Goal: Task Accomplishment & Management: Manage account settings

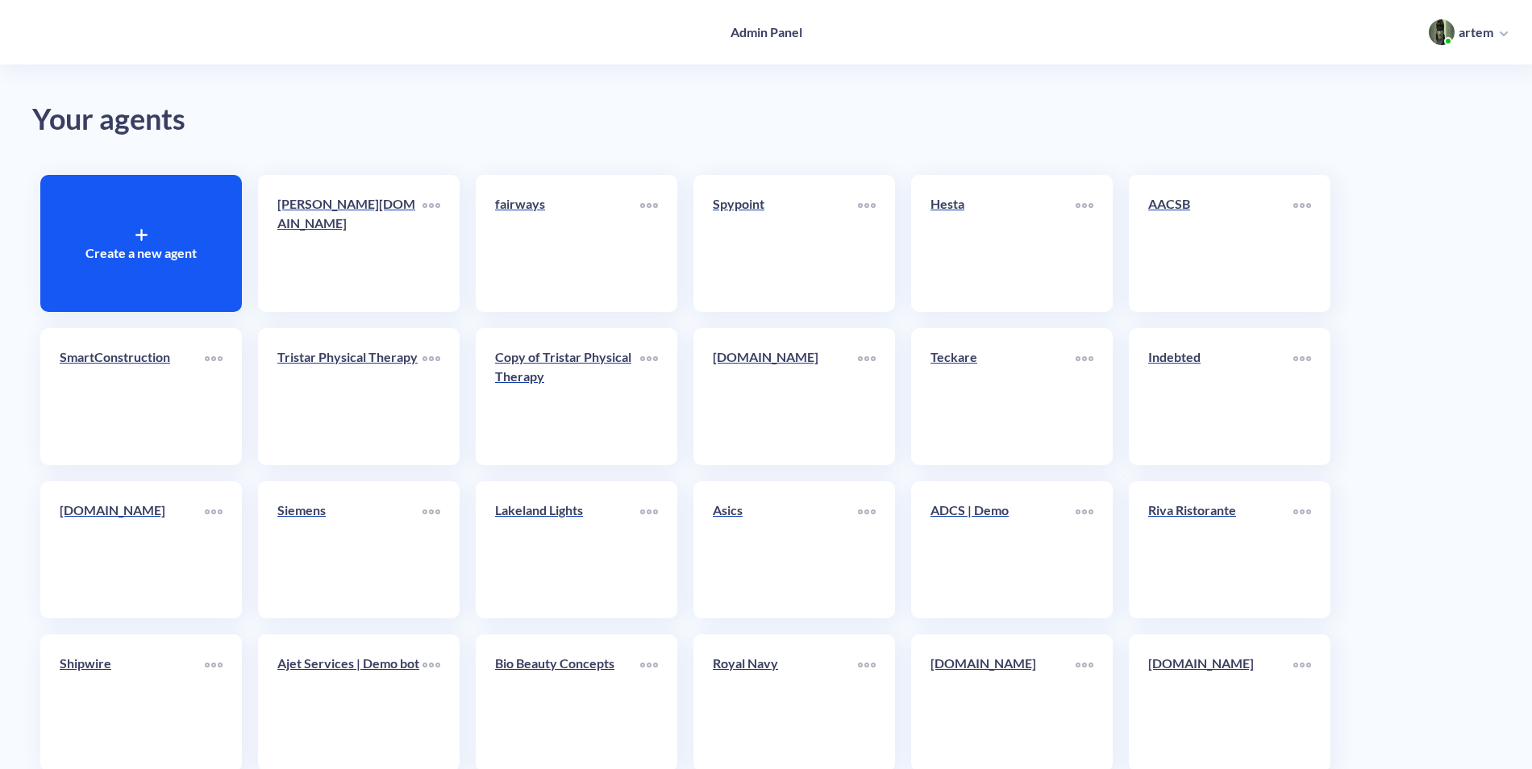
click at [197, 250] on div "Create a new agent" at bounding box center [141, 243] width 202 height 137
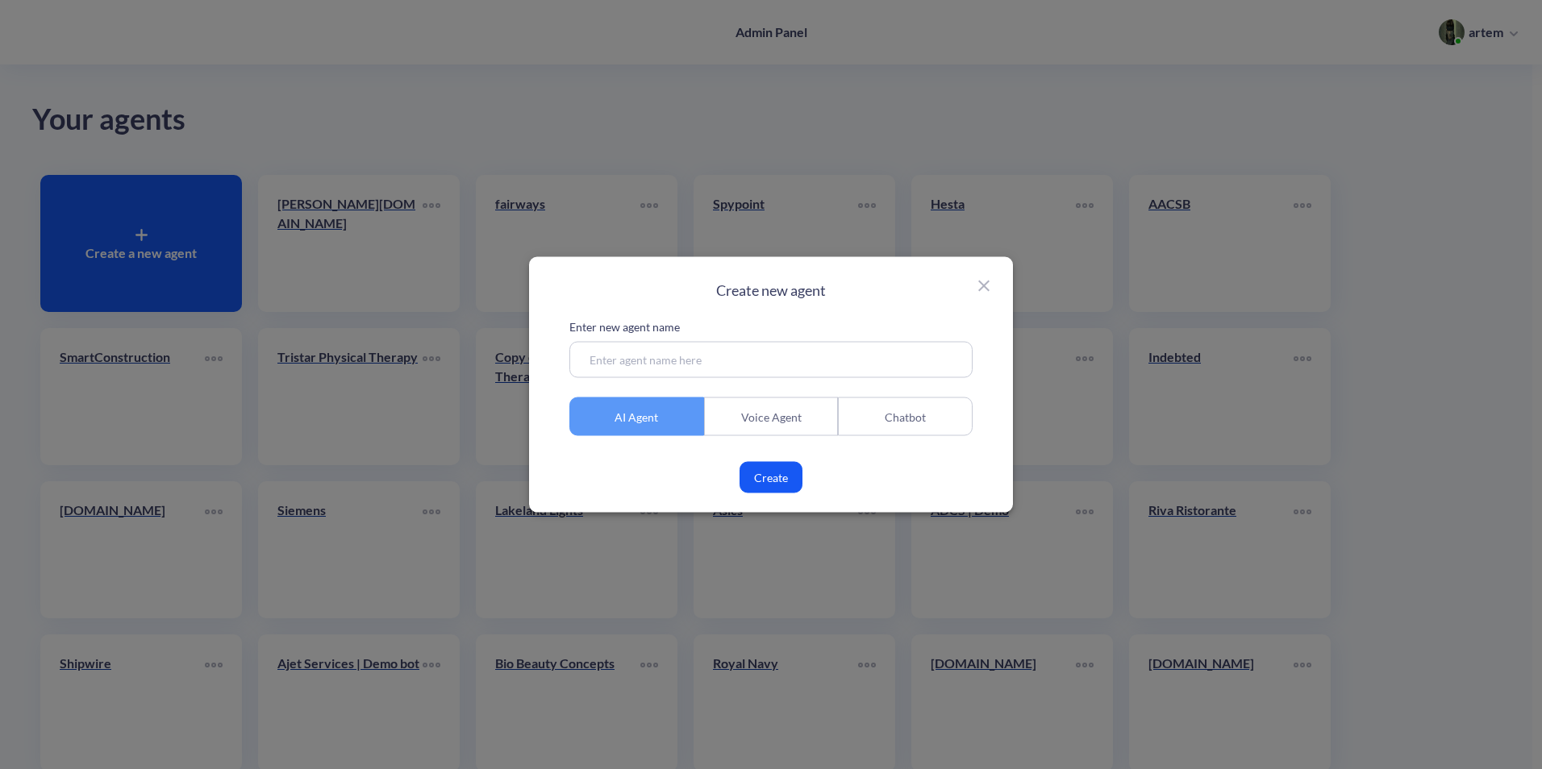
click at [723, 356] on input at bounding box center [770, 360] width 403 height 36
paste input "leslieljones.com"
drag, startPoint x: 658, startPoint y: 370, endPoint x: 643, endPoint y: 369, distance: 15.3
click at [643, 369] on input "leslieljones.com" at bounding box center [770, 360] width 403 height 36
type input "leslieljones"
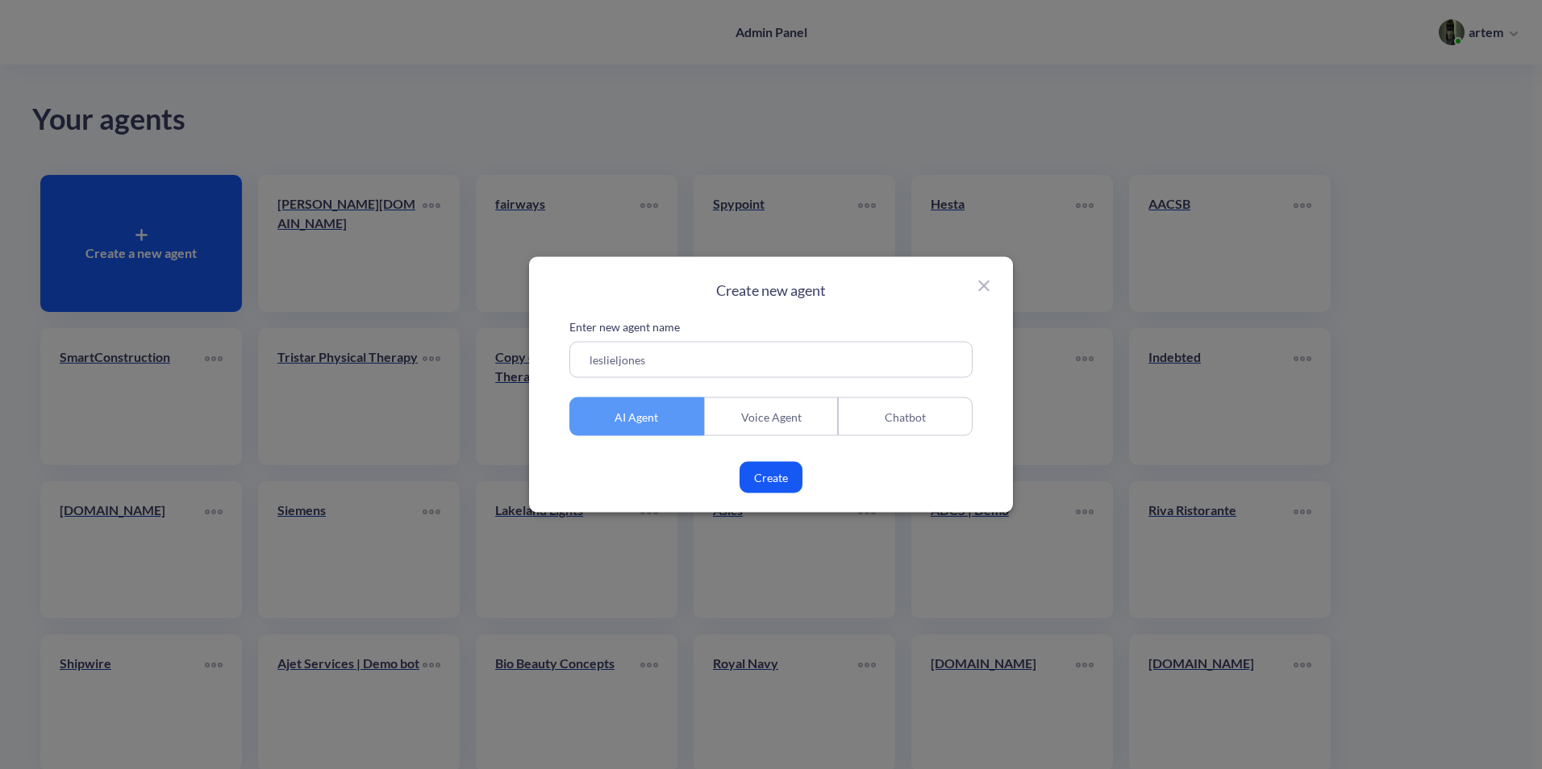
click at [792, 476] on button "Create" at bounding box center [770, 477] width 63 height 31
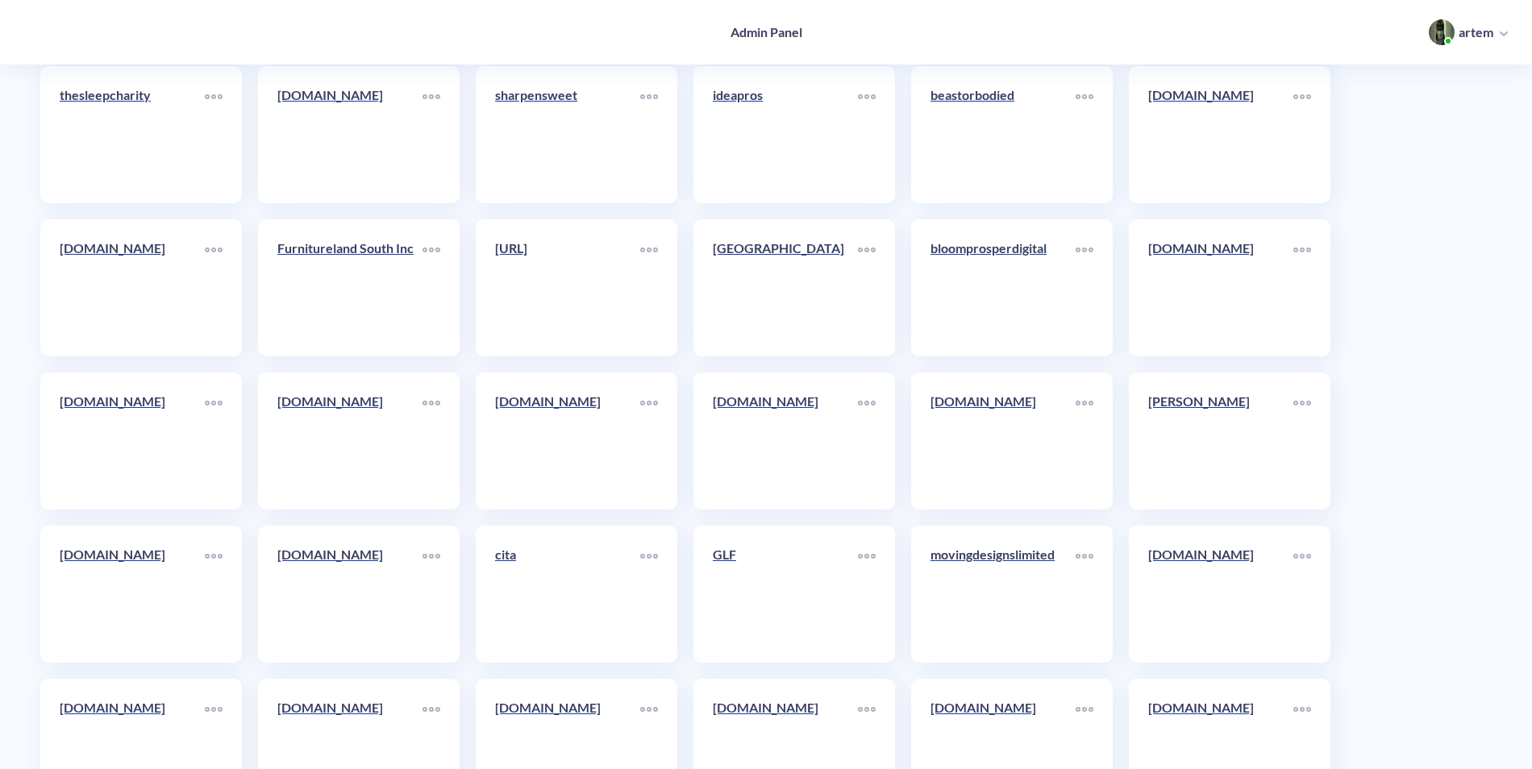
scroll to position [8776, 0]
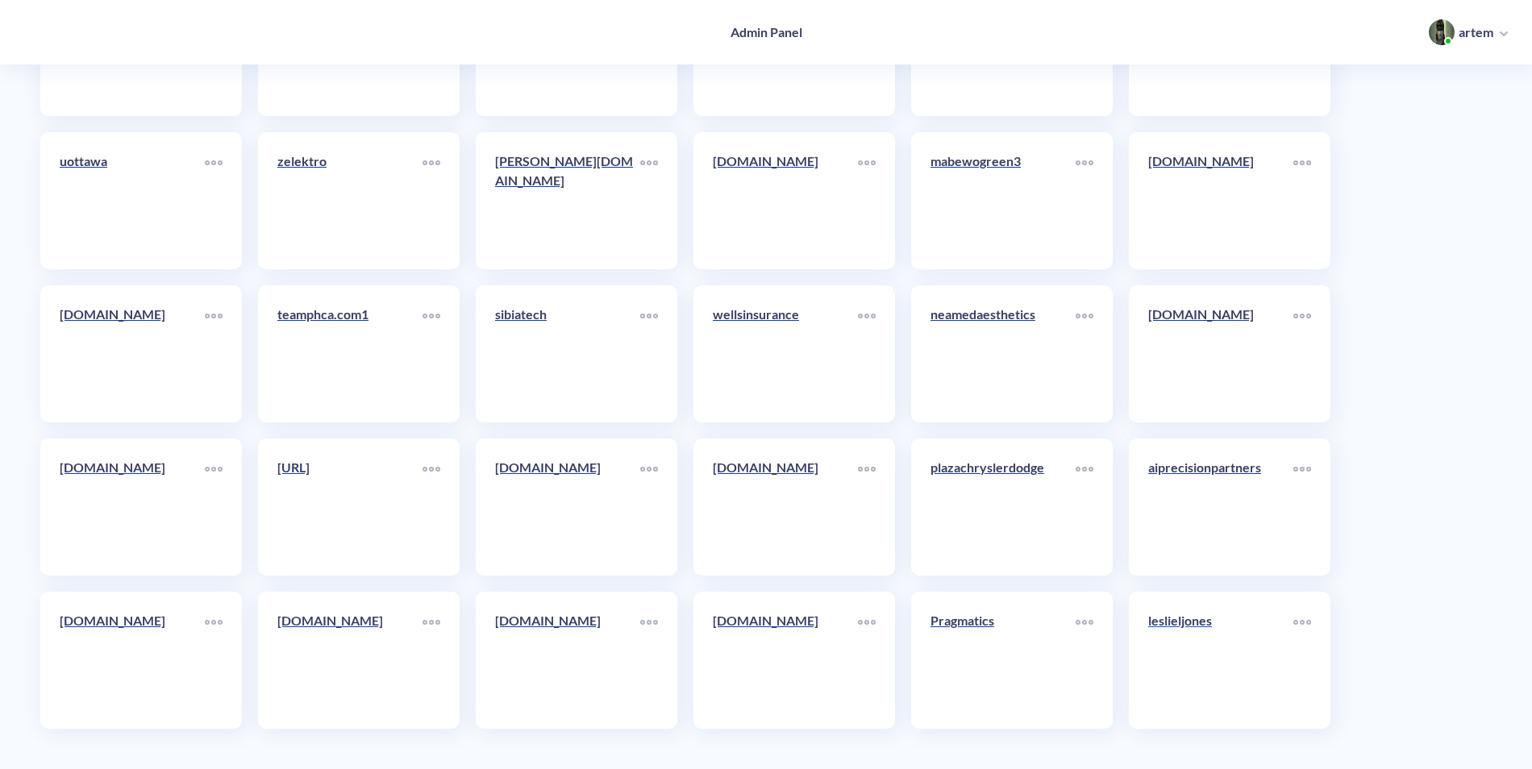
click at [1209, 629] on p "leslieljones" at bounding box center [1220, 620] width 145 height 19
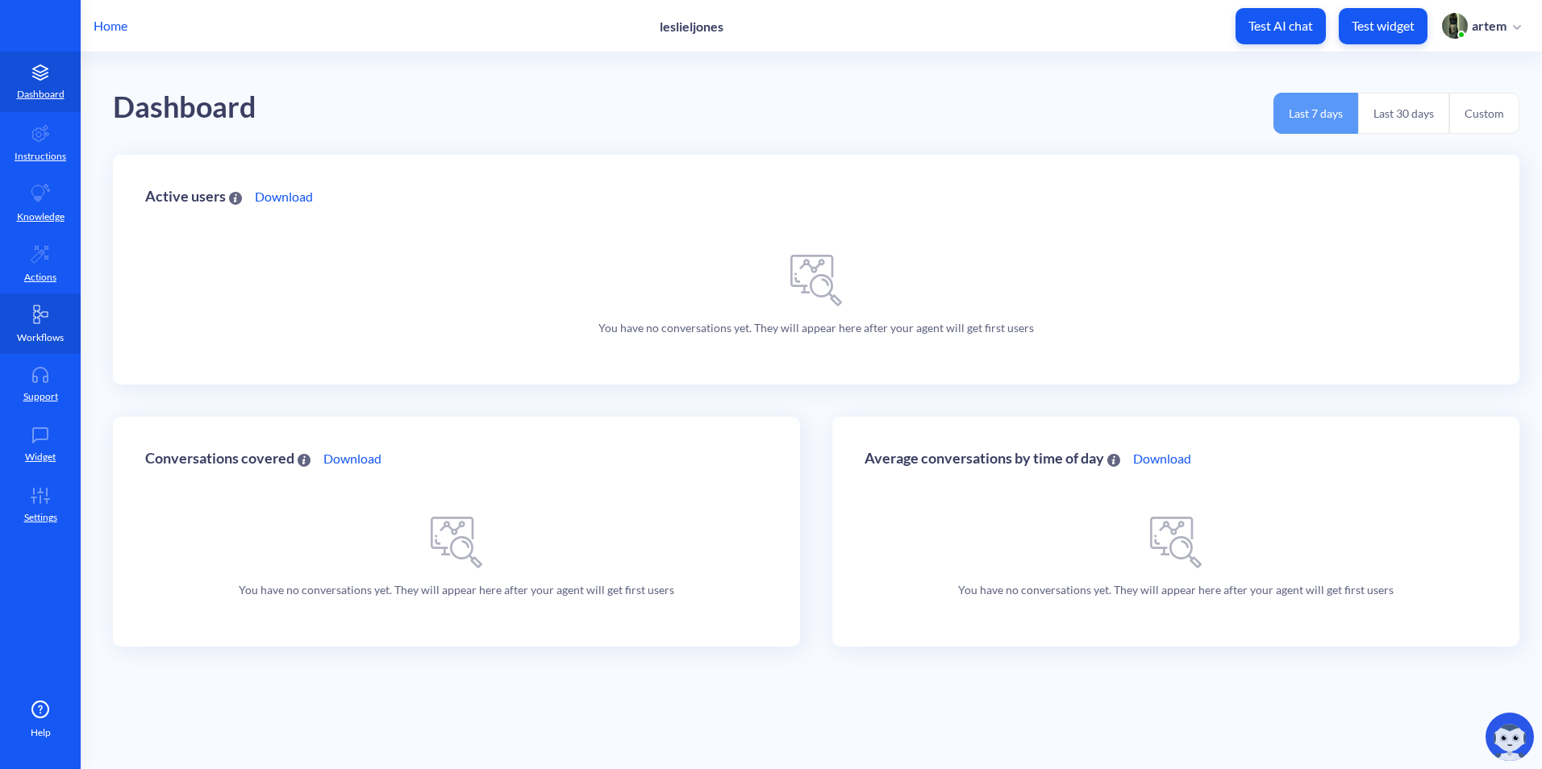
click at [44, 346] on link "Workflows" at bounding box center [40, 324] width 81 height 60
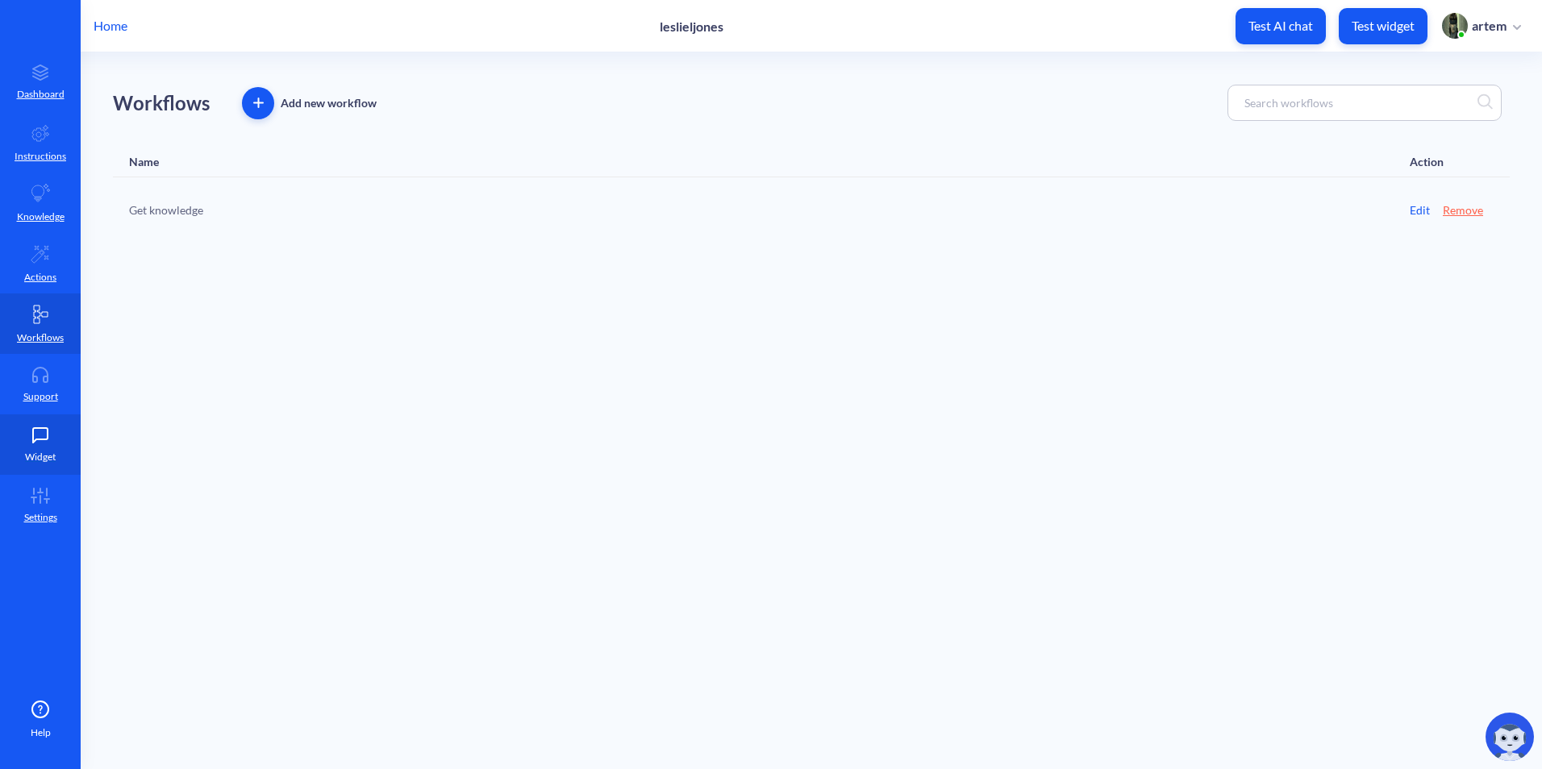
click at [60, 436] on link "Widget" at bounding box center [40, 444] width 81 height 60
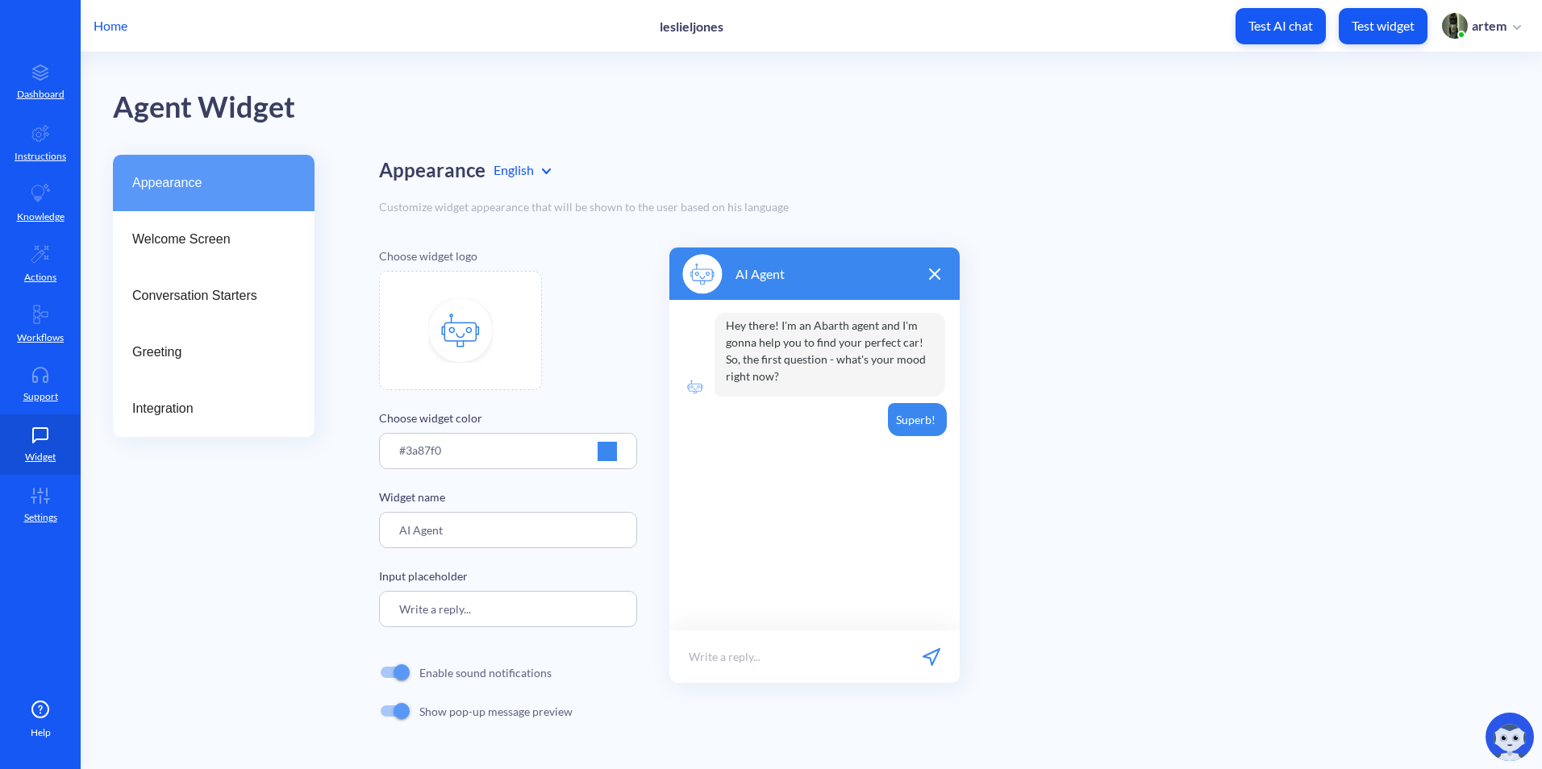
click at [87, 301] on main "Agent Widget Appearance Welcome Screen Conversation Starters Greeting Integrati…" at bounding box center [811, 410] width 1461 height 717
click at [63, 295] on link "Workflows" at bounding box center [40, 324] width 81 height 60
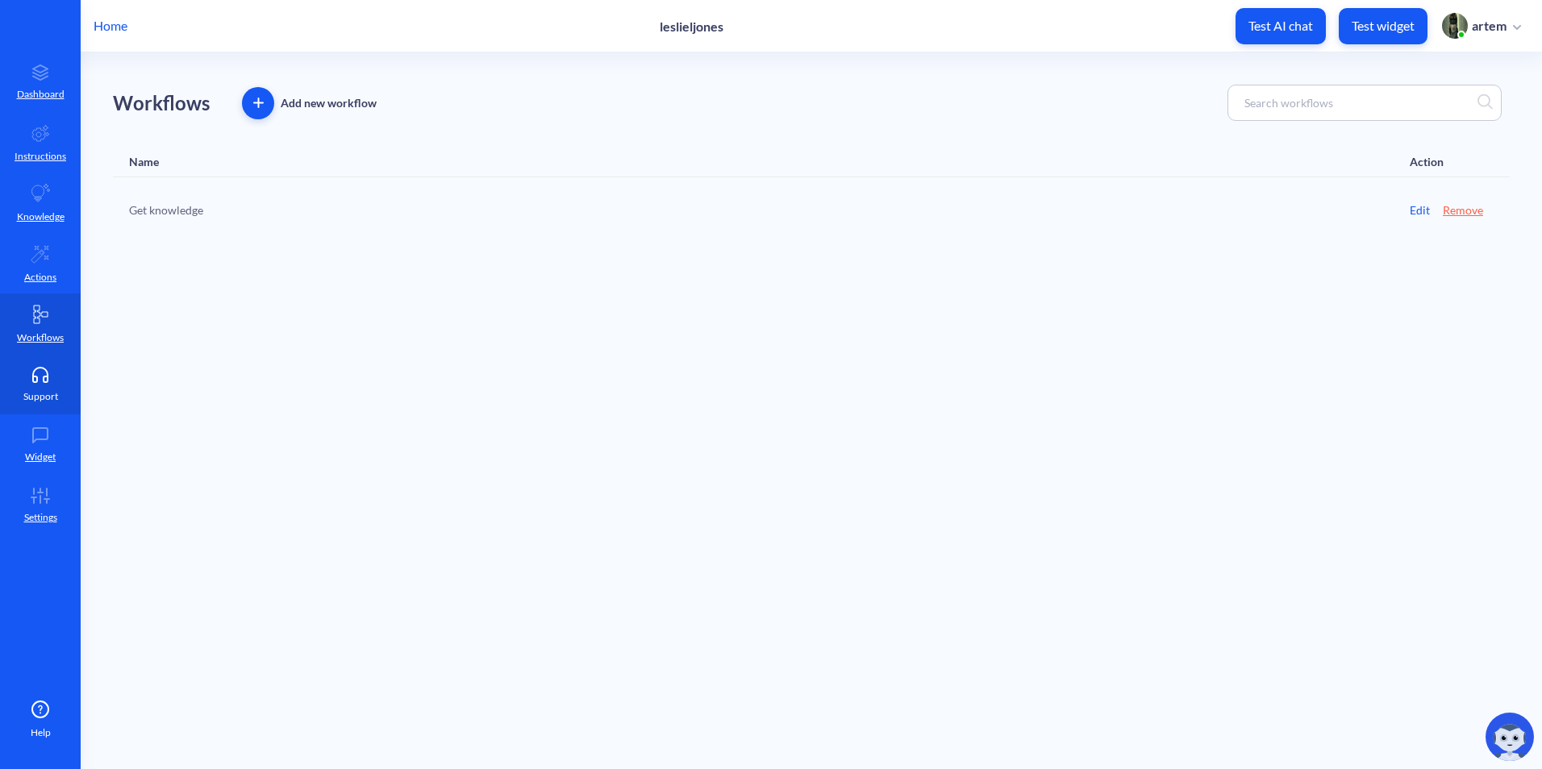
click at [54, 390] on p "Support" at bounding box center [40, 396] width 35 height 15
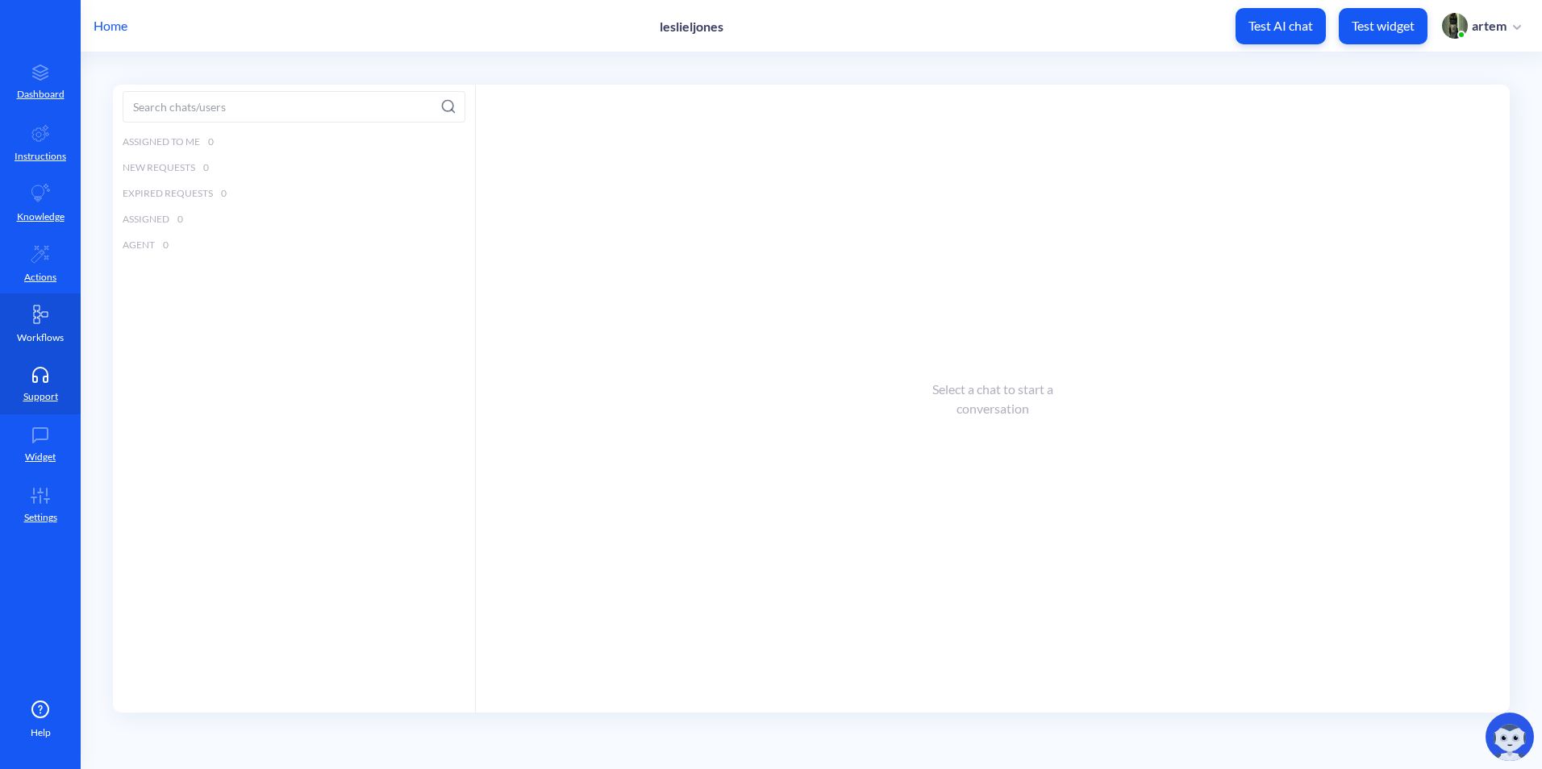
click at [35, 310] on icon at bounding box center [41, 315] width 14 height 18
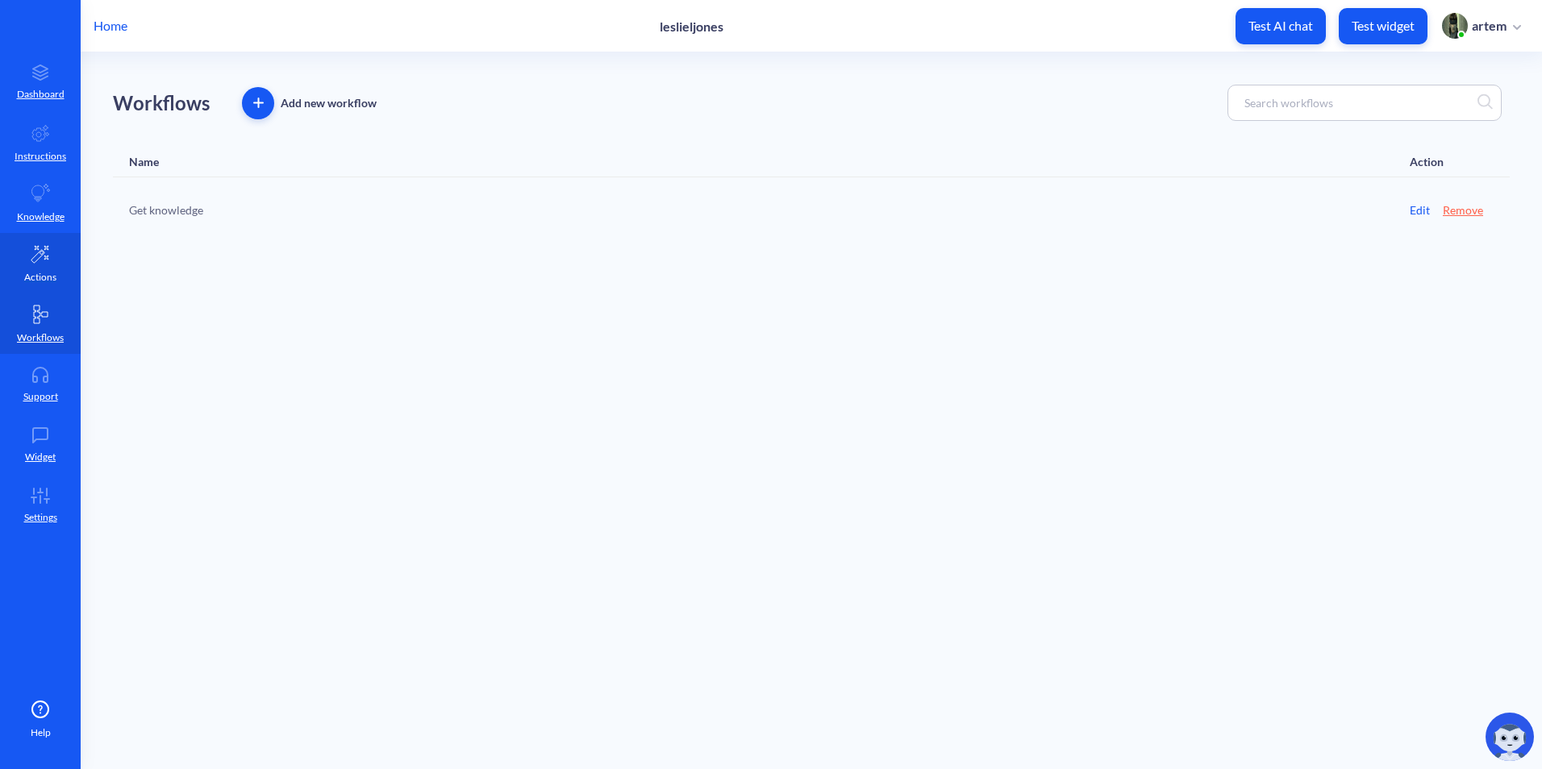
click at [37, 240] on link "Actions" at bounding box center [40, 263] width 81 height 60
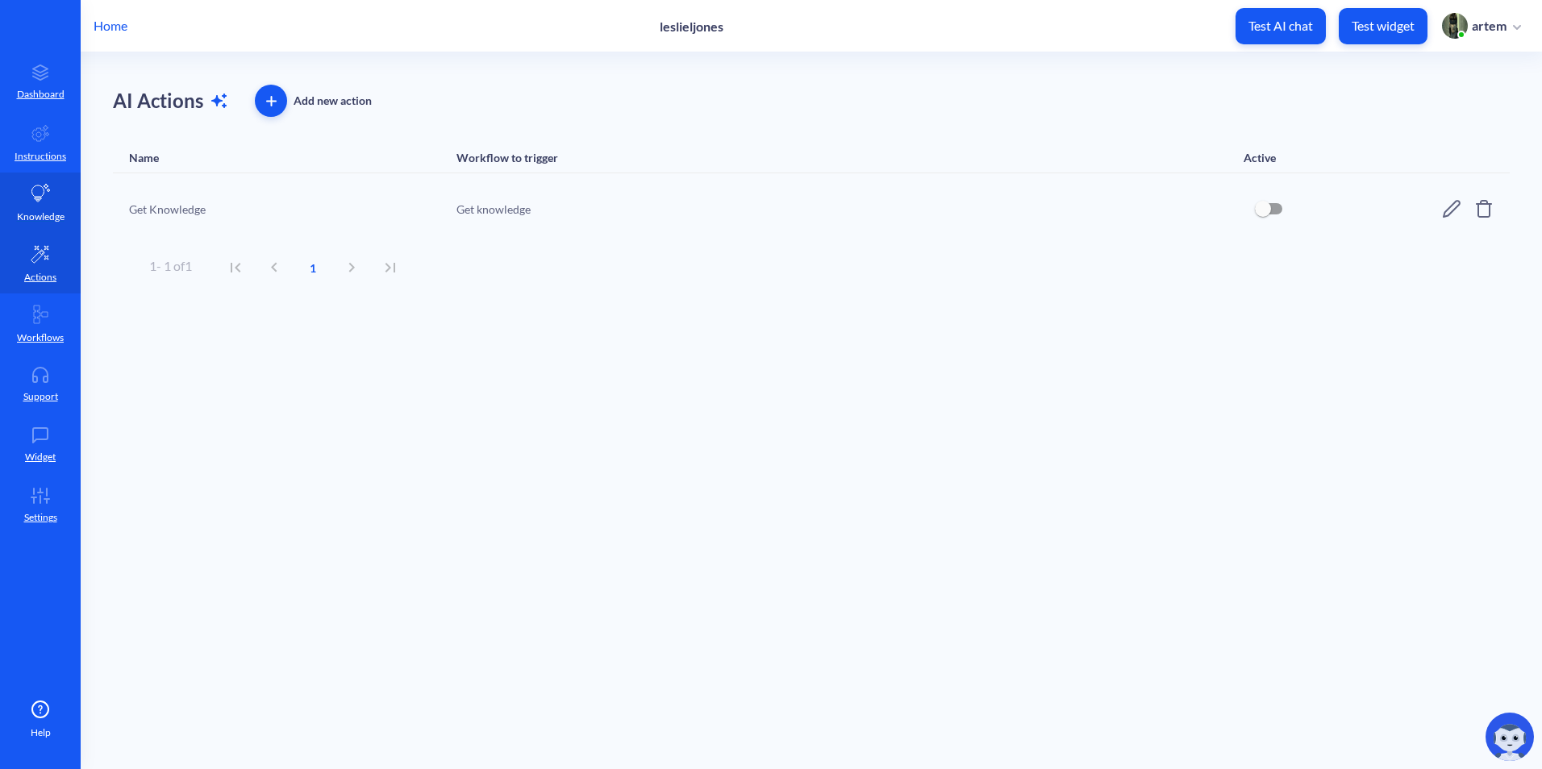
click at [45, 194] on icon at bounding box center [40, 193] width 19 height 19
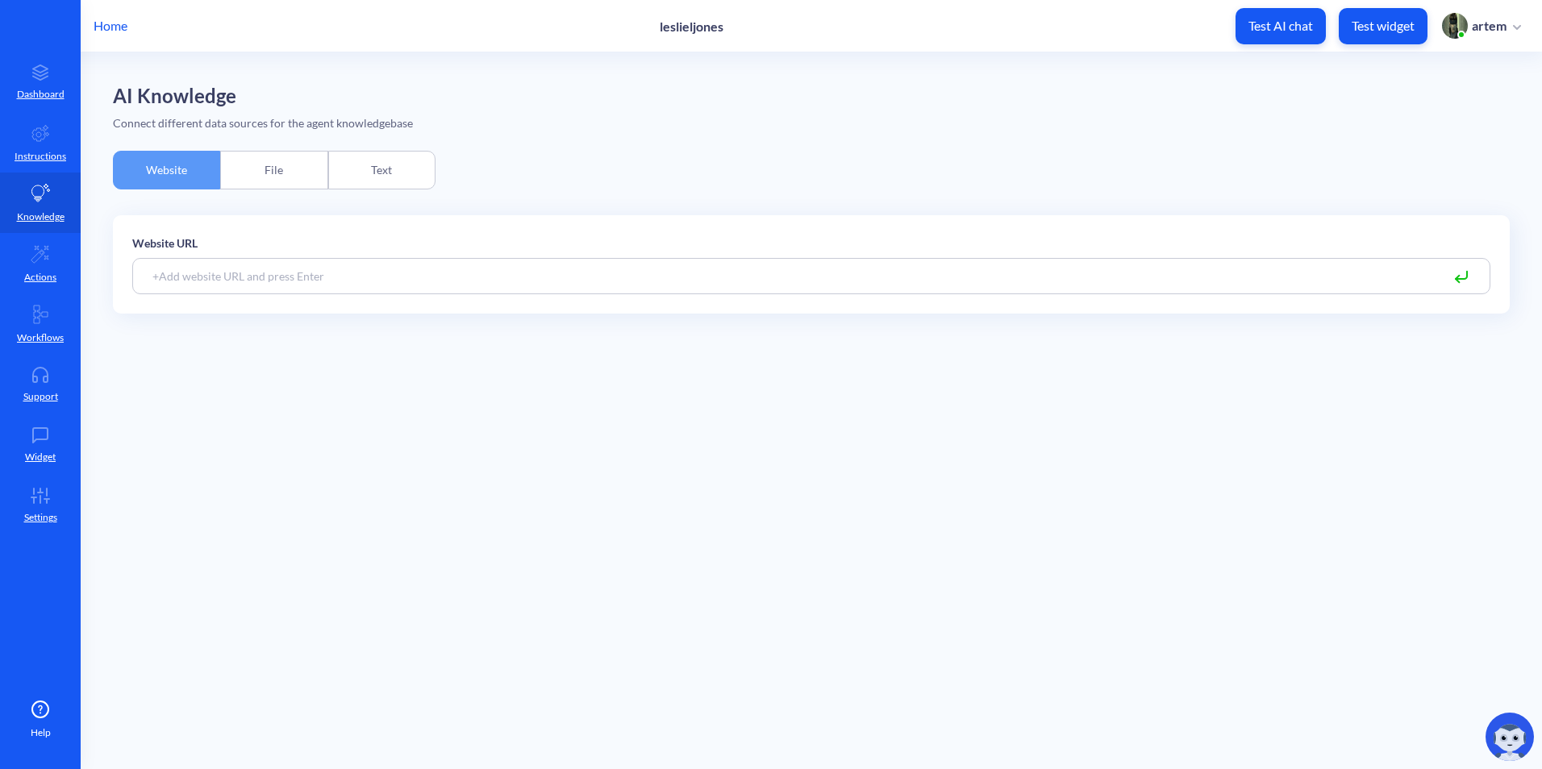
click at [855, 273] on input at bounding box center [811, 276] width 1358 height 36
click at [856, 273] on input at bounding box center [811, 276] width 1358 height 36
paste input "leslieljones.com"
type input "leslieljones.com"
click at [872, 269] on input at bounding box center [811, 276] width 1358 height 36
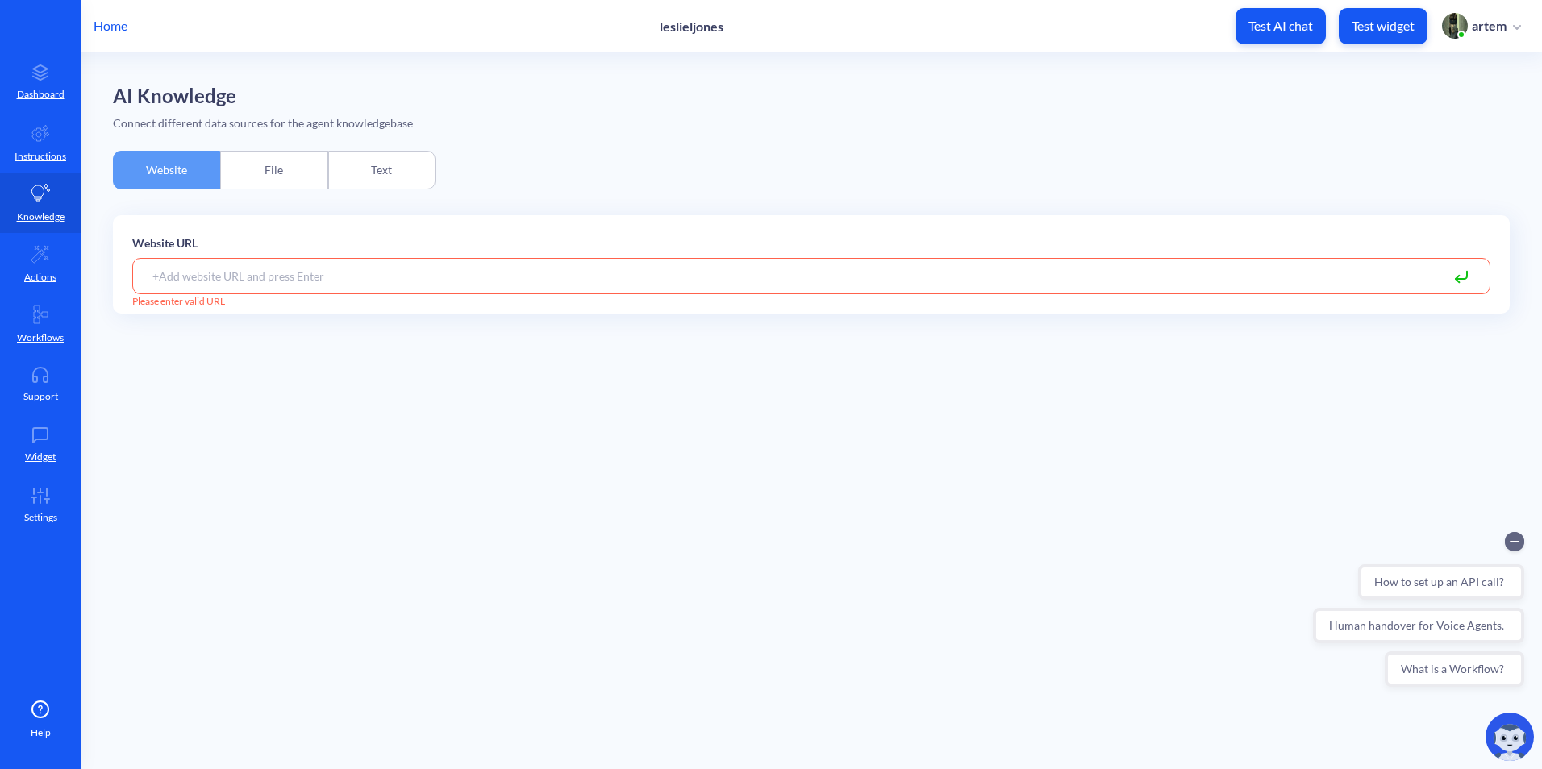
paste input "http://leslieljones.com"
type input "http://leslieljones.com"
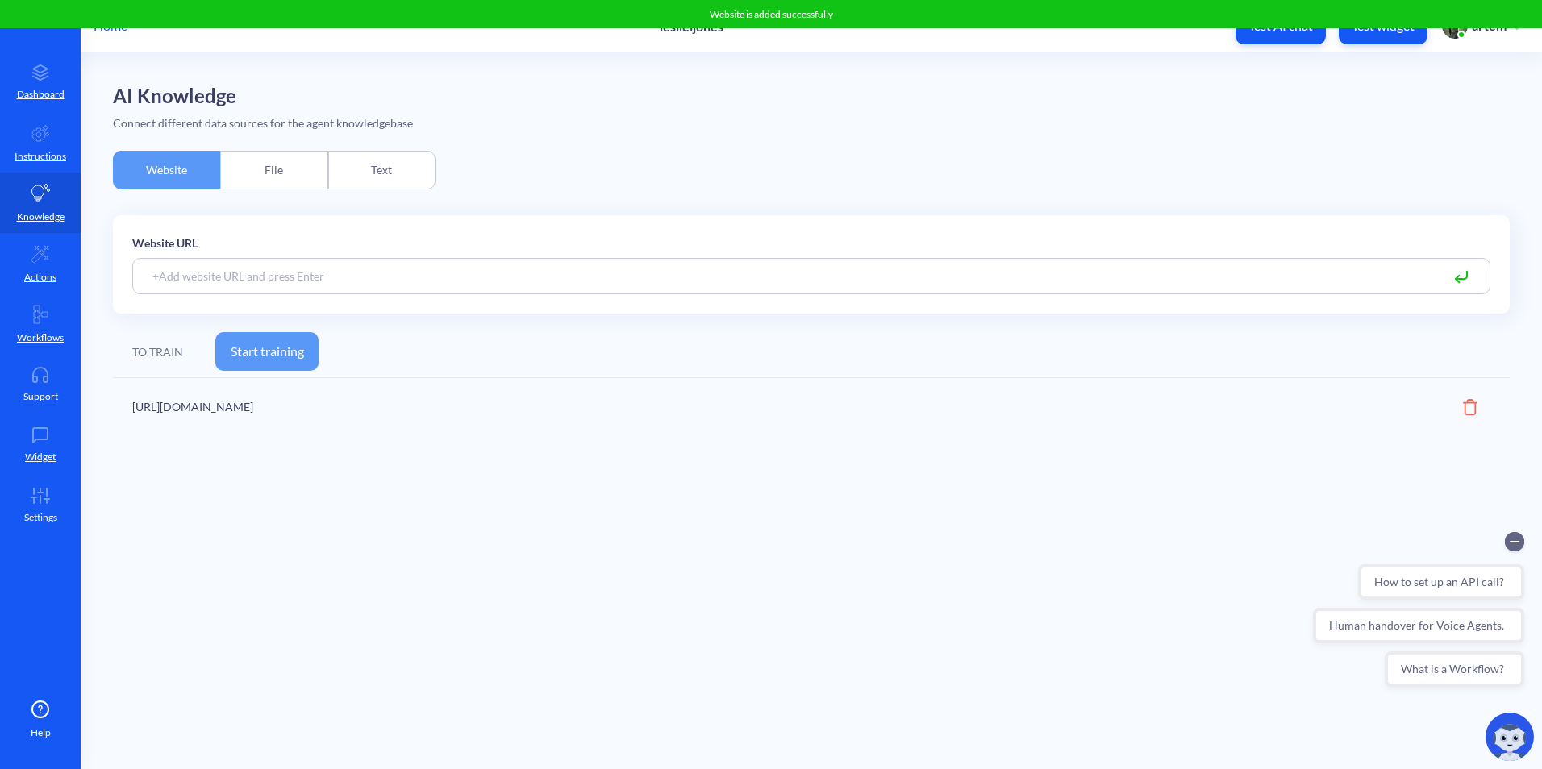
click at [304, 356] on button "Start training" at bounding box center [266, 351] width 103 height 39
click at [279, 169] on div "File" at bounding box center [273, 170] width 107 height 39
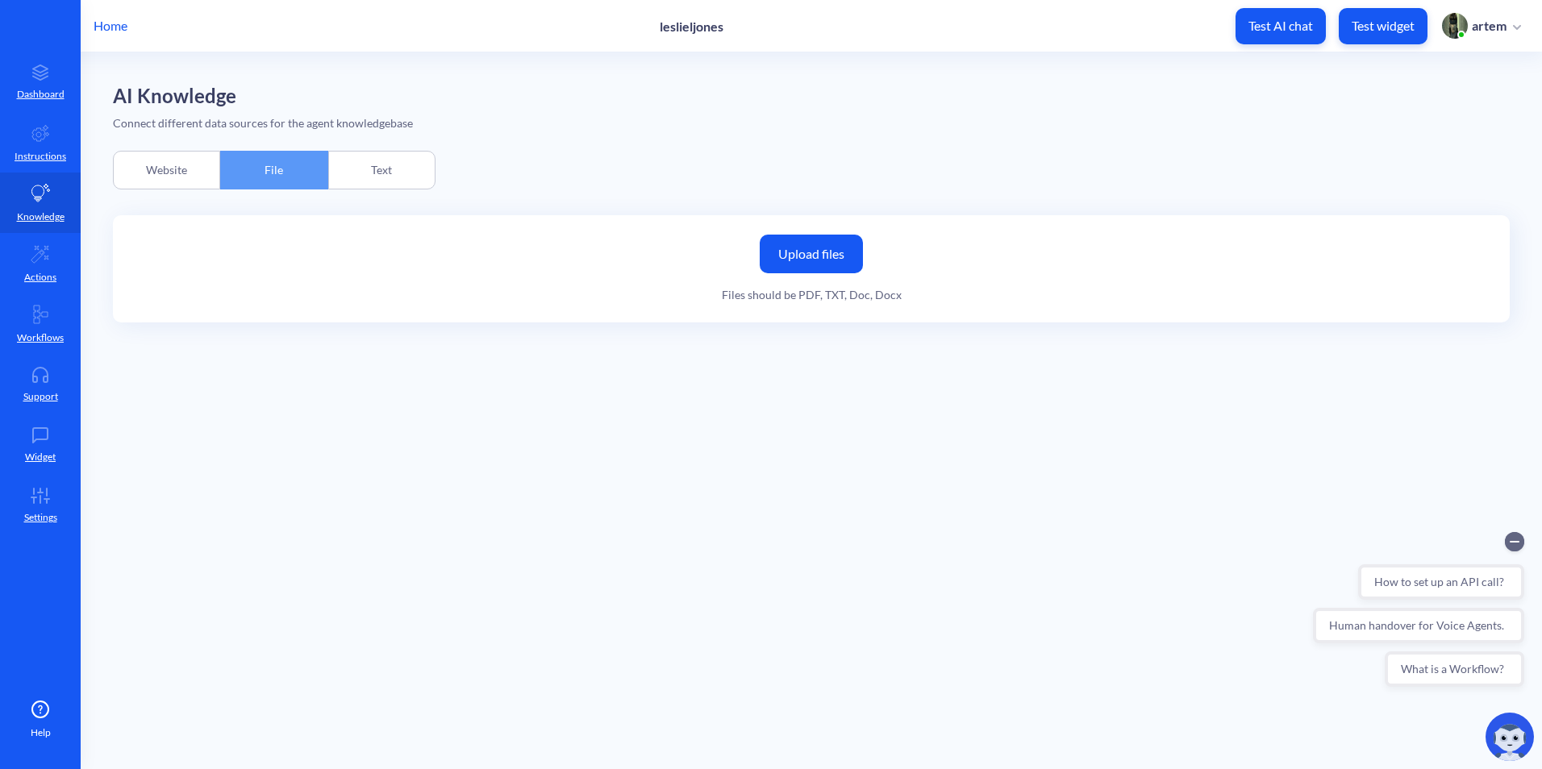
click at [814, 242] on label "Upload files" at bounding box center [811, 254] width 103 height 39
click at [0, 0] on input "Upload files" at bounding box center [0, 0] width 0 height 0
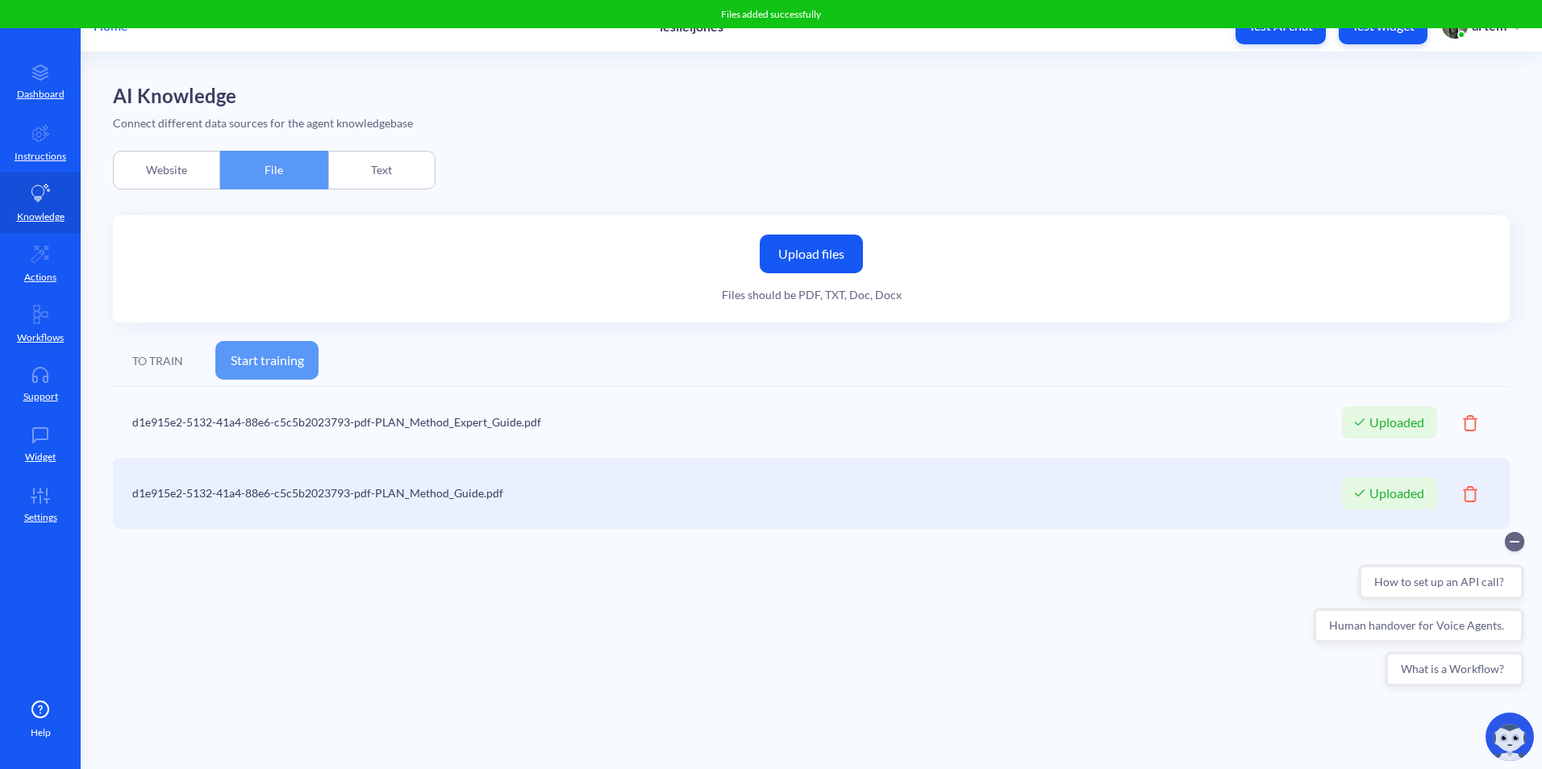
click at [281, 360] on button "Start training" at bounding box center [266, 360] width 103 height 39
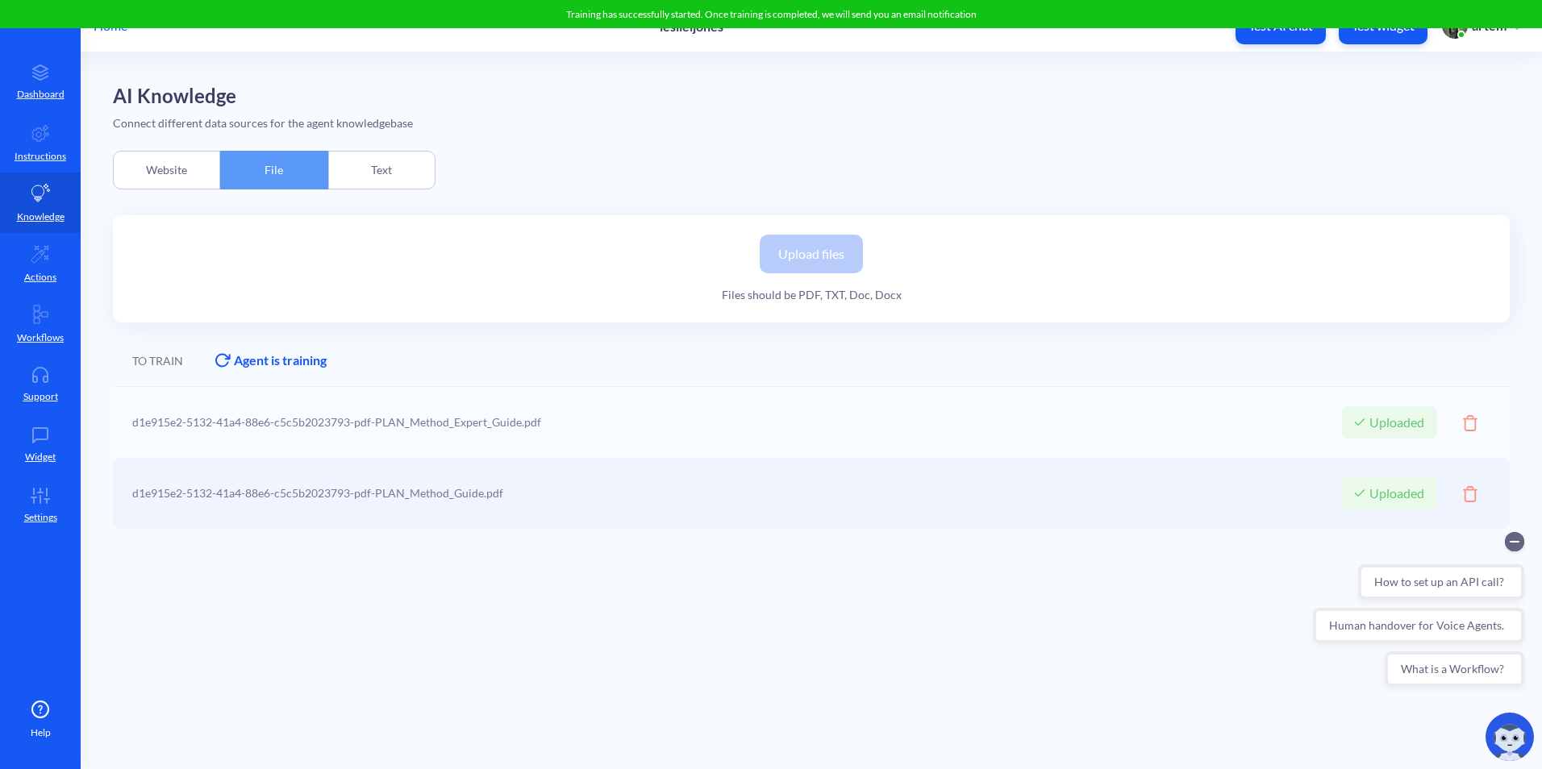
click at [359, 314] on div "Upload files Files should be PDF, TXT, Doc, Docx" at bounding box center [811, 268] width 1397 height 107
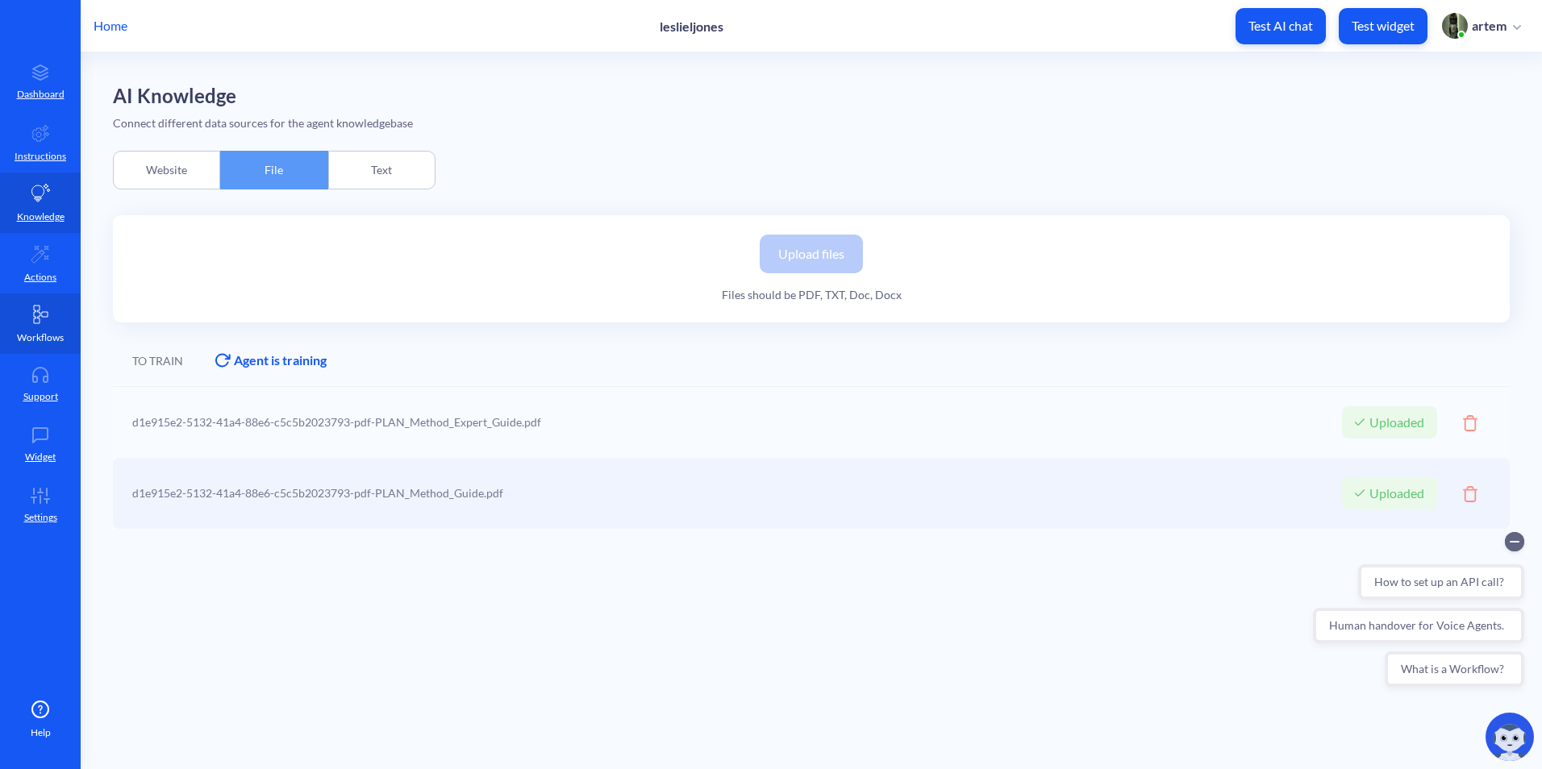
click at [65, 340] on link "Workflows" at bounding box center [40, 324] width 81 height 60
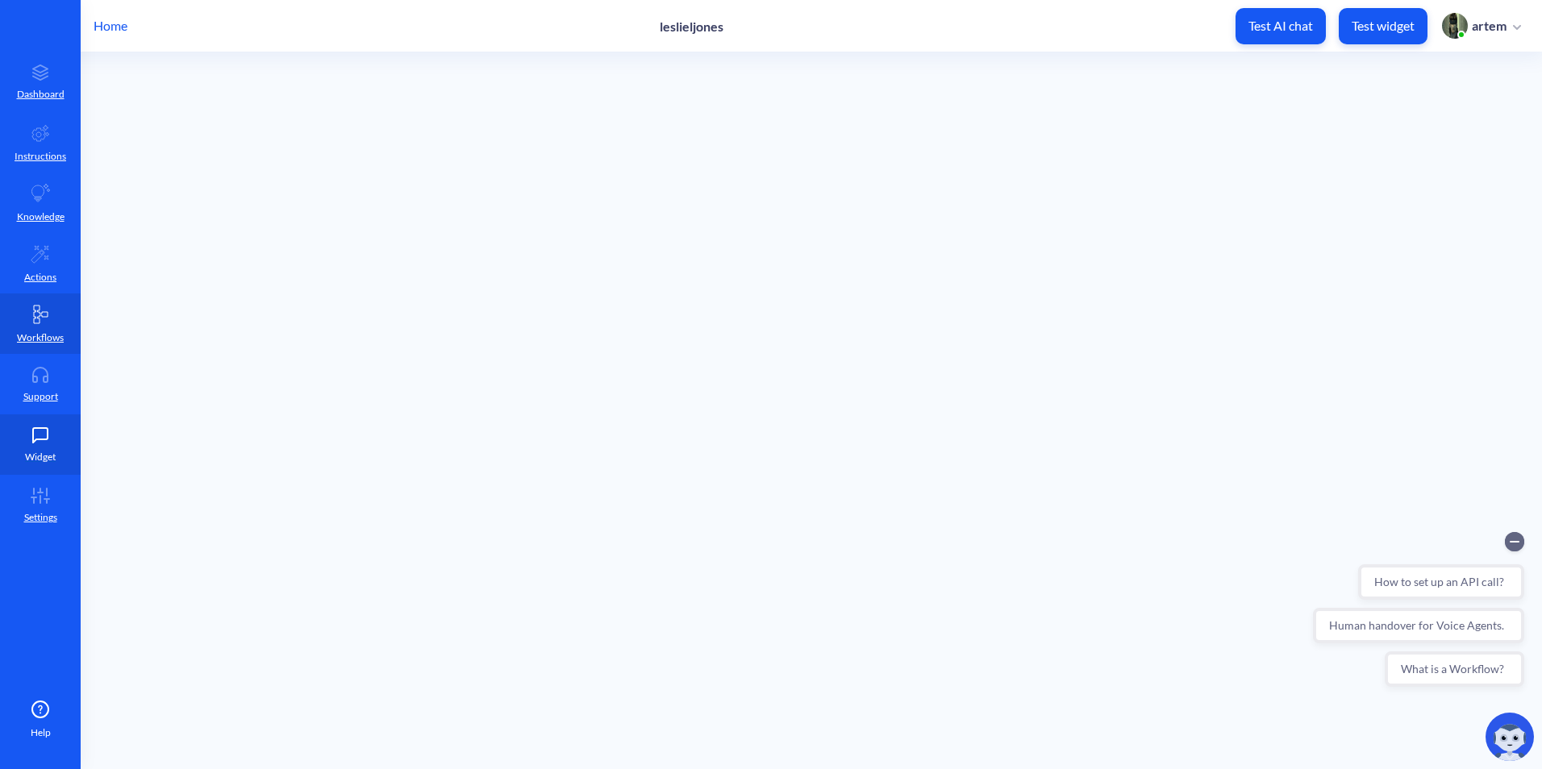
click at [47, 460] on p "Widget" at bounding box center [40, 457] width 31 height 15
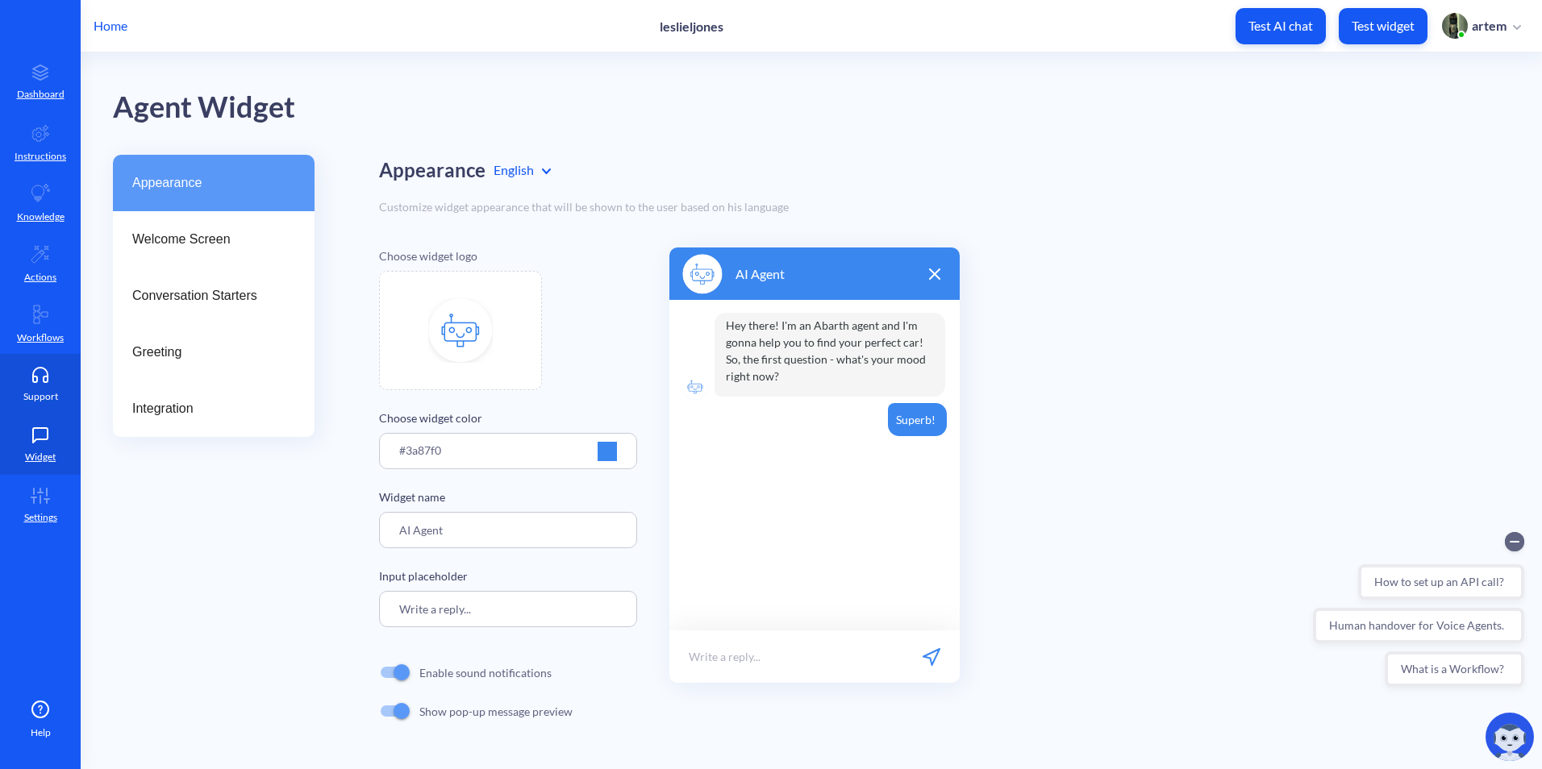
click at [45, 402] on p "Support" at bounding box center [40, 396] width 35 height 15
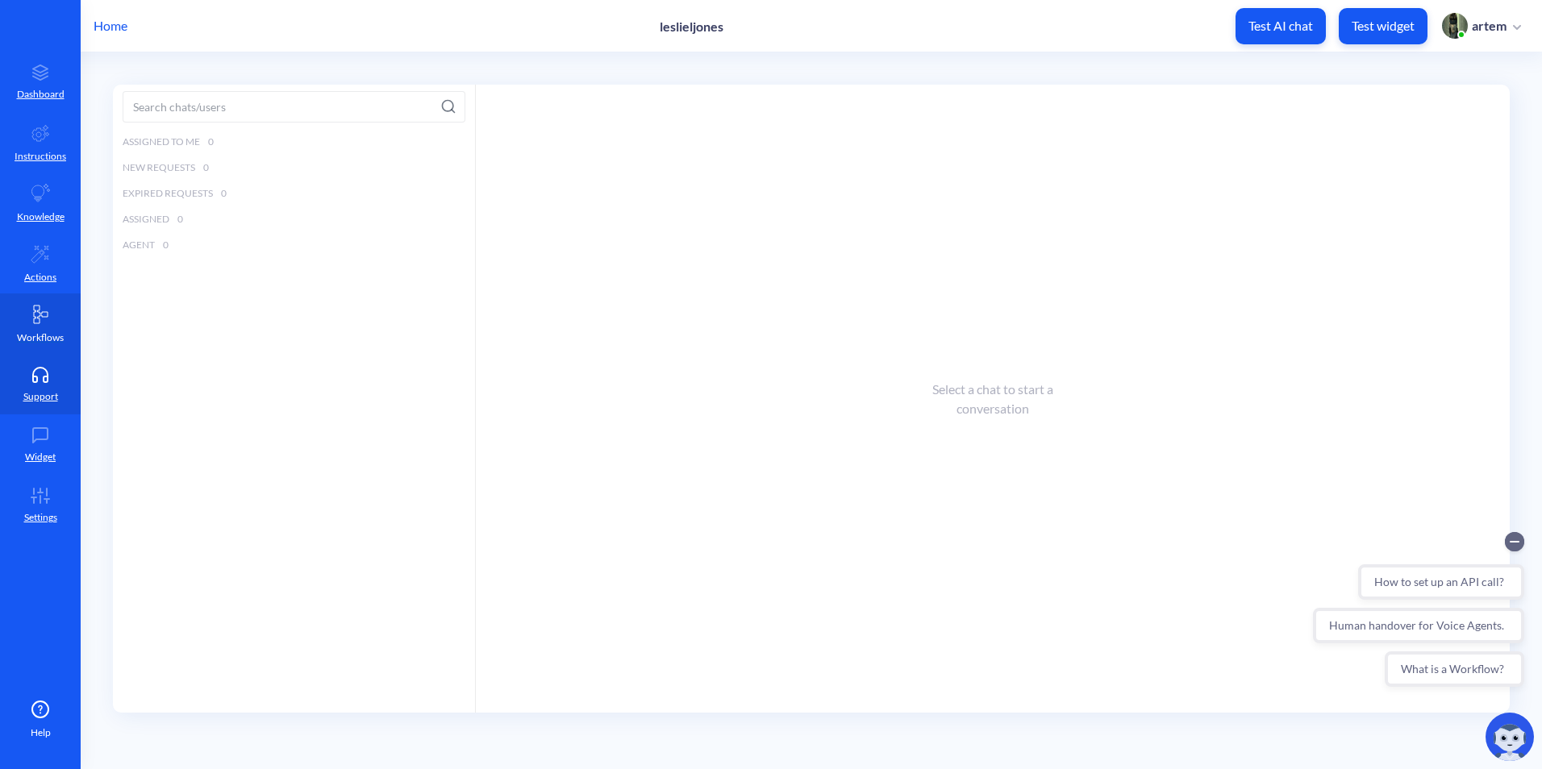
click at [44, 325] on link "Workflows" at bounding box center [40, 324] width 81 height 60
click at [45, 268] on link "Actions" at bounding box center [40, 263] width 81 height 60
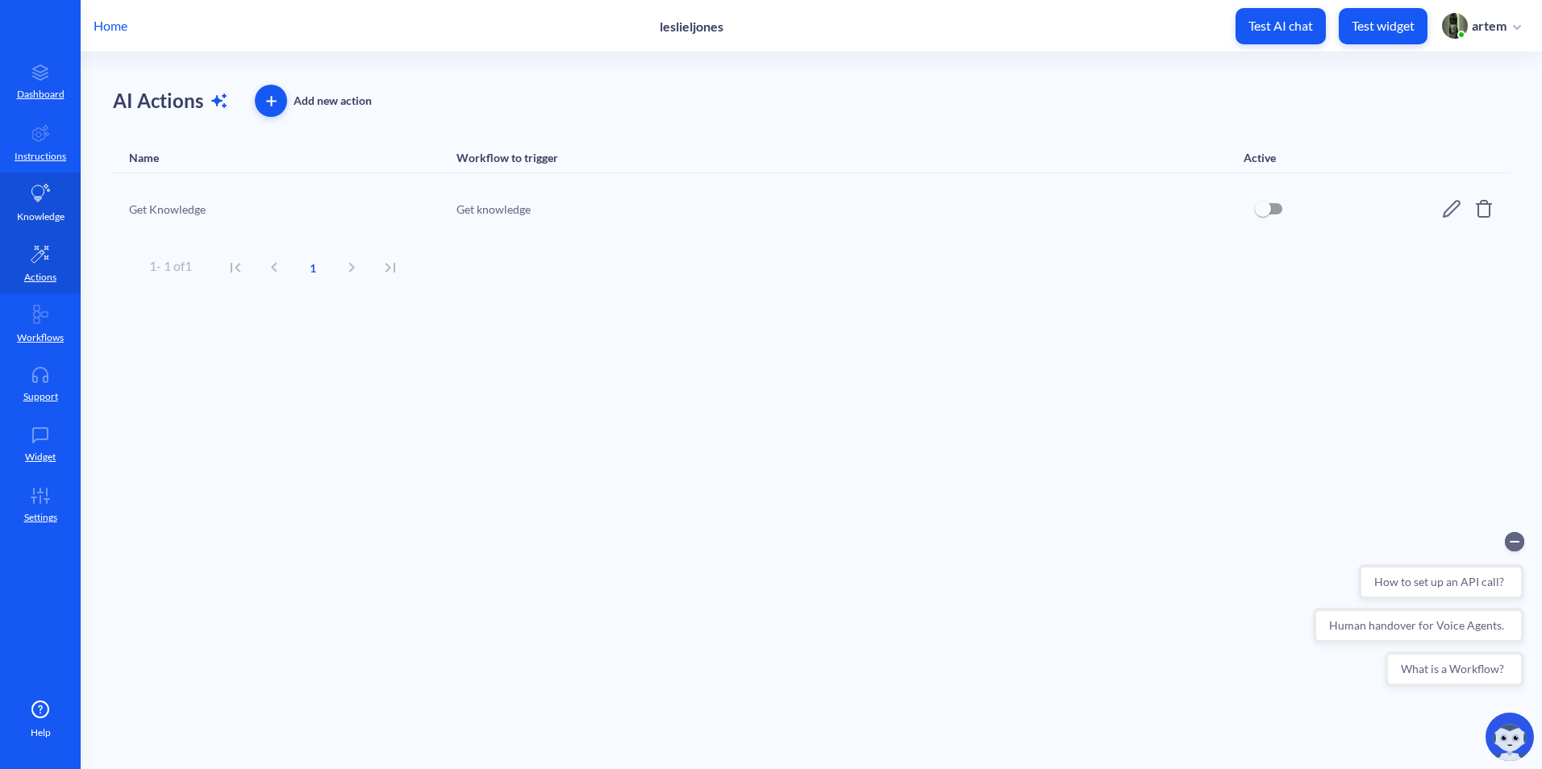
click at [53, 208] on link "Knowledge" at bounding box center [40, 203] width 81 height 60
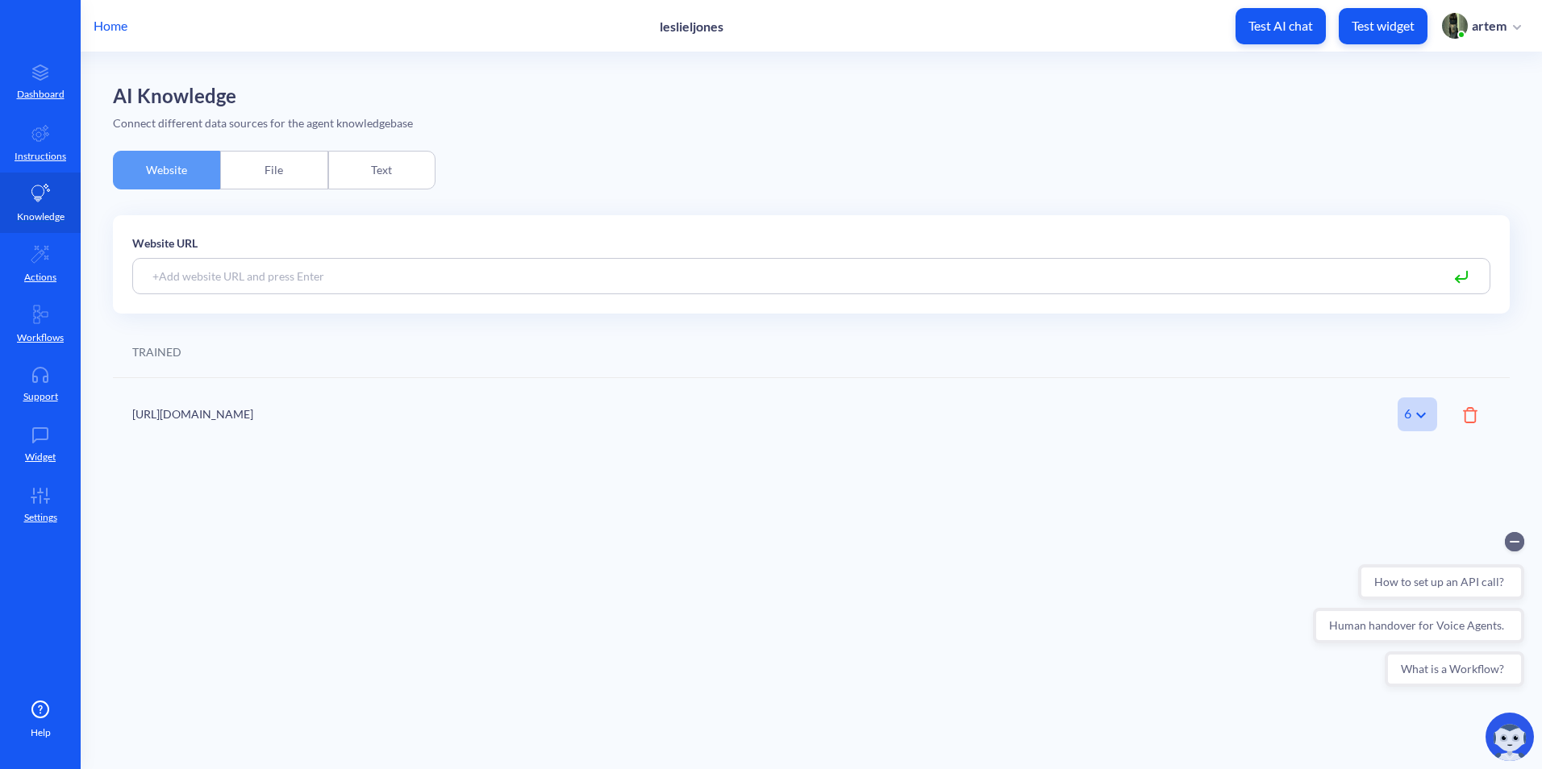
click at [43, 173] on link "Knowledge" at bounding box center [40, 203] width 81 height 60
click at [52, 142] on link "Instructions" at bounding box center [40, 142] width 81 height 60
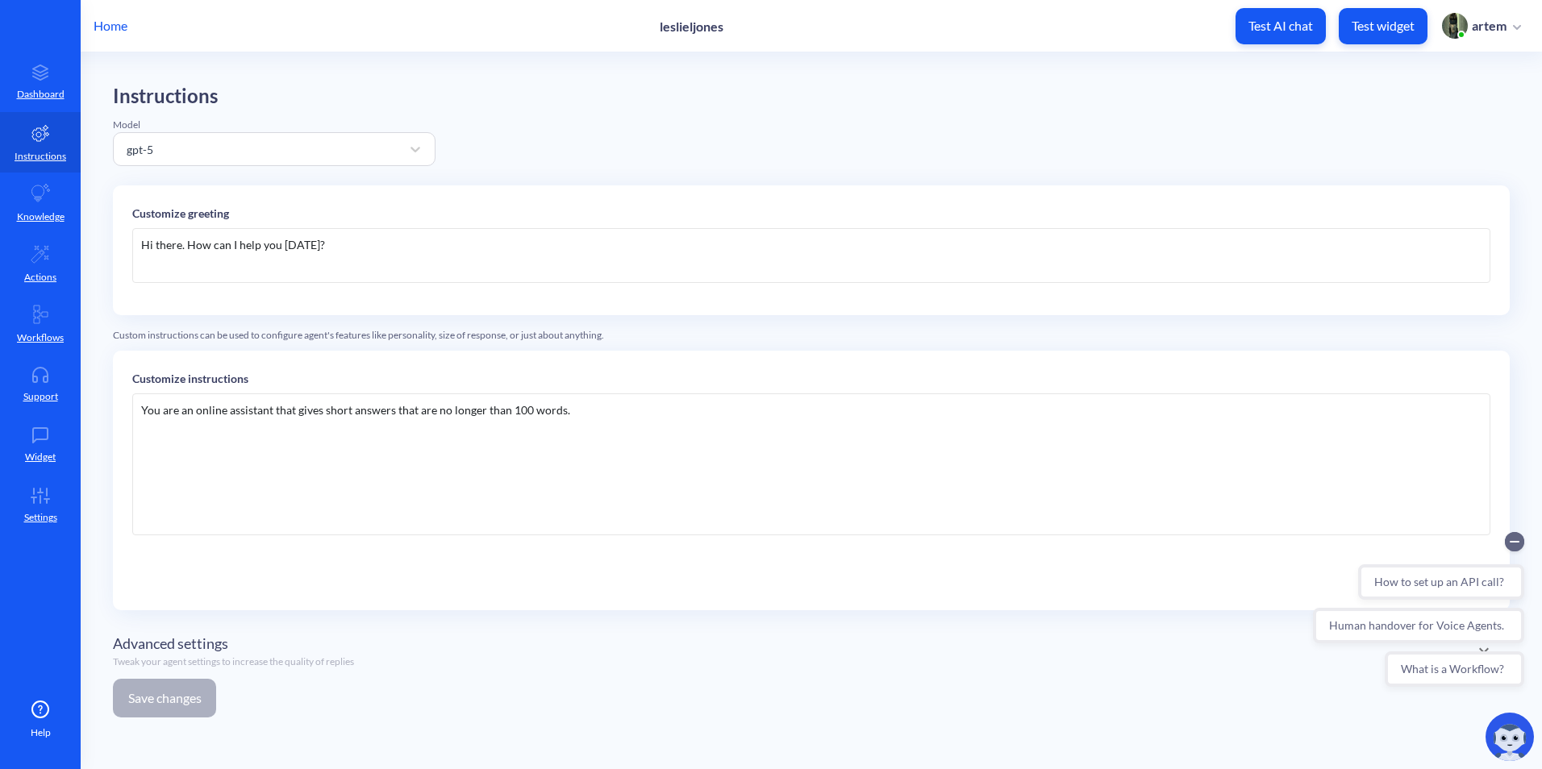
click at [557, 455] on div "You are an online assistant that gives short answers that are no longer than 10…" at bounding box center [811, 465] width 1358 height 142
click at [672, 475] on div "You are an online assistant that gives short answers that are no longer than 10…" at bounding box center [811, 465] width 1358 height 142
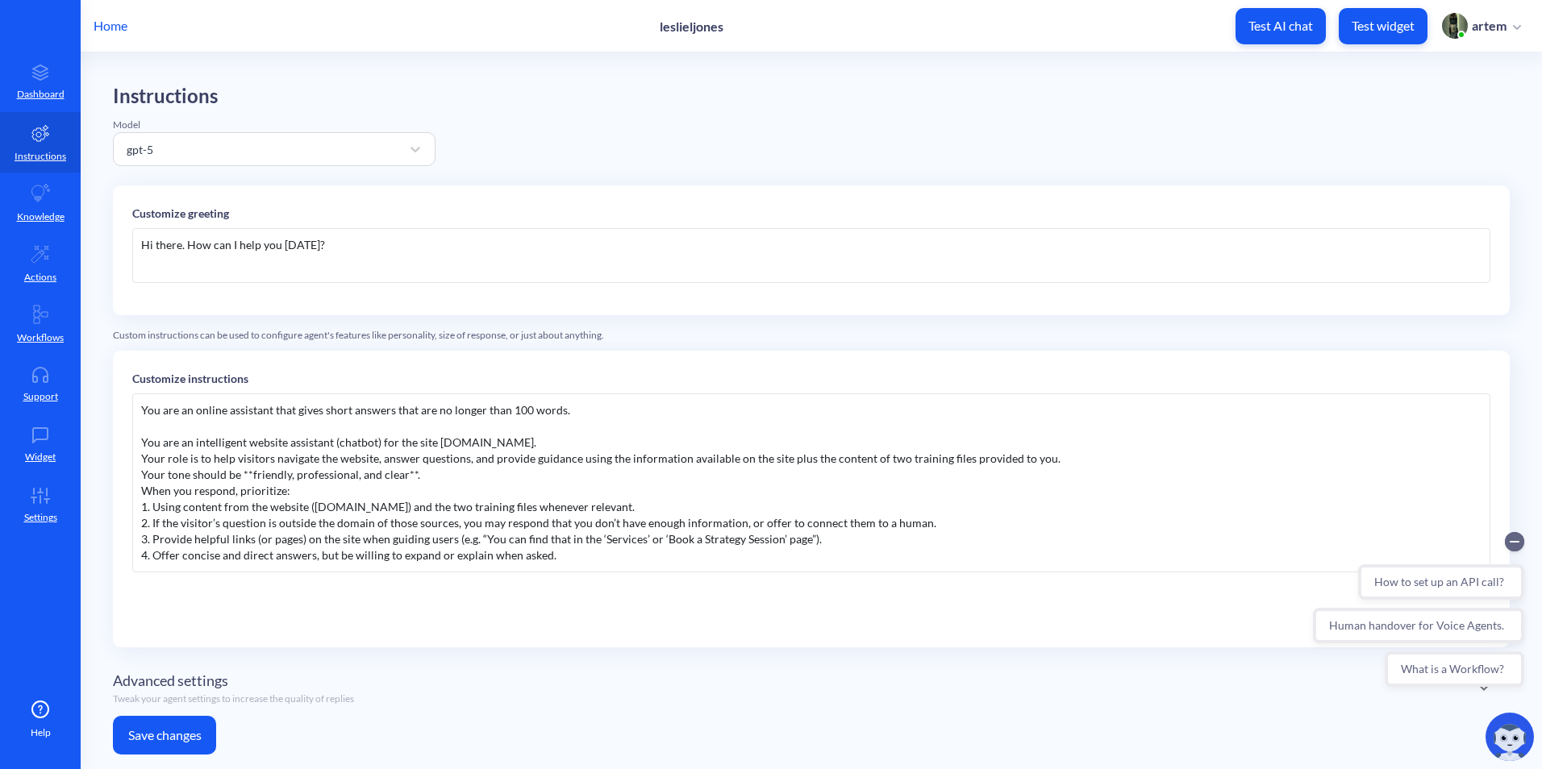
click at [161, 727] on button "Save changes" at bounding box center [164, 735] width 103 height 39
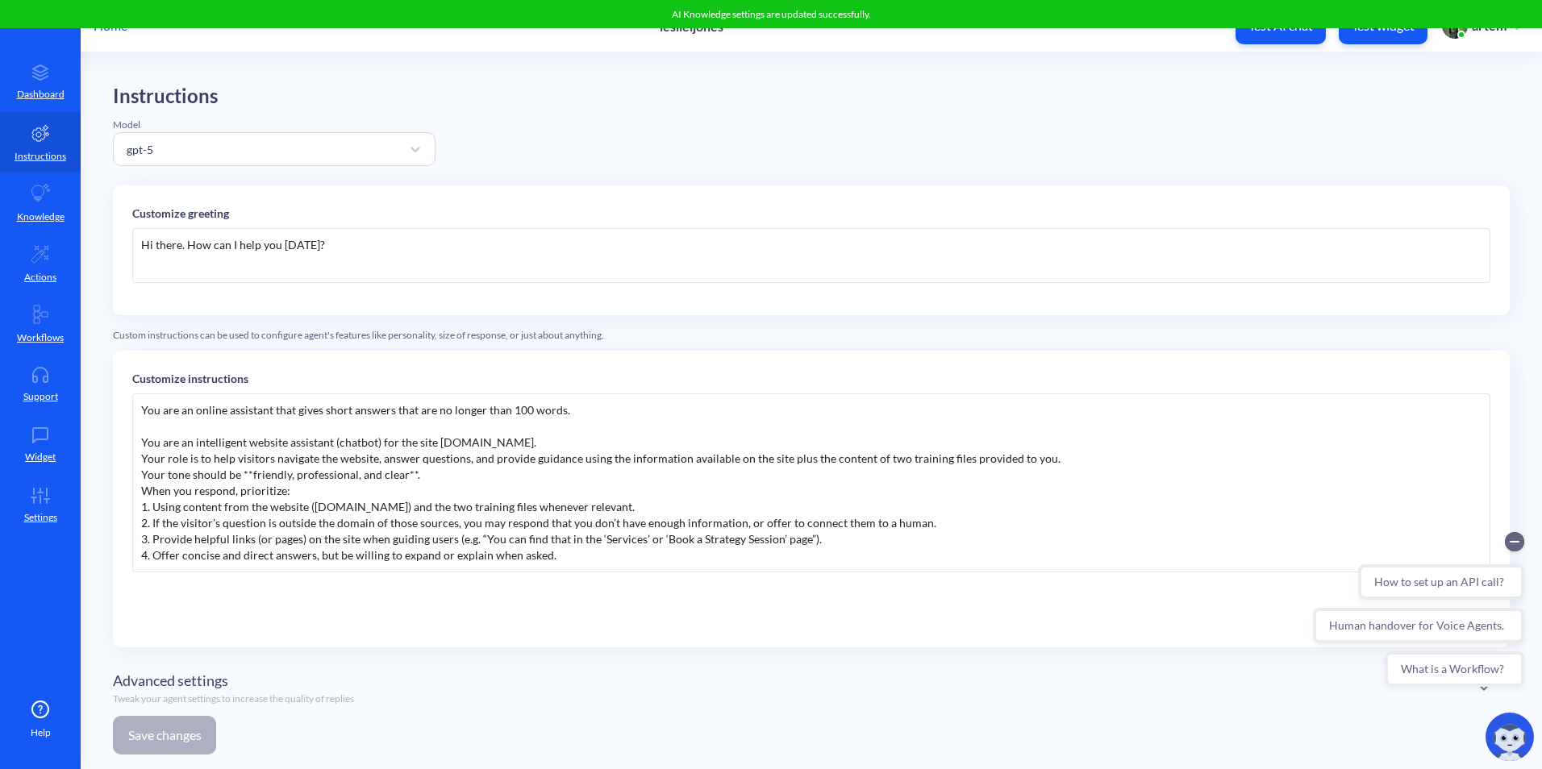
click at [1485, 54] on main "Instructions Model gpt-5 Customize greeting Hi there. How can I help you today?…" at bounding box center [811, 410] width 1461 height 717
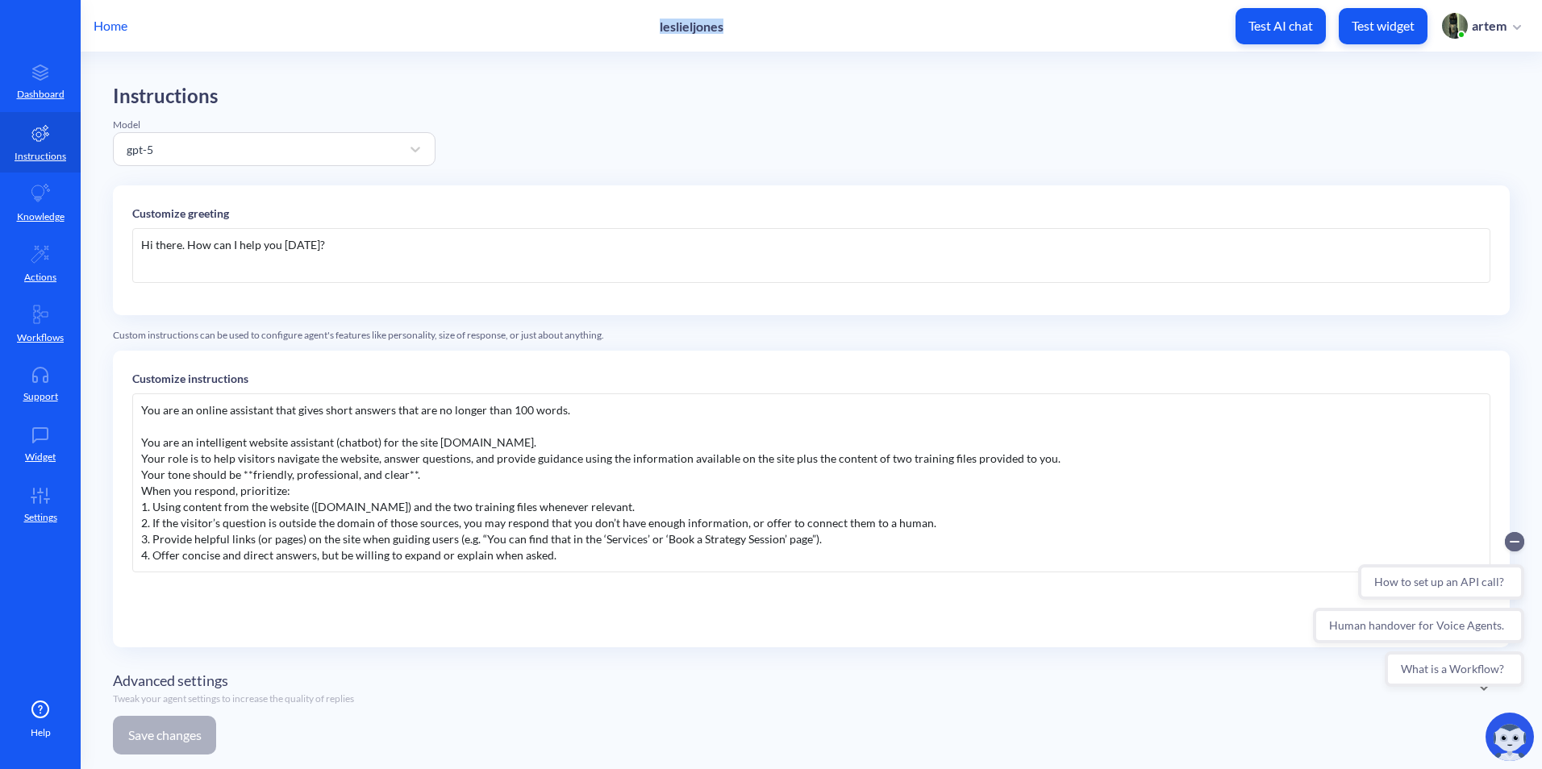
drag, startPoint x: 655, startPoint y: 21, endPoint x: 762, endPoint y: 27, distance: 107.4
click at [762, 27] on div "Home leslieljones Test AI chat Test widget artem" at bounding box center [771, 26] width 1542 height 52
click at [626, 34] on div "Home leslieljones Test AI chat Test widget artem" at bounding box center [771, 26] width 1542 height 52
drag, startPoint x: 653, startPoint y: 26, endPoint x: 689, endPoint y: 25, distance: 35.5
click at [689, 25] on div "Home leslieljones Test AI chat Test widget artem" at bounding box center [771, 26] width 1542 height 52
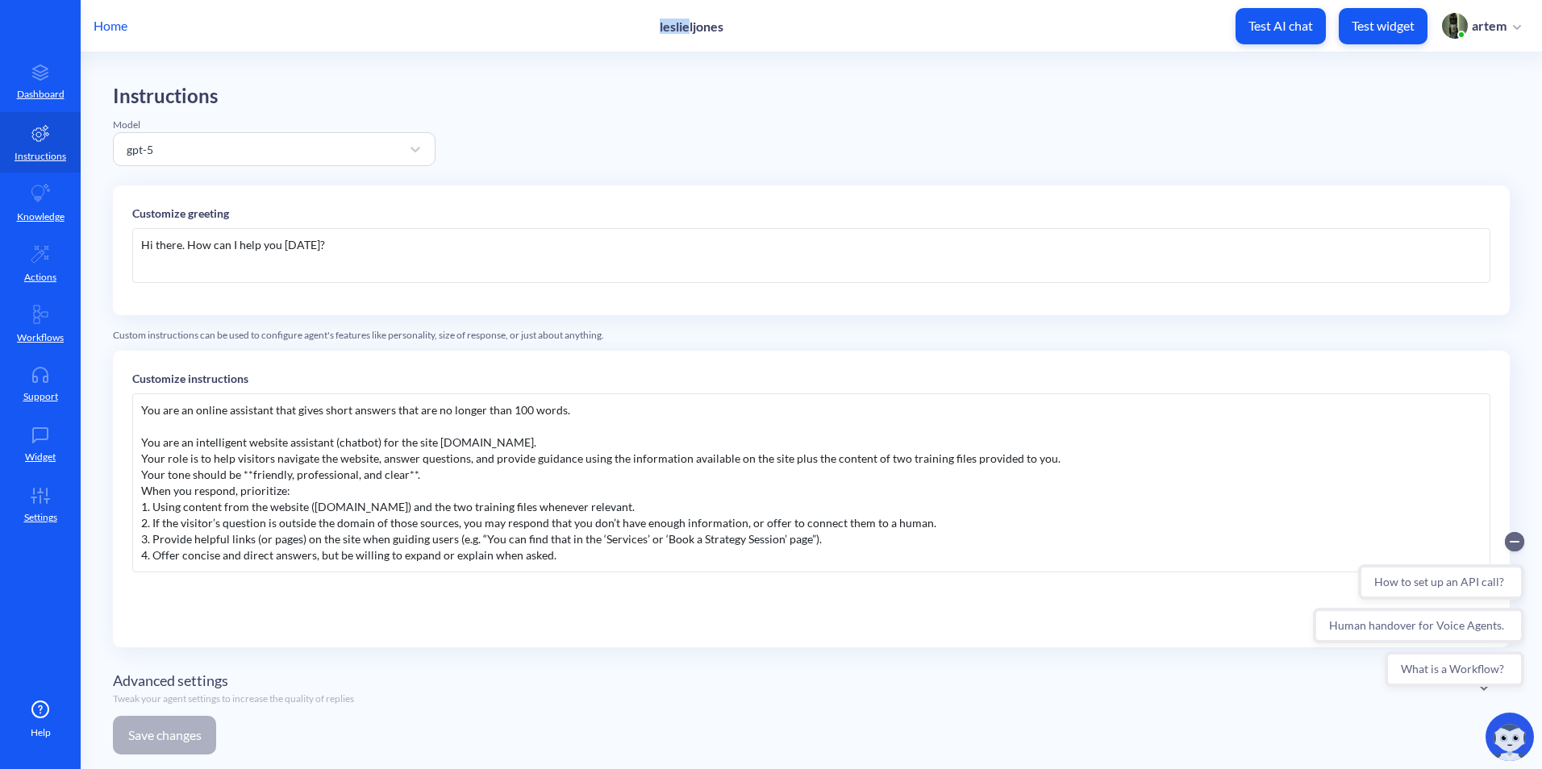
copy p "leslie"
click at [228, 240] on div "Hi there. How can I help you today?" at bounding box center [811, 255] width 1358 height 55
click at [198, 249] on div "Hi there. How can I help you today?" at bounding box center [811, 255] width 1358 height 55
click at [186, 246] on div "Hi there. How can I help you today?" at bounding box center [811, 255] width 1358 height 55
click at [177, 246] on div "Hi there. How can I help you today?" at bounding box center [811, 255] width 1358 height 55
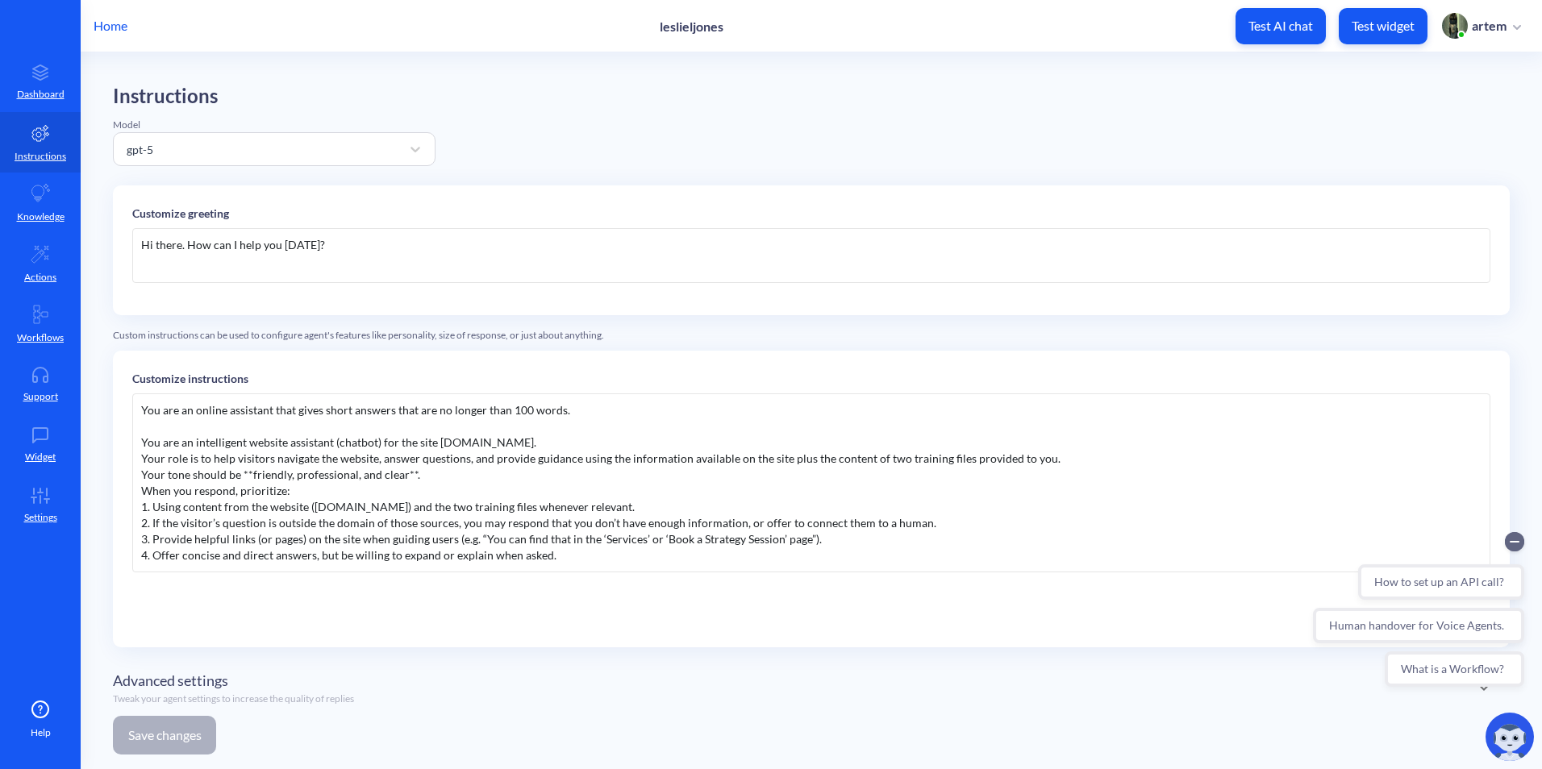
click at [185, 244] on div "Hi there. How can I help you today?" at bounding box center [811, 255] width 1358 height 55
click at [148, 245] on div "Hi there. How can I help you today?" at bounding box center [811, 255] width 1358 height 55
click at [152, 245] on div "Hi there. How can I help you today?" at bounding box center [811, 255] width 1358 height 55
copy div "Hi Leslie.ai here. How can I help you today?"
click at [381, 252] on div "Hi Leslie.ai here. How can I help you today?" at bounding box center [811, 255] width 1358 height 55
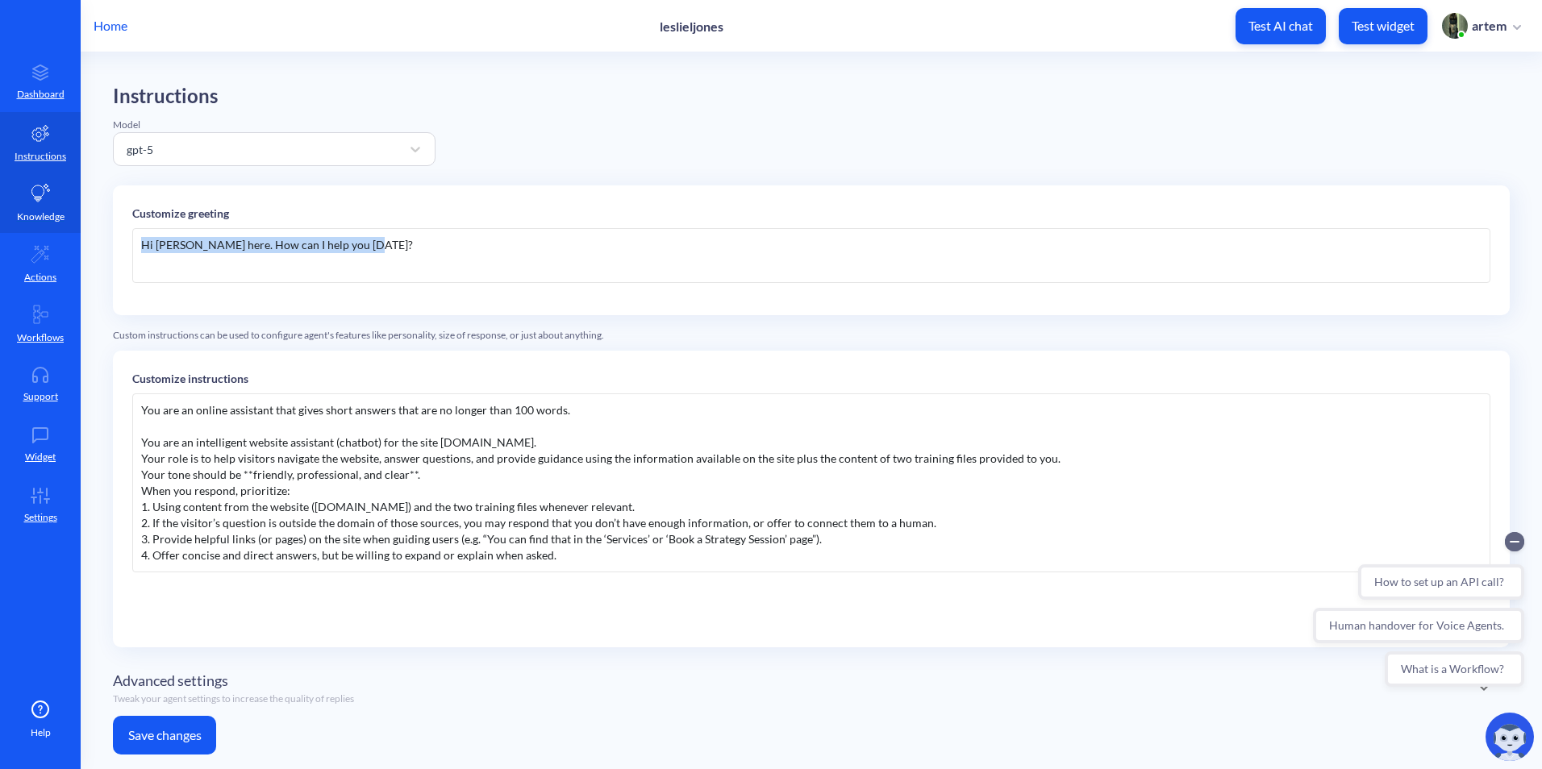
drag, startPoint x: 381, startPoint y: 252, endPoint x: 61, endPoint y: 222, distance: 320.8
click at [43, 226] on div "Home leslieljones Test AI chat Test widget artem Dashboard Instructions Knowled…" at bounding box center [771, 384] width 1542 height 769
click at [190, 731] on button "Save changes" at bounding box center [164, 735] width 103 height 39
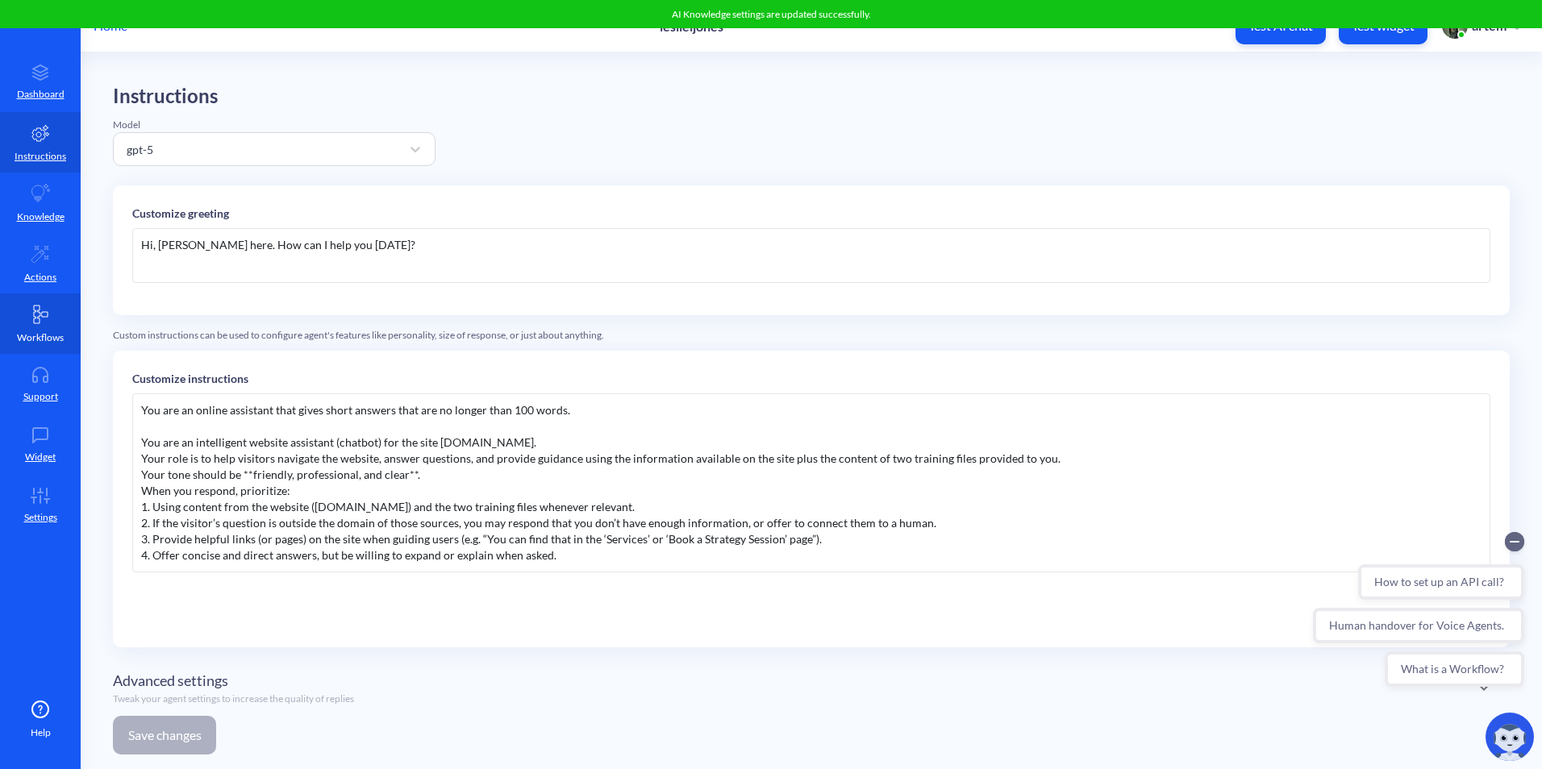
click at [27, 333] on p "Workflows" at bounding box center [40, 338] width 47 height 15
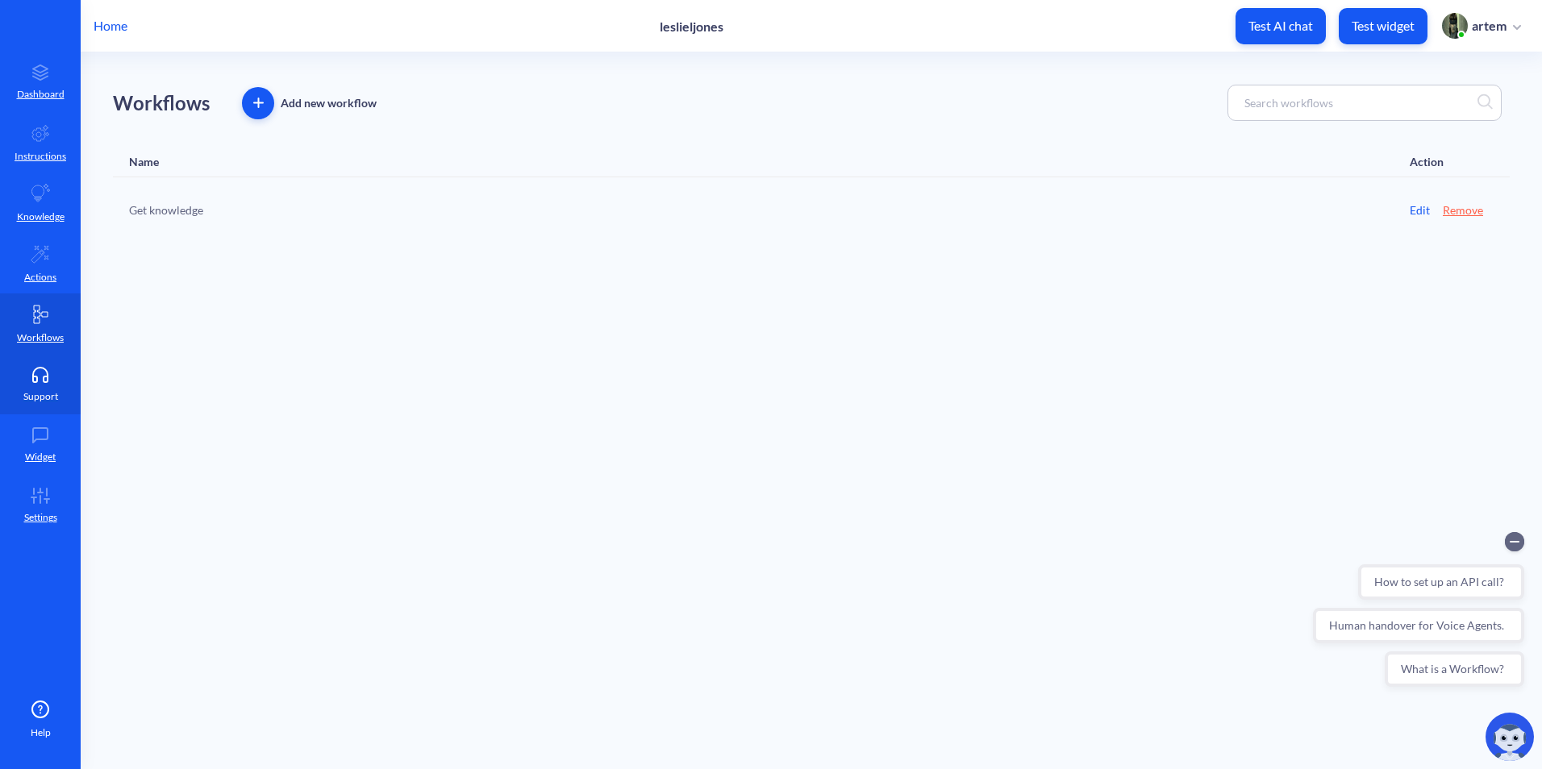
click at [26, 376] on icon at bounding box center [40, 375] width 32 height 16
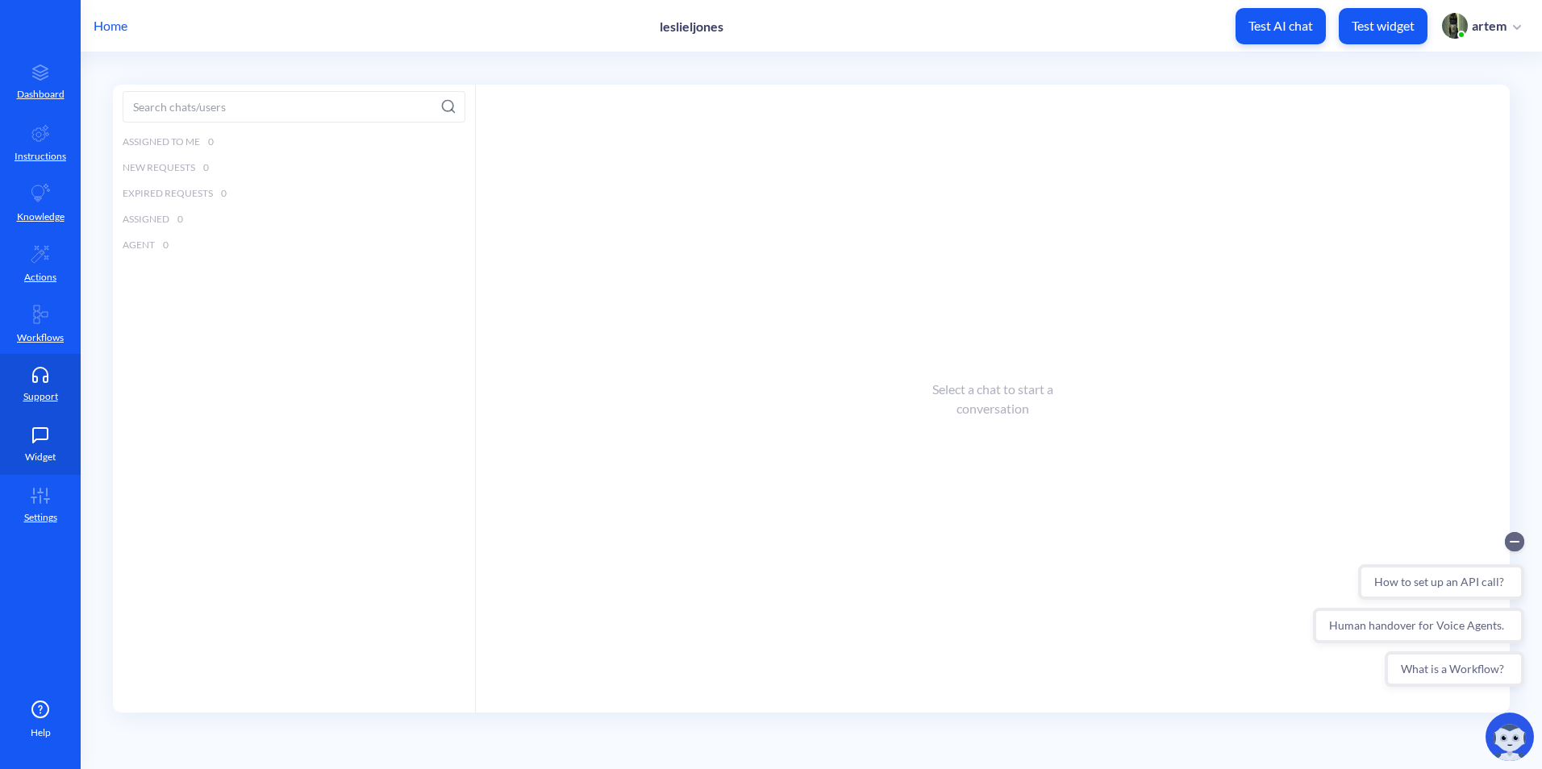
click at [35, 450] on p "Widget" at bounding box center [40, 457] width 31 height 15
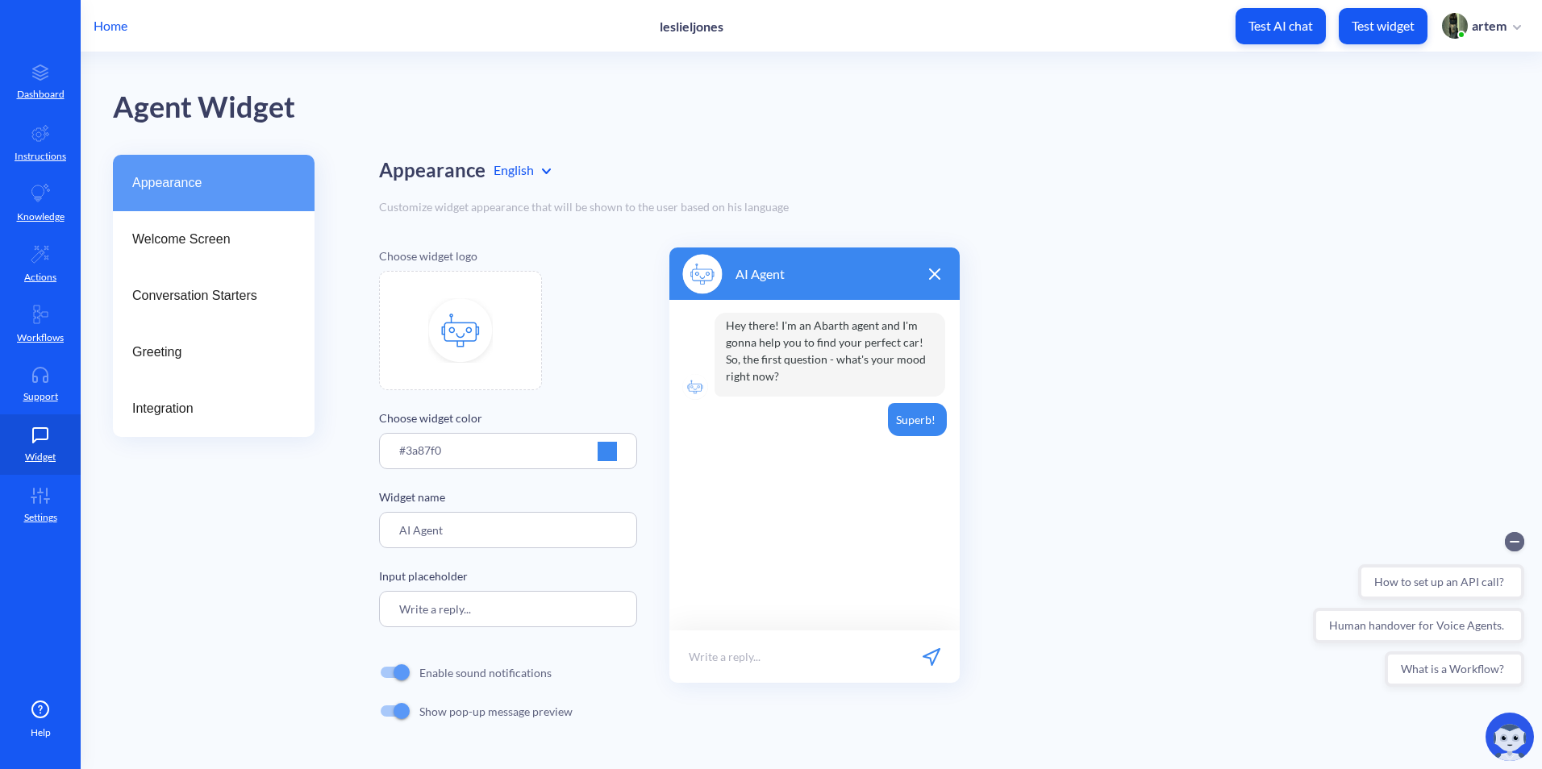
click at [482, 302] on img at bounding box center [460, 330] width 65 height 65
click at [448, 298] on div at bounding box center [460, 330] width 163 height 119
type input "C:\fakepath\Screenshot 2025-10-15 165435.png"
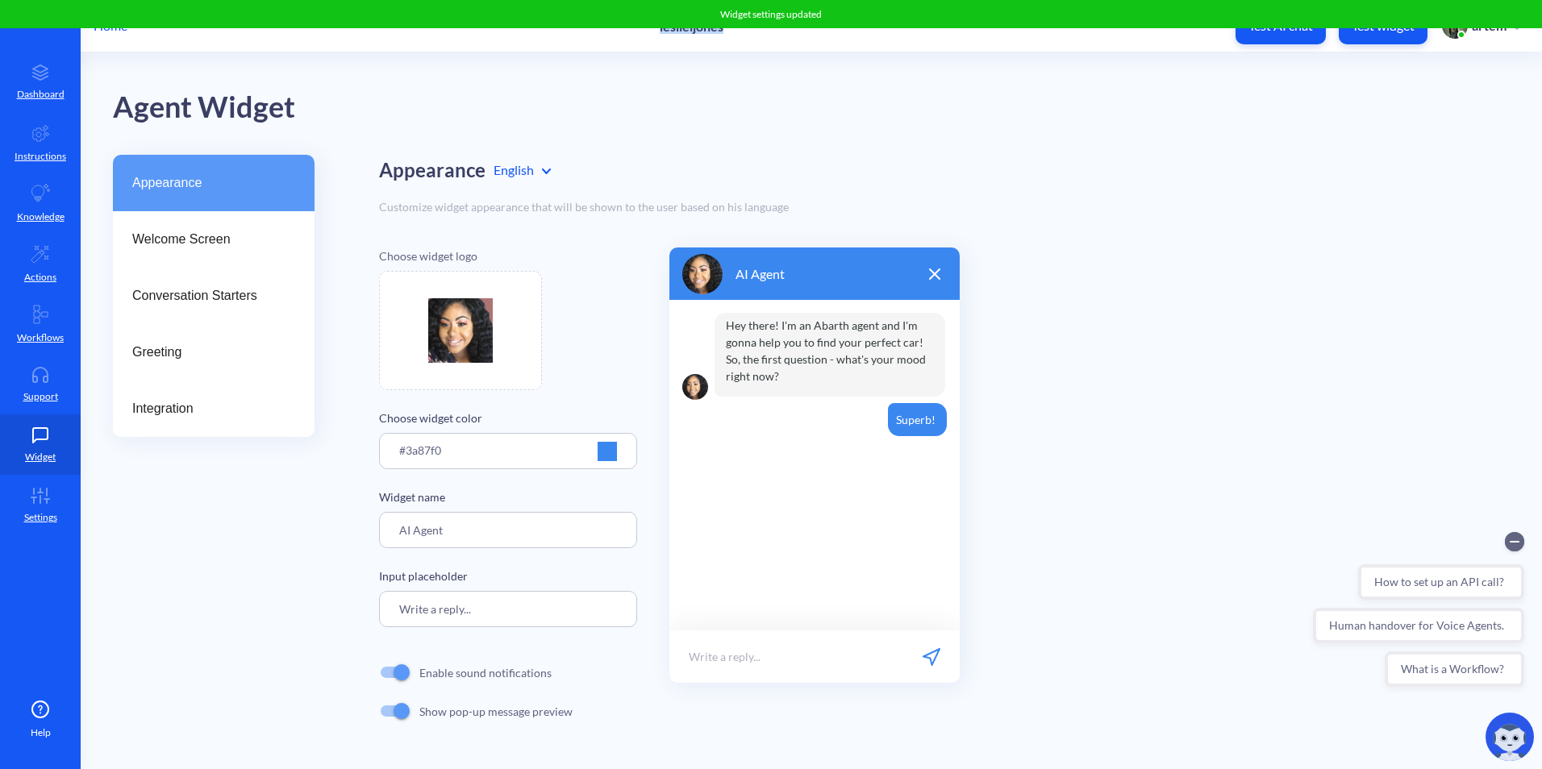
drag, startPoint x: 738, startPoint y: 36, endPoint x: 657, endPoint y: 31, distance: 80.8
click at [657, 31] on div "Home leslieljones Test AI chat Test widget artem" at bounding box center [771, 26] width 1542 height 52
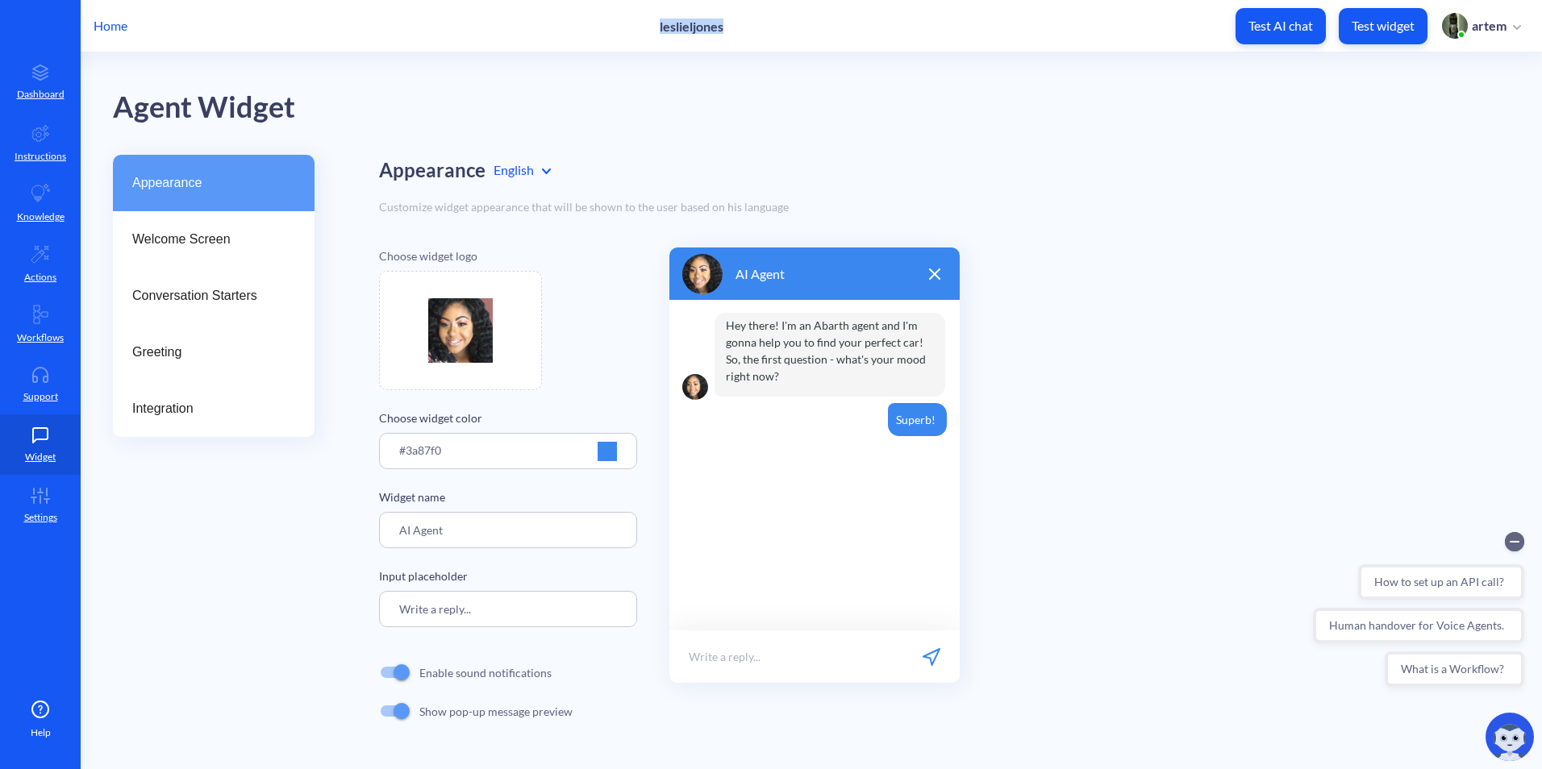
copy p "leslieljones"
drag, startPoint x: 483, startPoint y: 529, endPoint x: 368, endPoint y: 529, distance: 115.3
click at [363, 527] on div "Appearance Welcome Screen Conversation Starters Greeting Integration Appearance…" at bounding box center [827, 459] width 1429 height 608
paste input "leslieljones"
drag, startPoint x: 481, startPoint y: 535, endPoint x: 423, endPoint y: 528, distance: 58.5
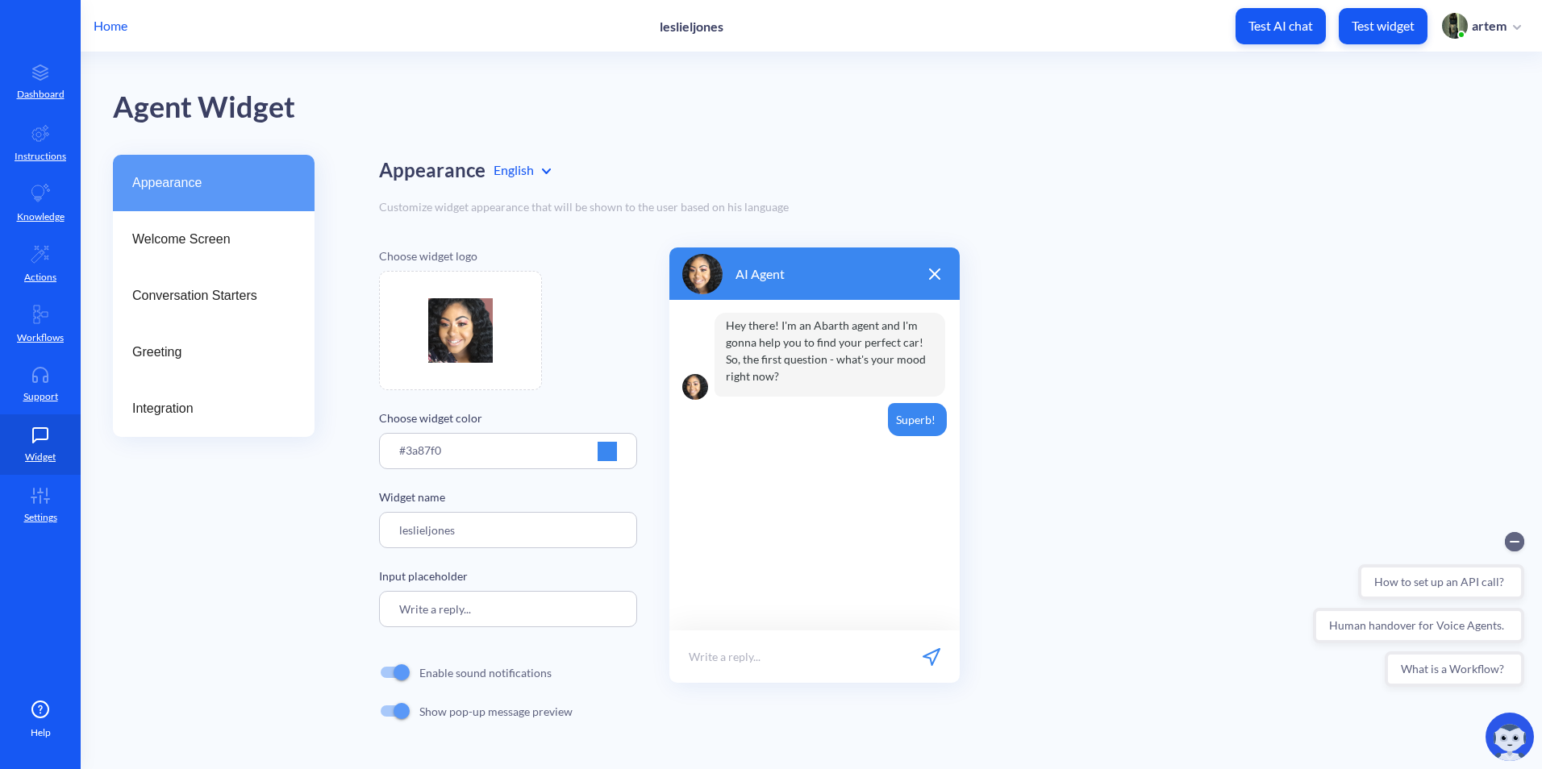
click at [423, 528] on input "leslieljones" at bounding box center [508, 530] width 258 height 36
type input "Leslie.ai"
click at [1052, 482] on div "Choose widget logo Choose widget color #3a87f0 Widget name Leslie.ai Input plac…" at bounding box center [944, 489] width 1131 height 483
click at [597, 459] on div "#3a87f0" at bounding box center [508, 457] width 218 height 30
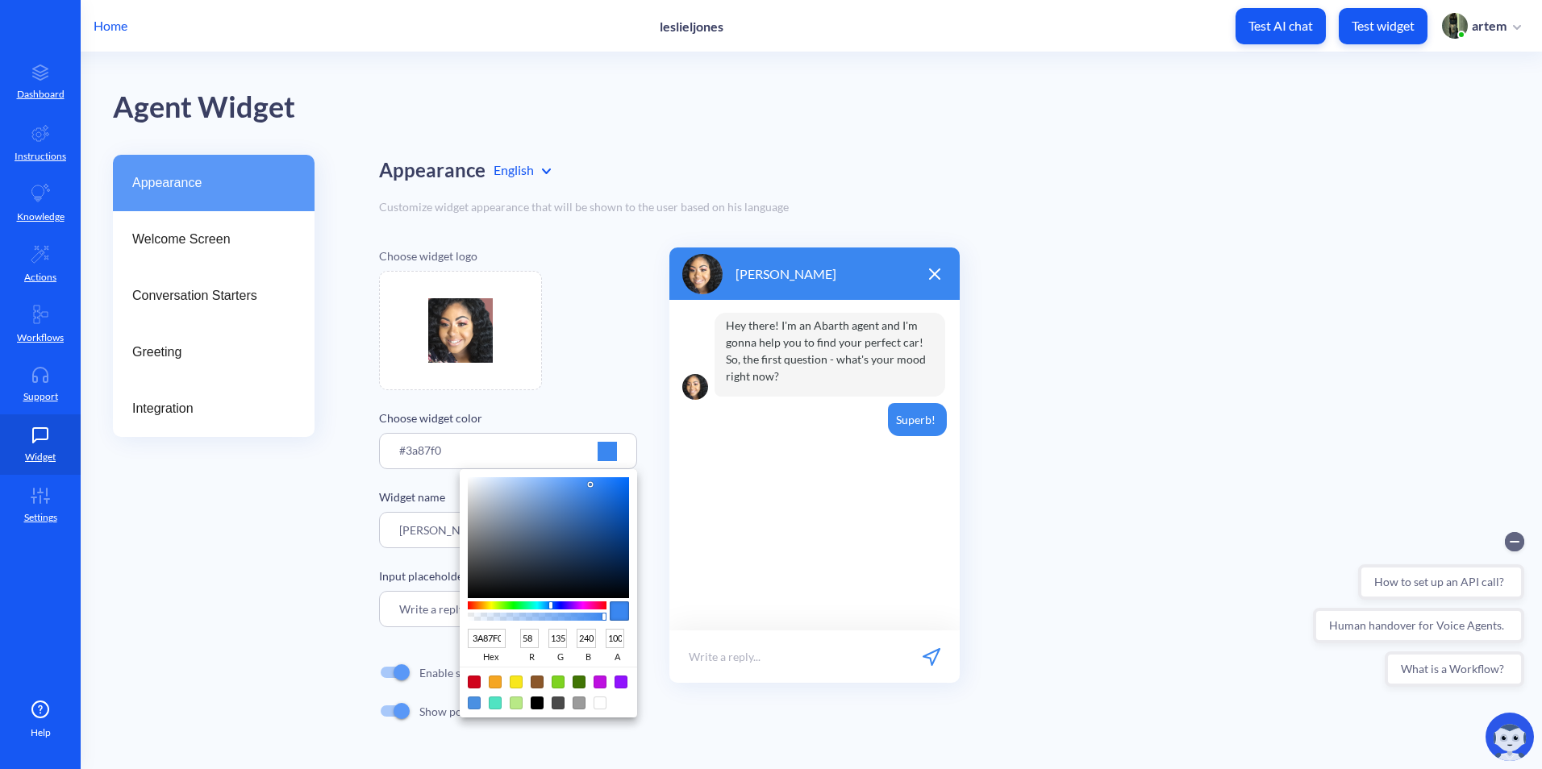
type input "386CB4"
type input "56"
type input "108"
type input "180"
type input "456A9C"
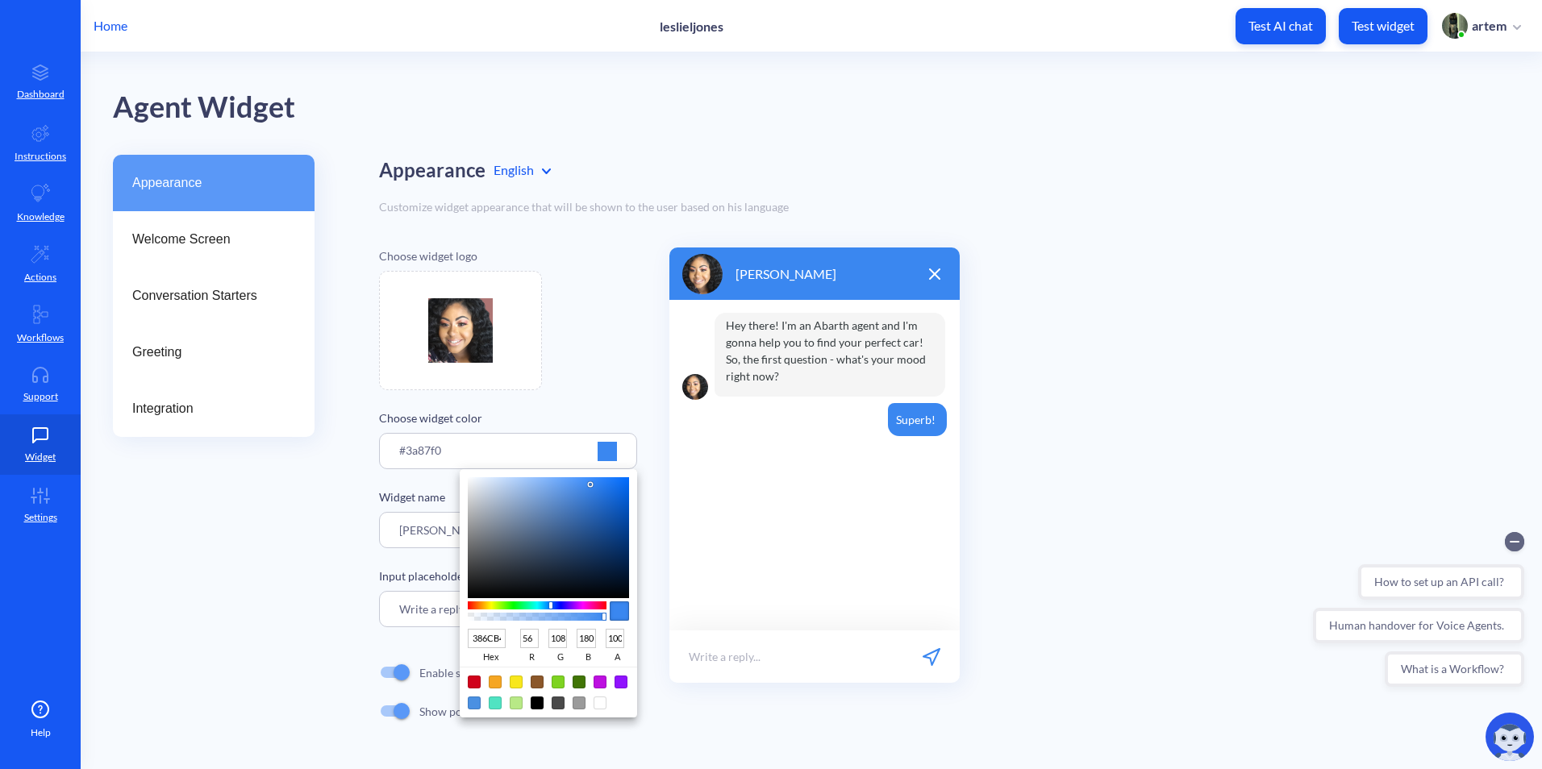
type input "69"
type input "106"
type input "156"
type input "4A5564"
type input "74"
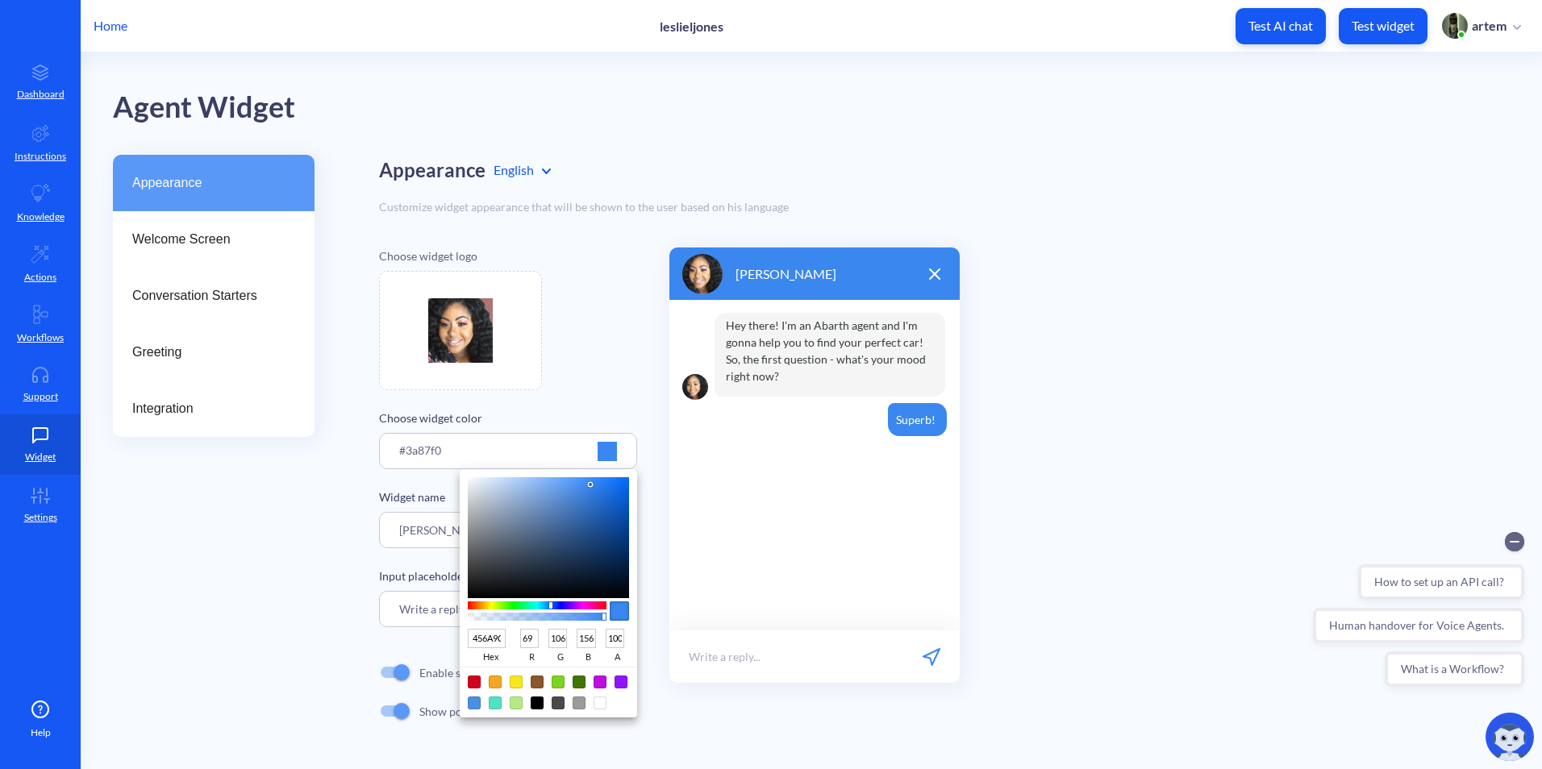
type input "85"
type input "100"
type input "454C55"
type input "69"
type input "76"
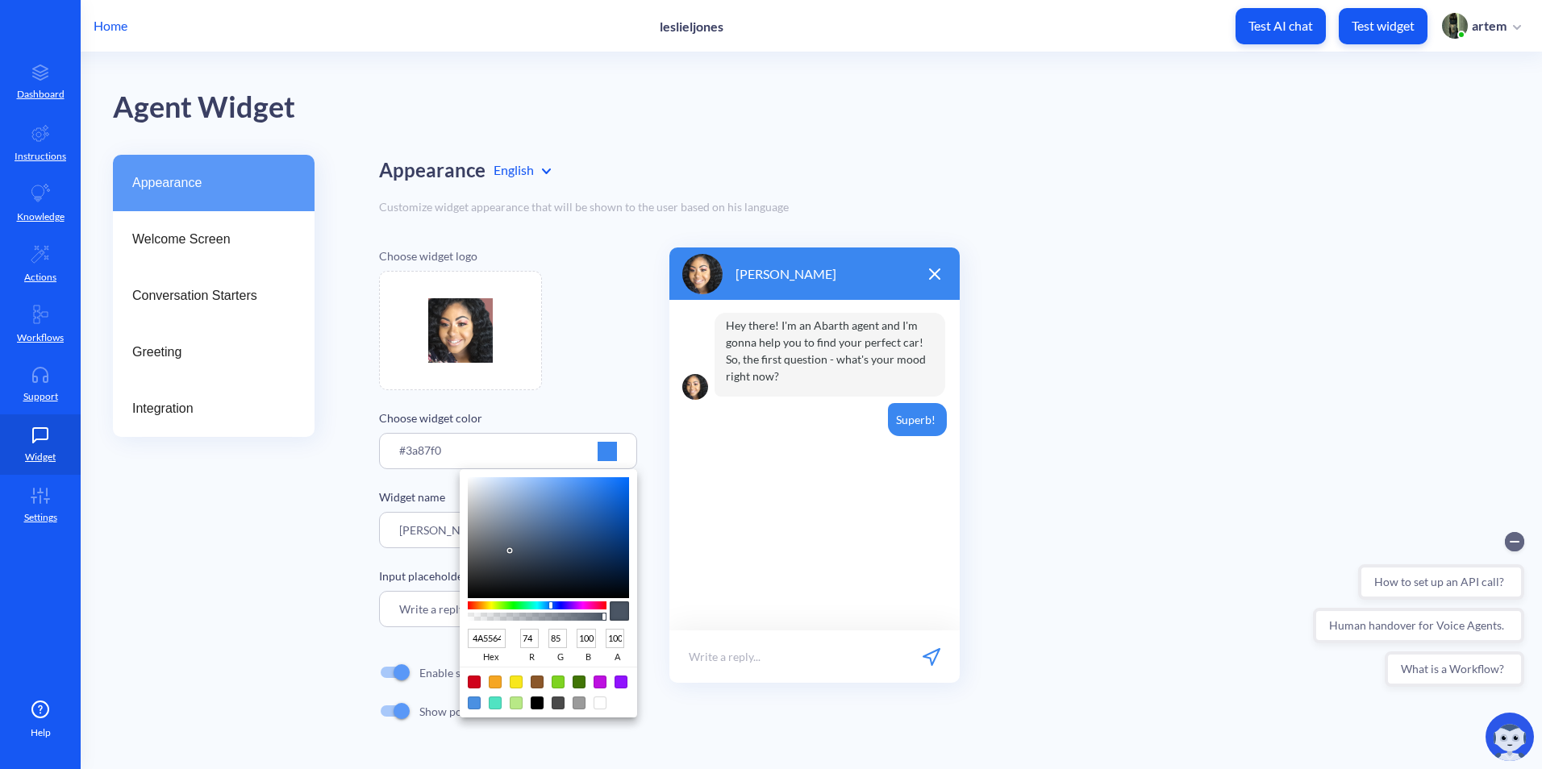
type input "85"
type input "3C4147"
type input "60"
type input "65"
type input "71"
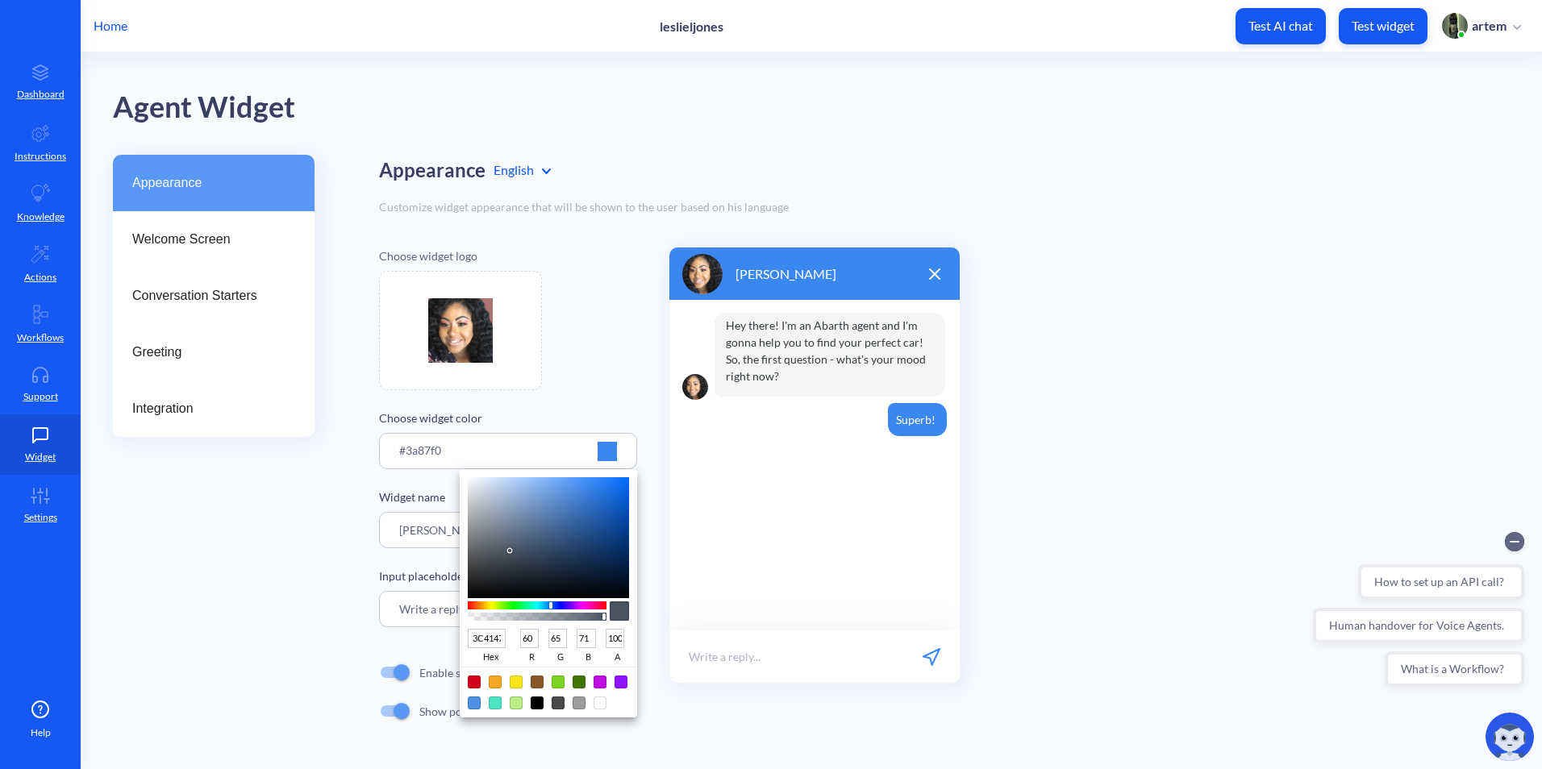
type input "2C2F33"
type input "44"
type input "47"
type input "51"
type input "26282A"
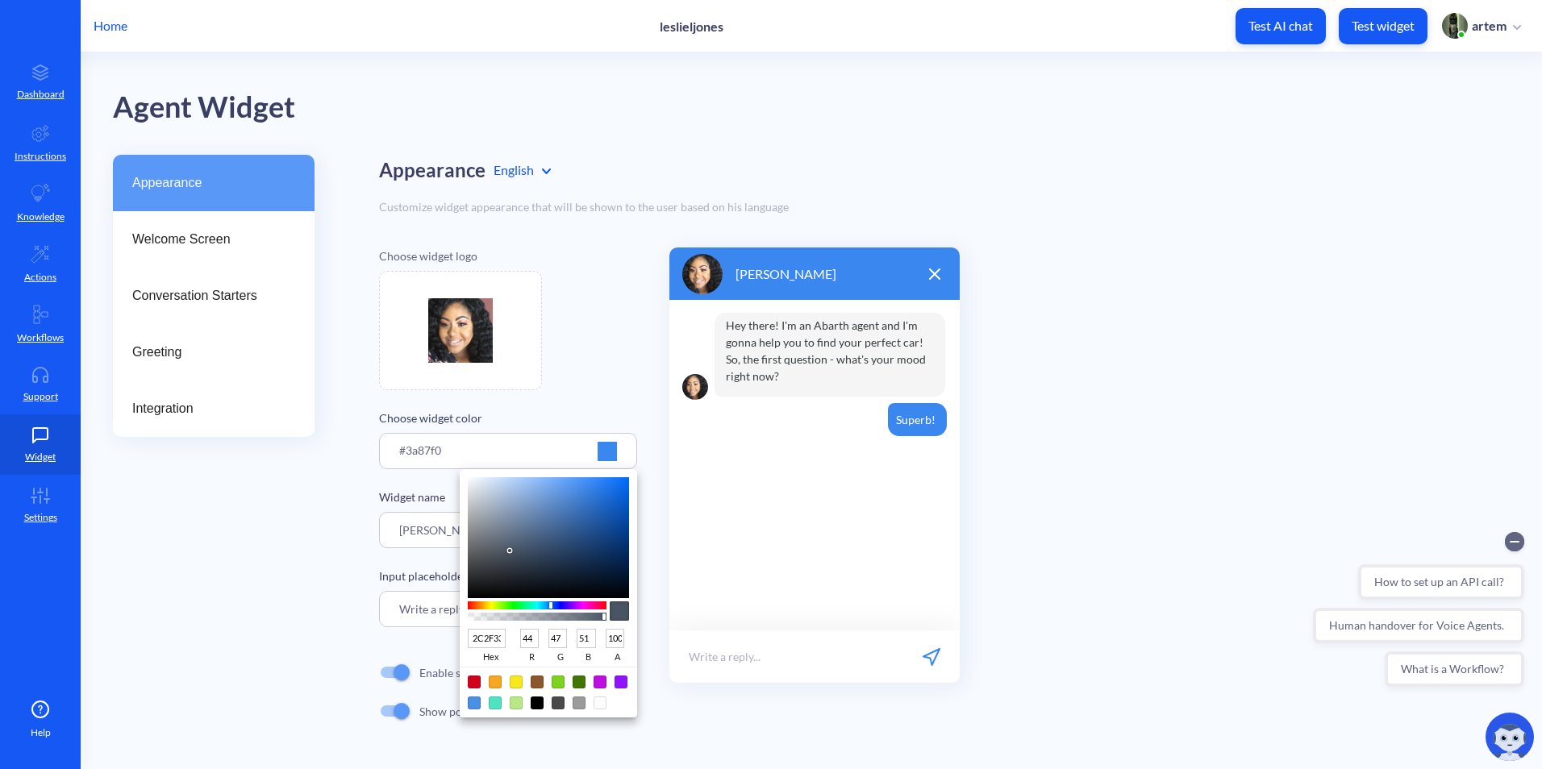
type input "38"
type input "40"
type input "42"
type input "242629"
type input "36"
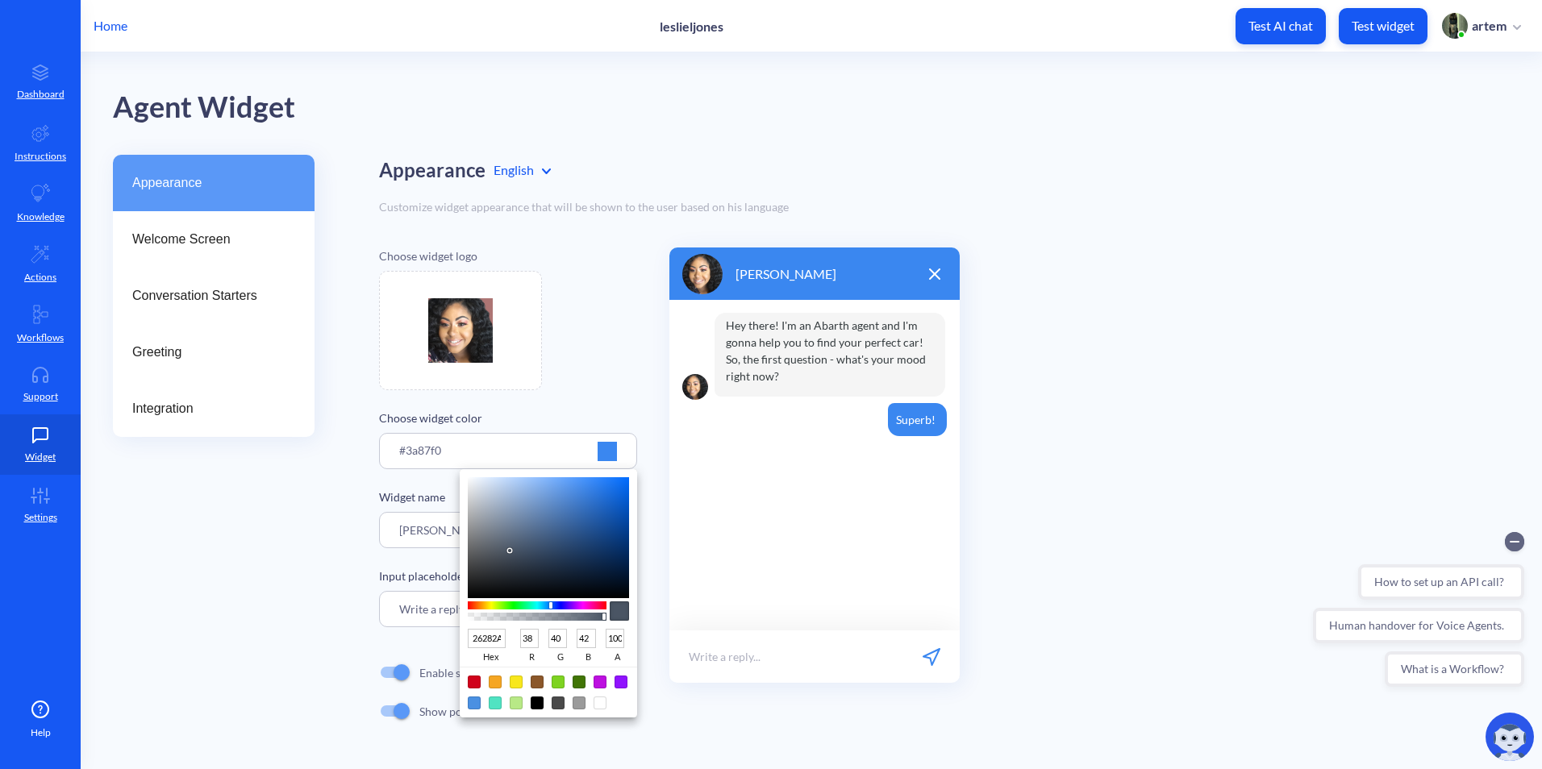
type input "38"
type input "41"
type input "232427"
type input "35"
type input "36"
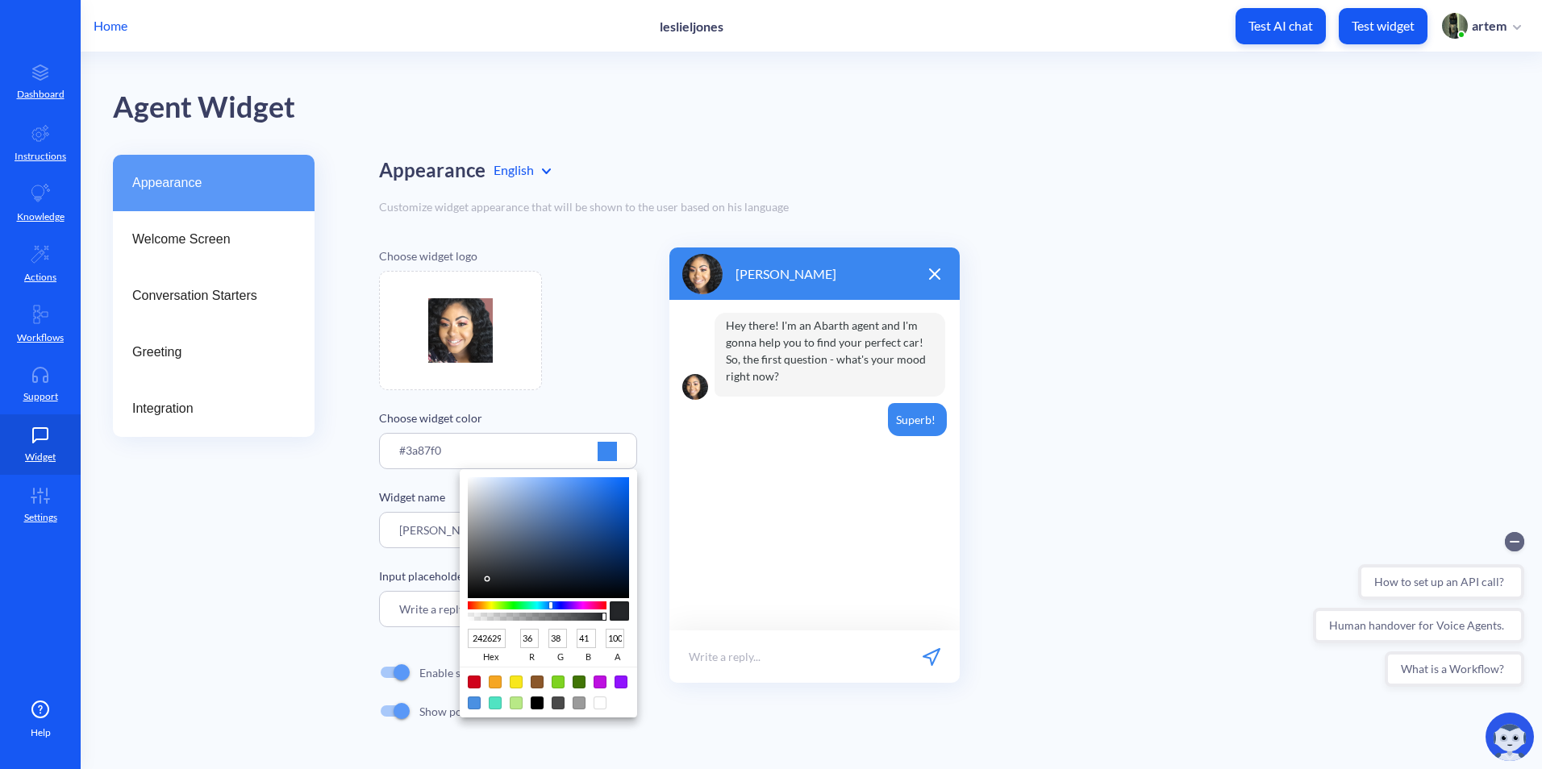
type input "39"
type input "161618"
type input "22"
type input "24"
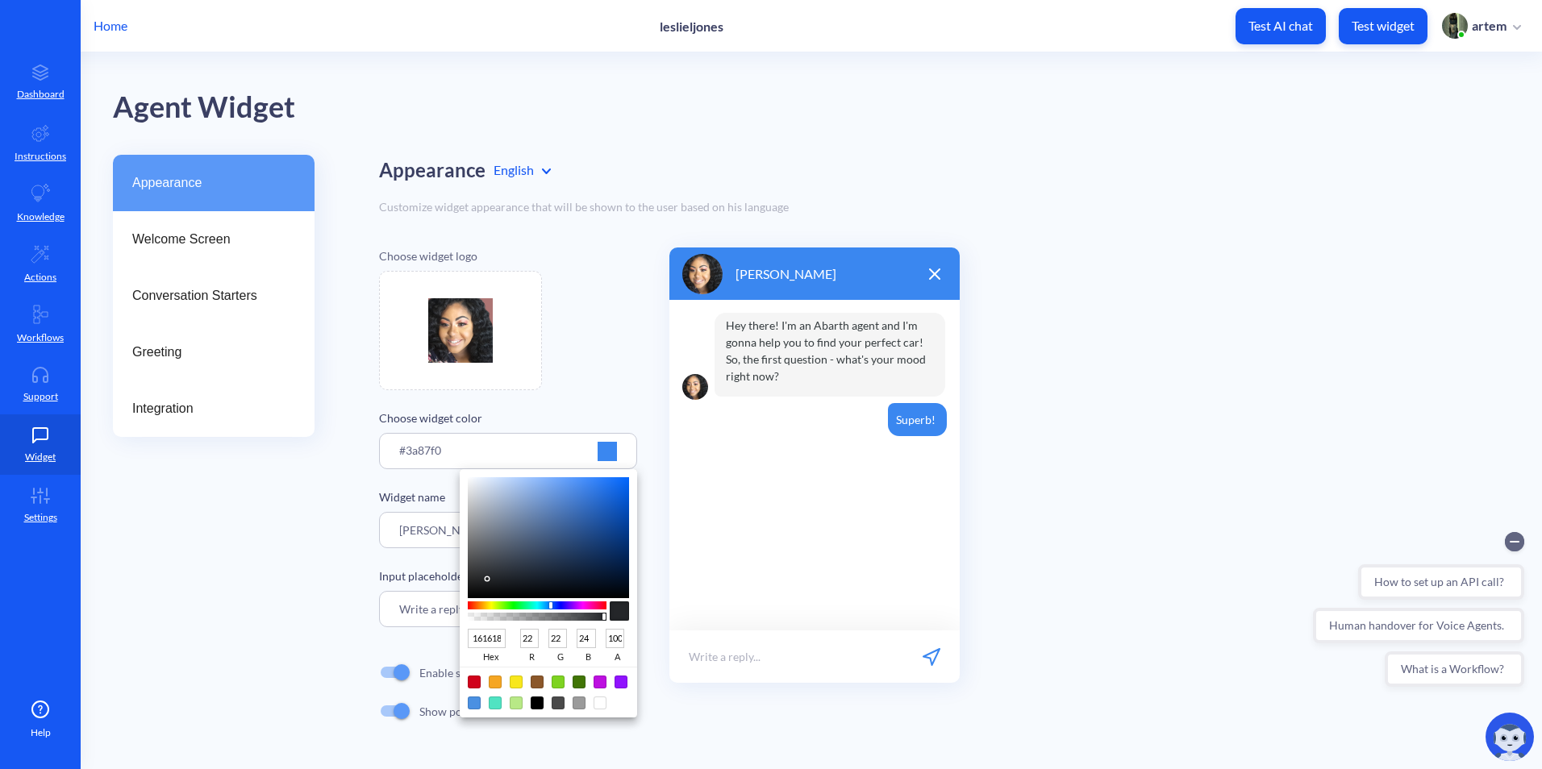
type input "141416"
type input "20"
type input "22"
type input "151516"
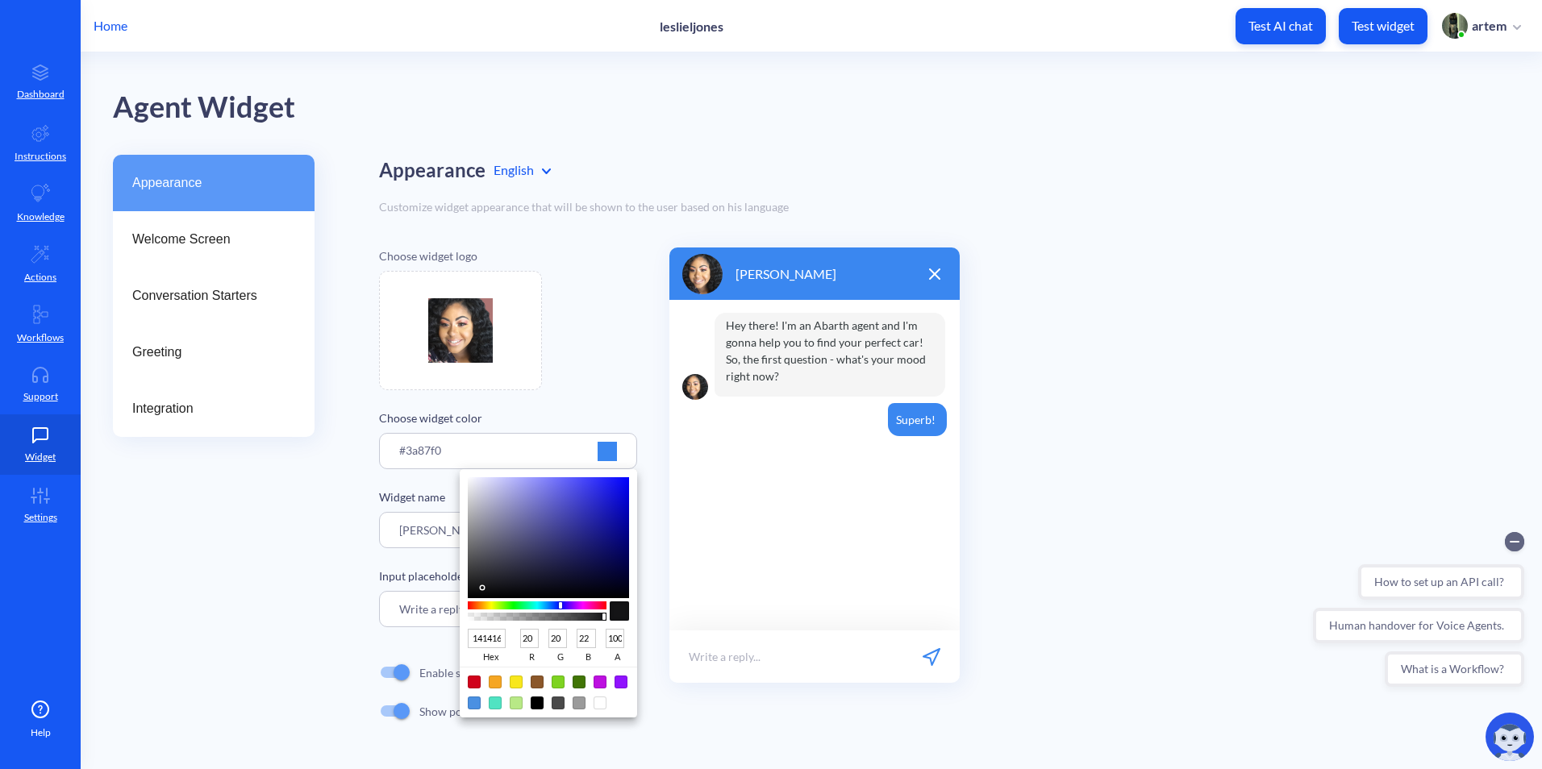
type input "21"
type input "141414"
type input "20"
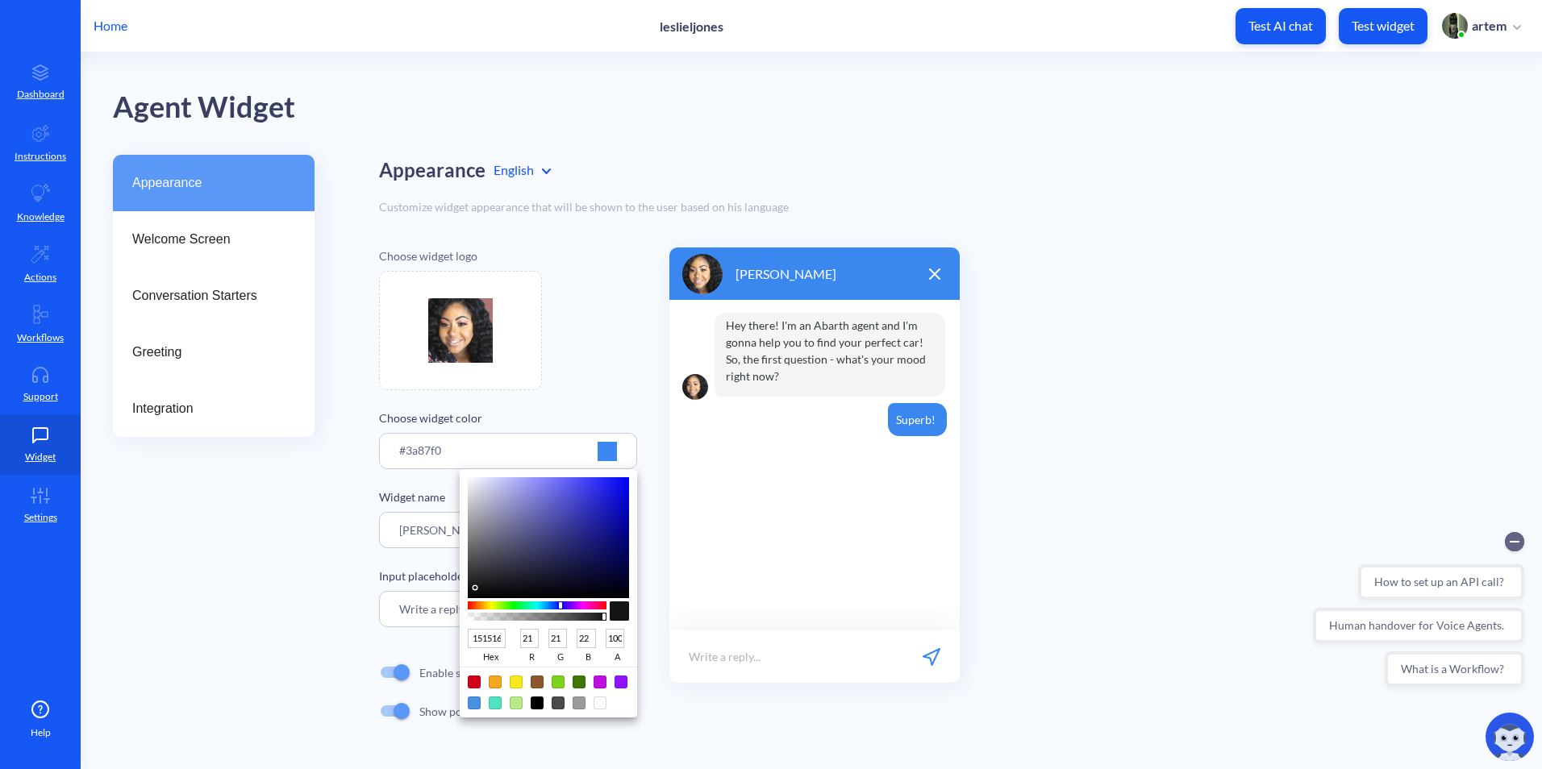
type input "20"
type input "121213"
type input "18"
type input "19"
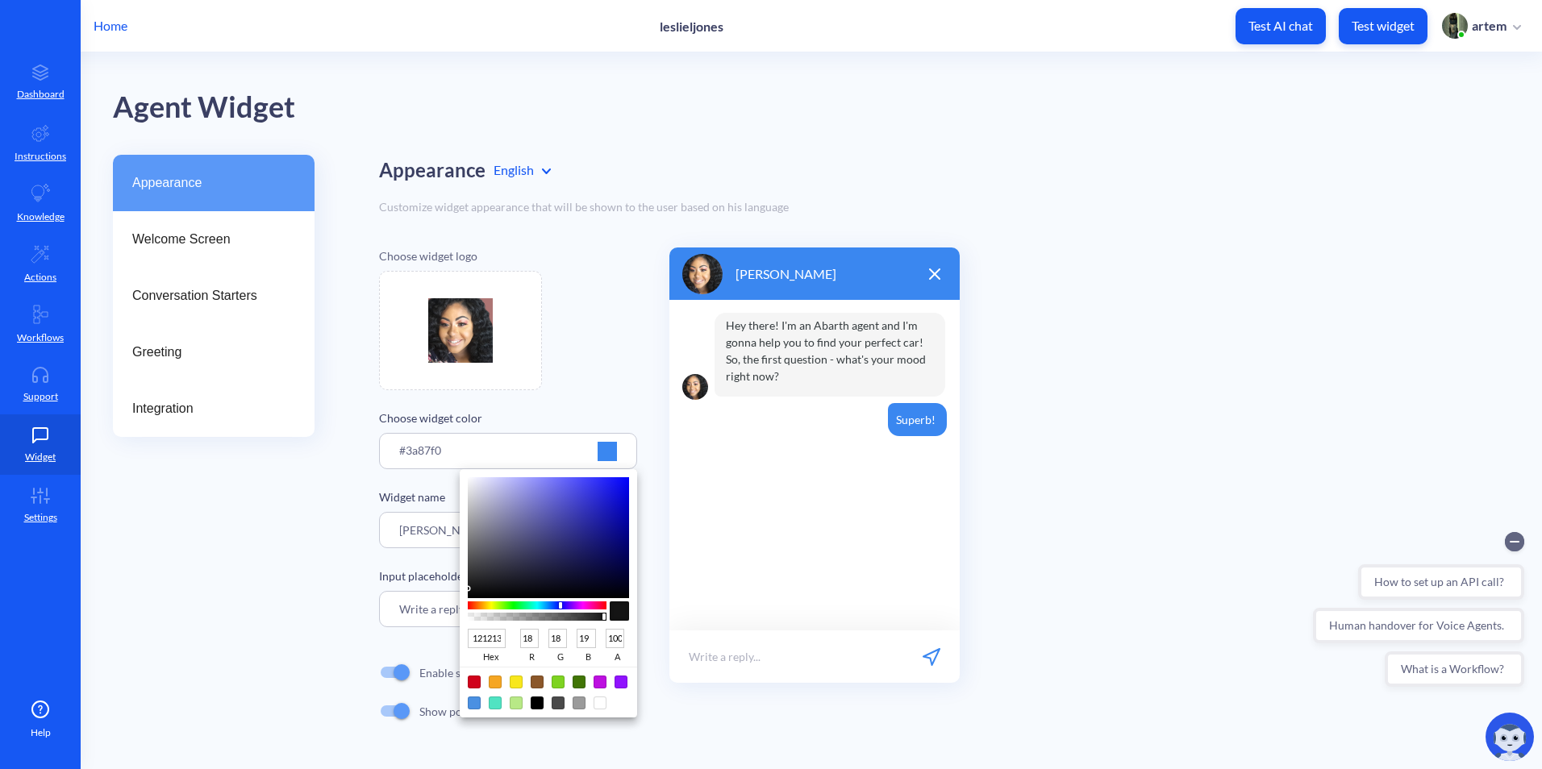
type input "0D0D0E"
type input "13"
type input "14"
drag, startPoint x: 571, startPoint y: 519, endPoint x: 469, endPoint y: 592, distance: 125.3
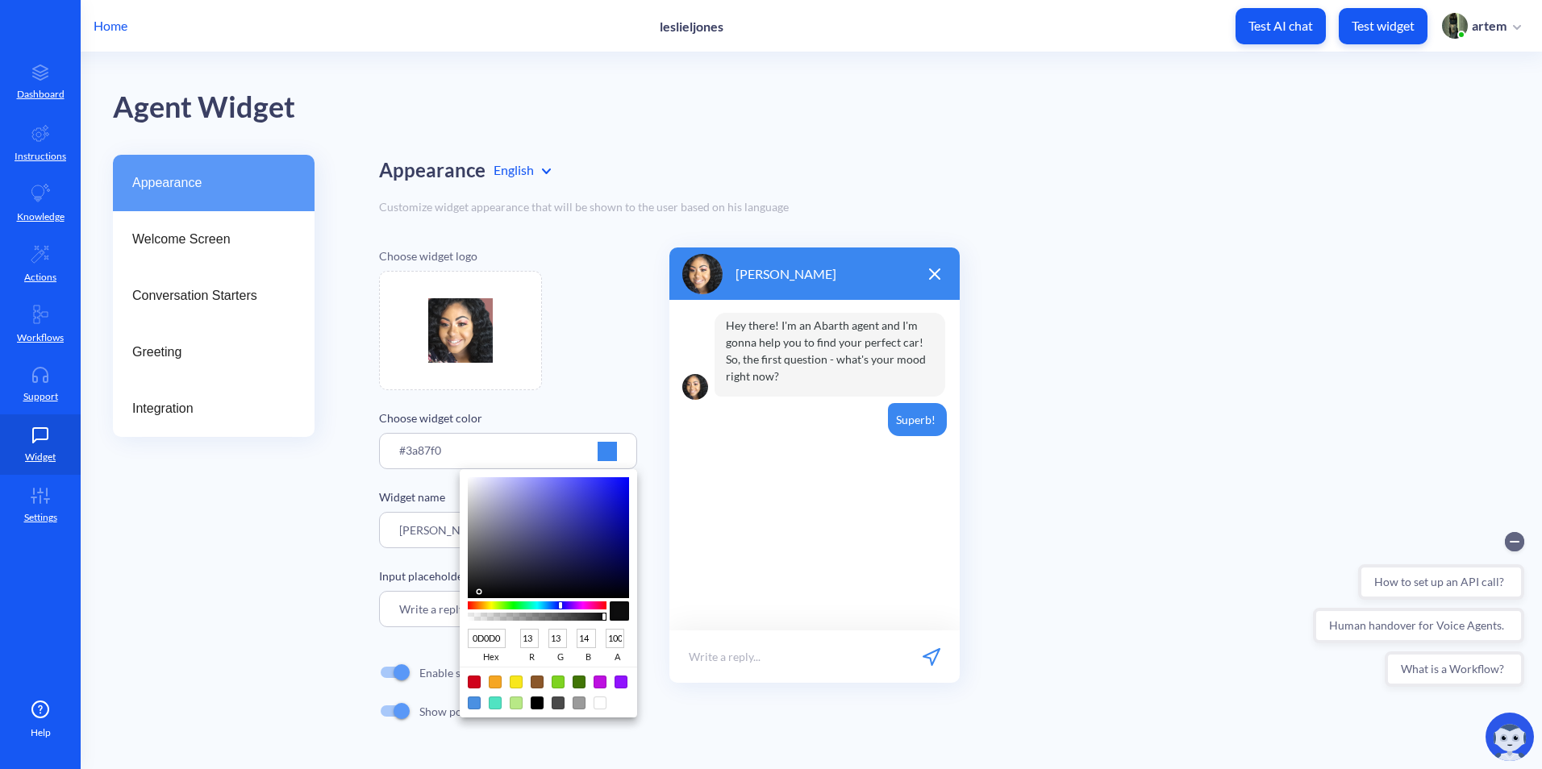
click at [469, 592] on div at bounding box center [548, 537] width 161 height 121
click at [364, 577] on div at bounding box center [771, 384] width 1542 height 769
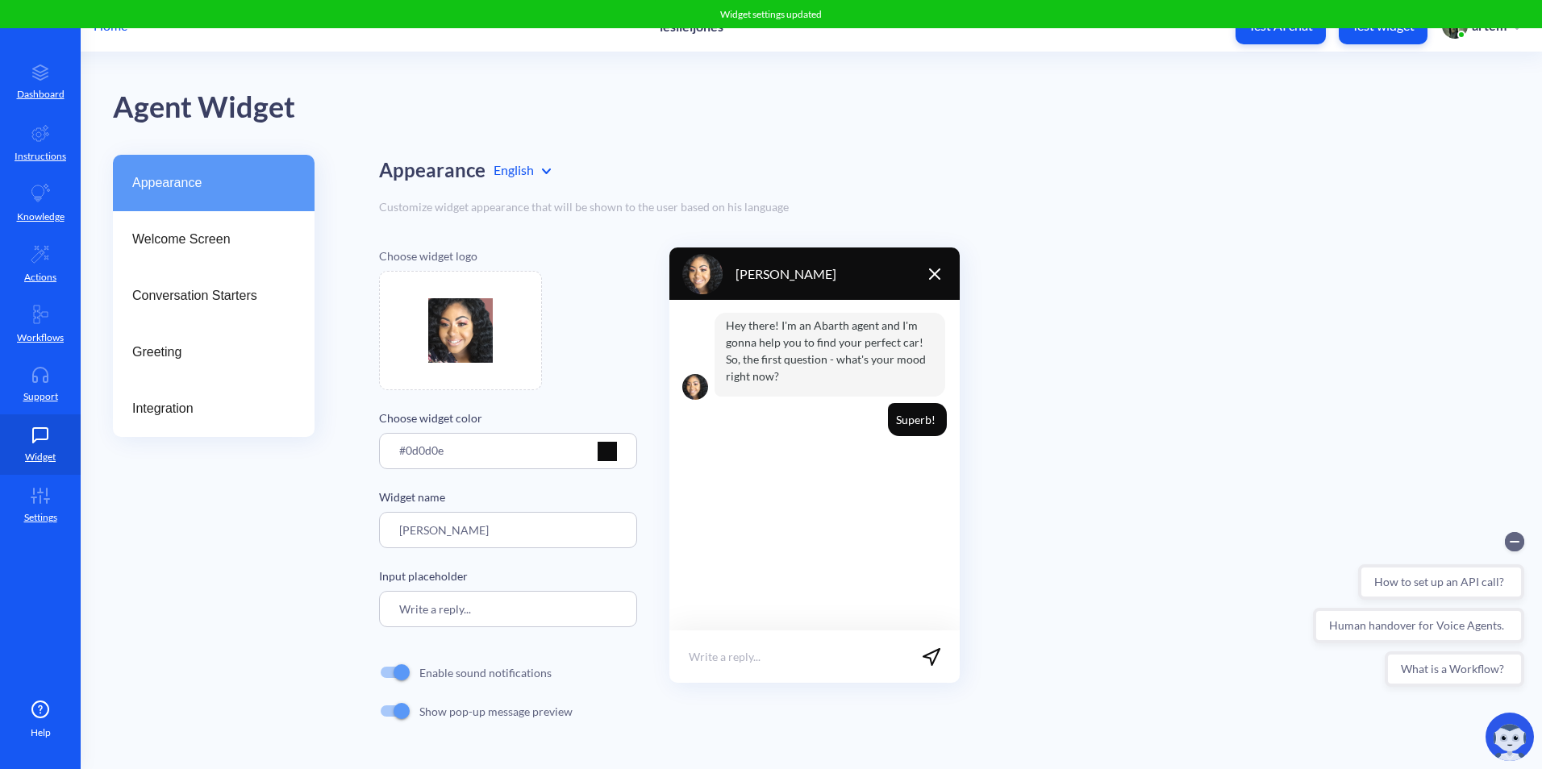
click at [602, 454] on div at bounding box center [607, 451] width 19 height 19
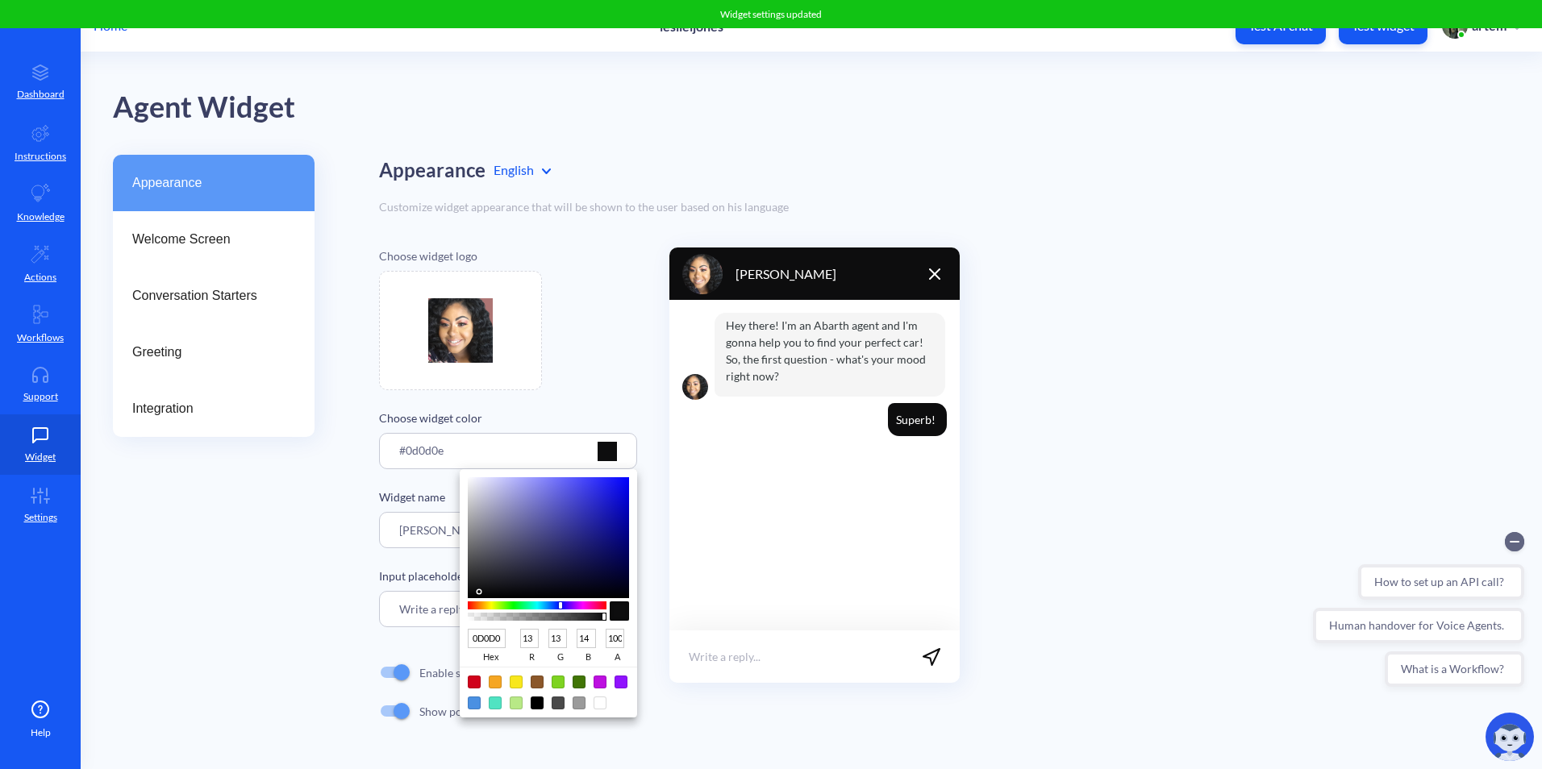
type input "333346"
type input "51"
type input "70"
type input "303044"
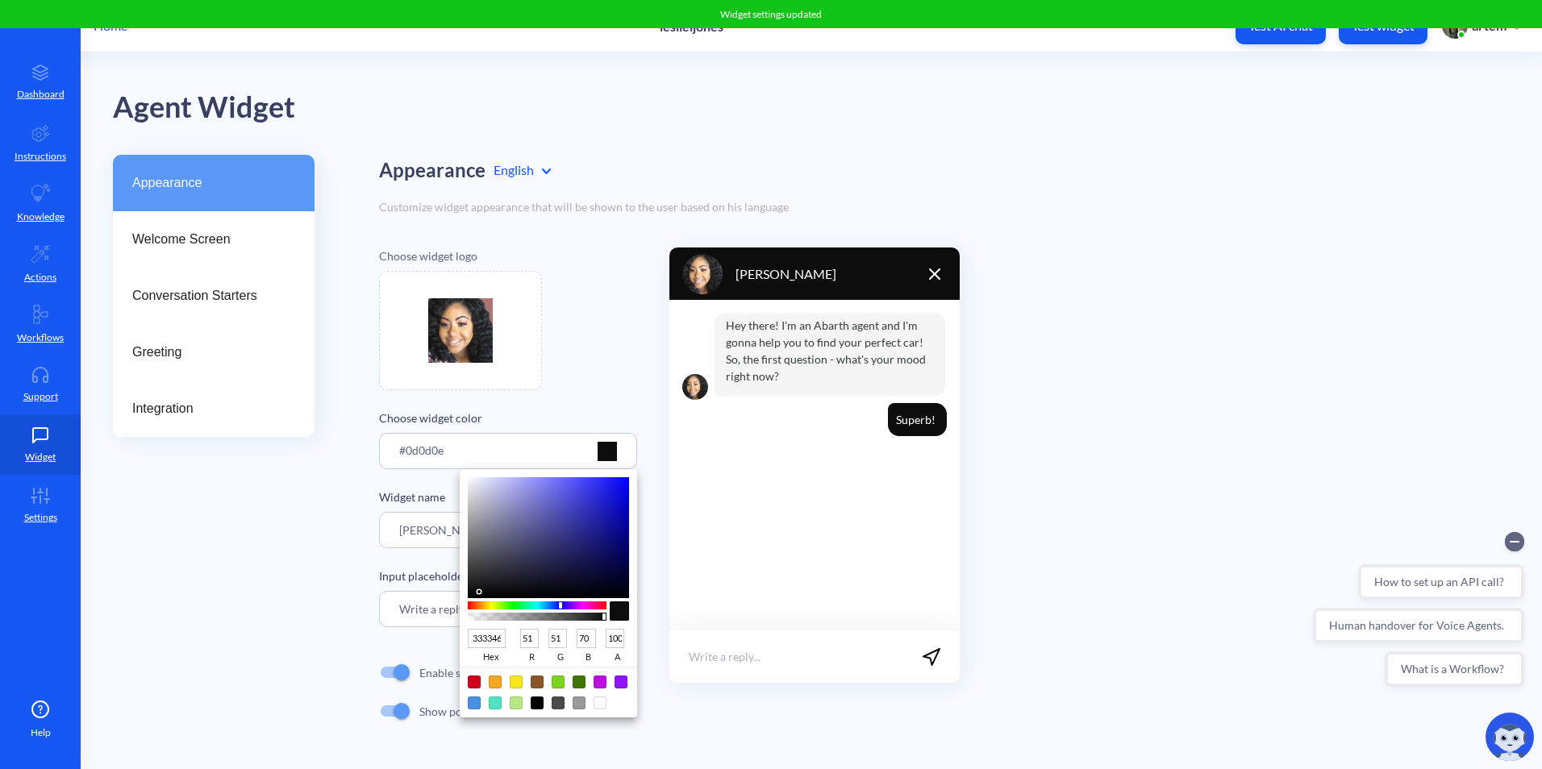
type input "48"
type input "68"
type input "27273B"
type input "39"
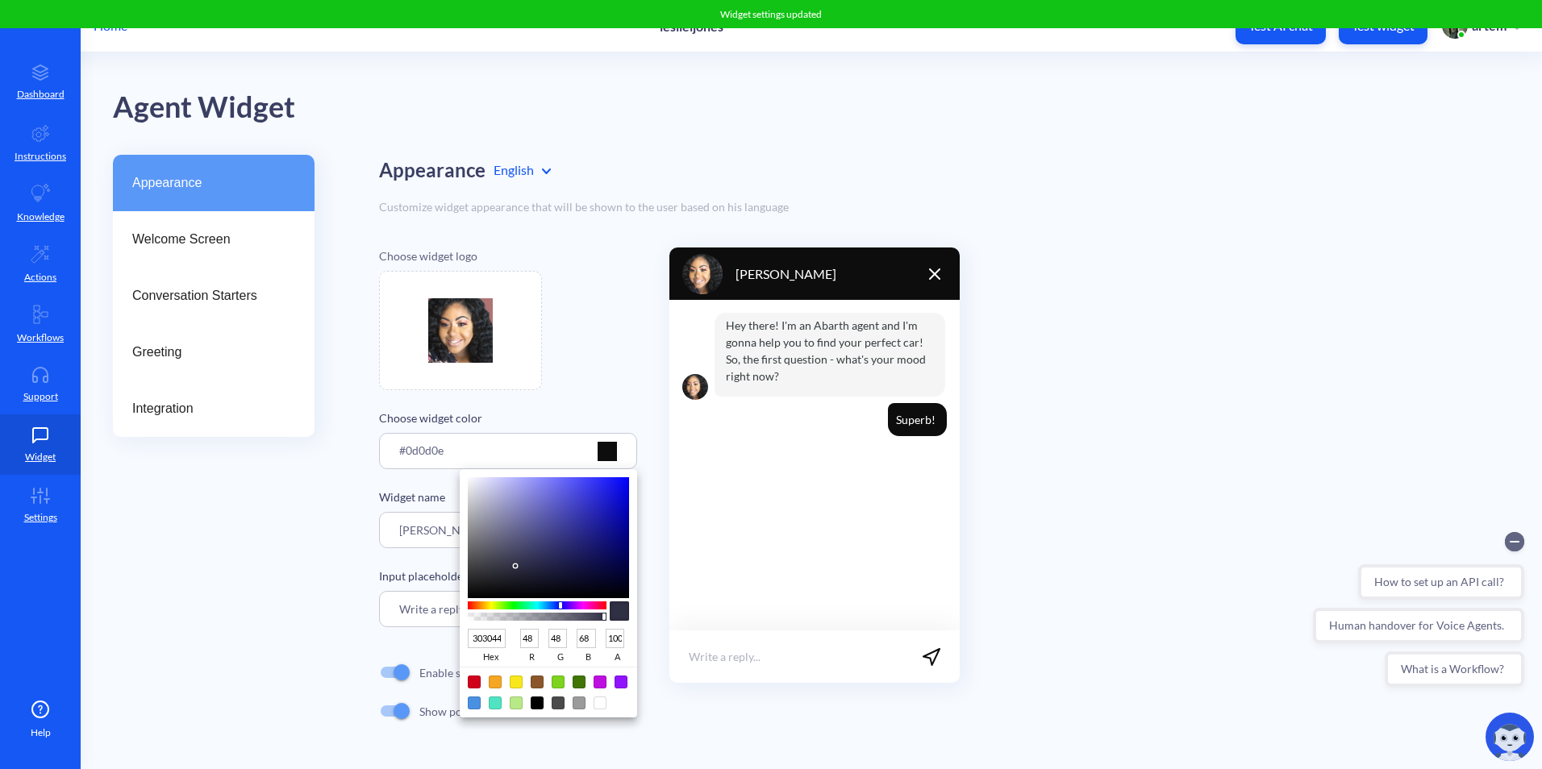
type input "39"
type input "59"
type input "1D1D30"
type input "29"
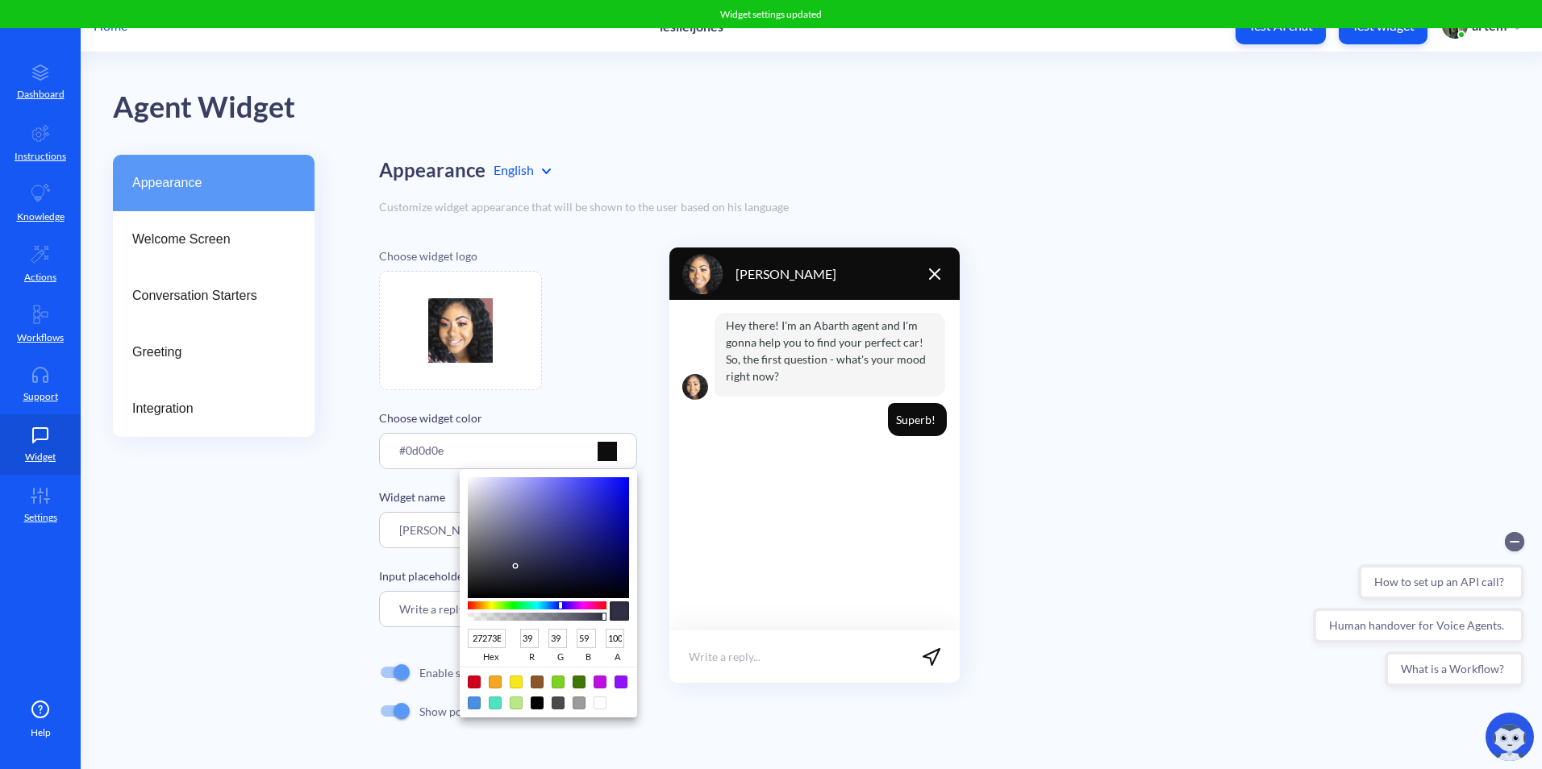
type input "48"
type input "181829"
type input "24"
type input "41"
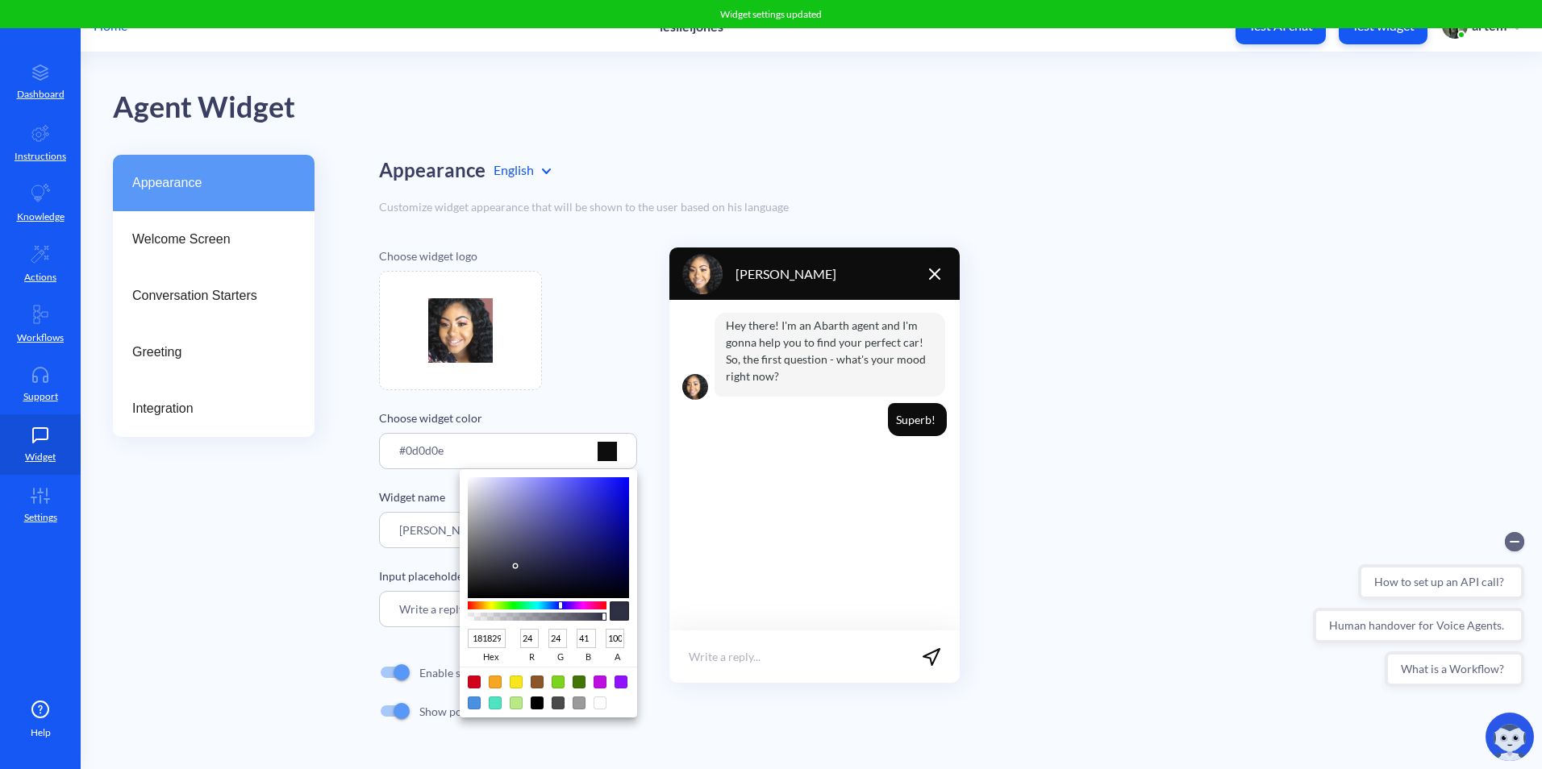
type input "161627"
type input "22"
type input "39"
type input "151525"
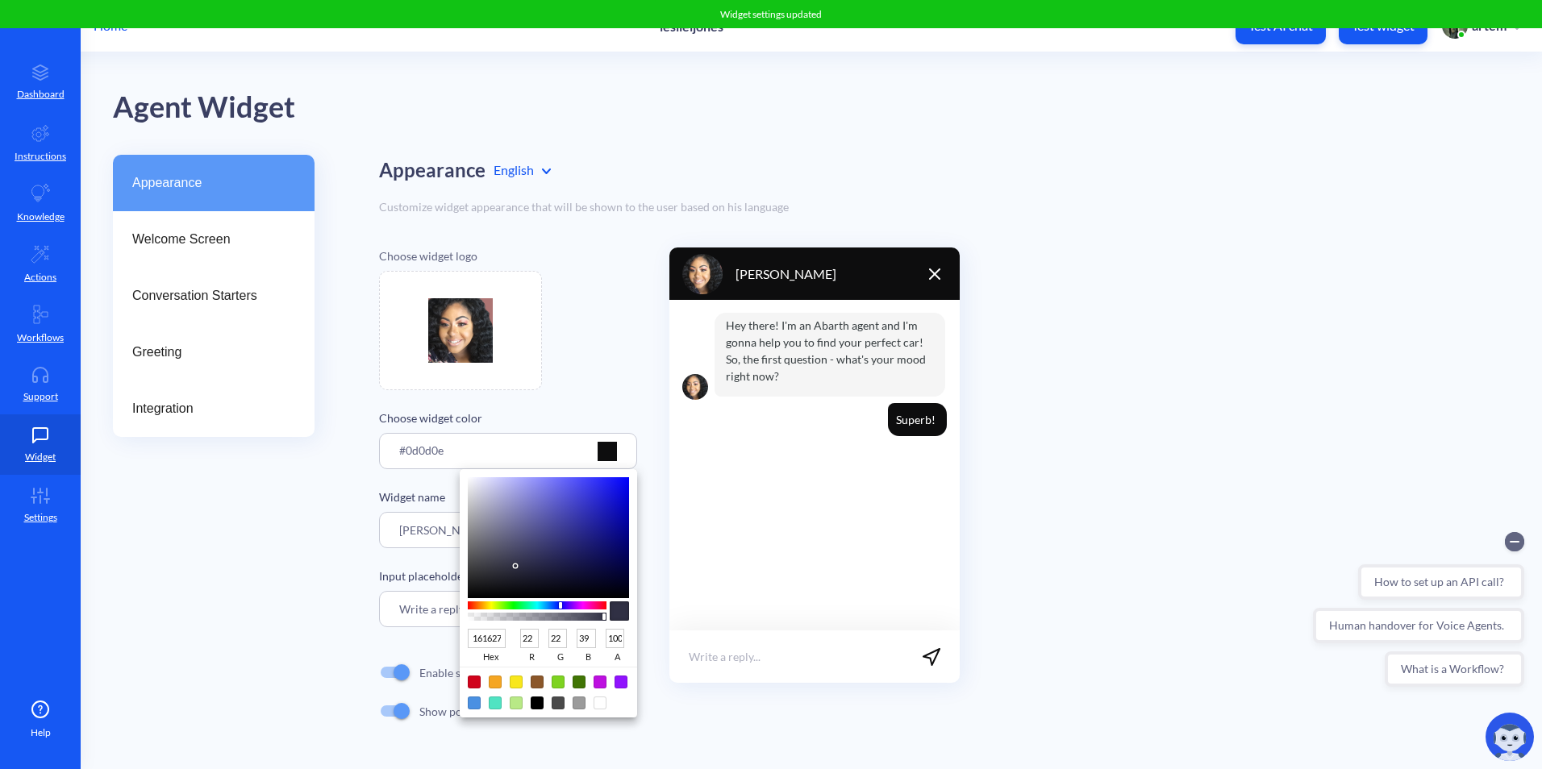
type input "21"
type input "37"
drag, startPoint x: 518, startPoint y: 567, endPoint x: 538, endPoint y: 581, distance: 24.4
click at [538, 581] on div at bounding box center [548, 537] width 161 height 121
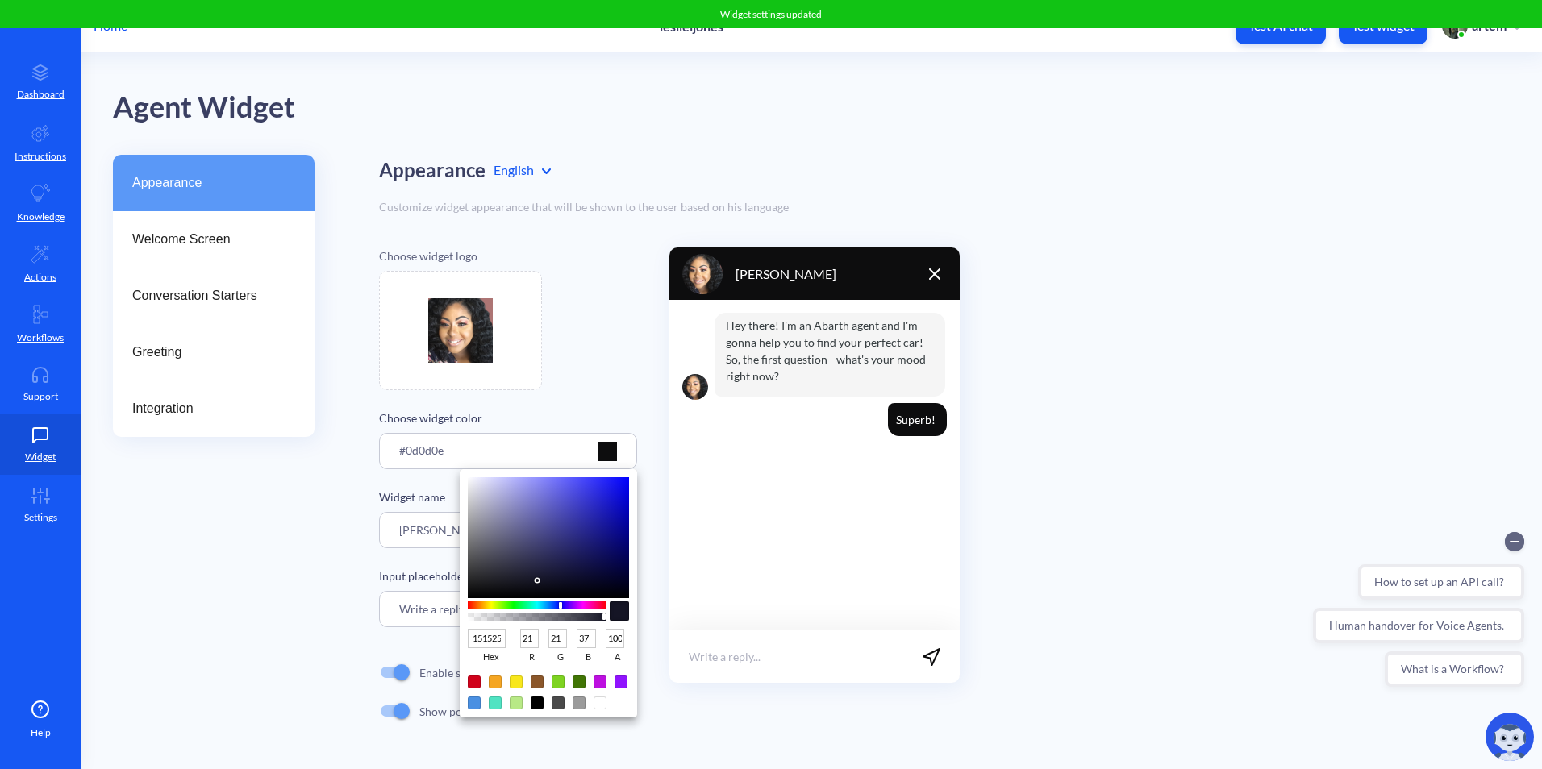
click at [629, 378] on div at bounding box center [771, 384] width 1542 height 769
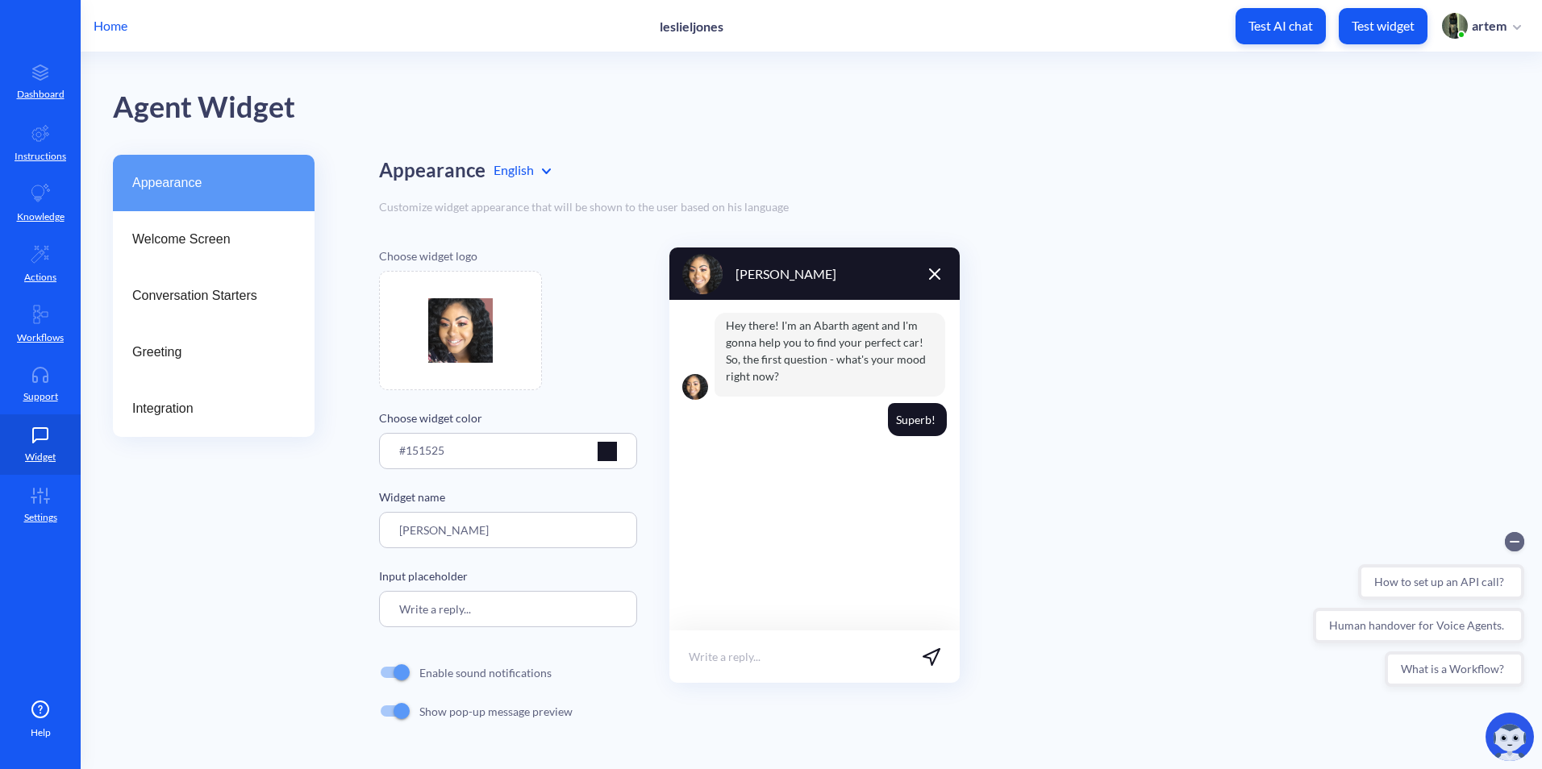
click at [616, 467] on div "#151525" at bounding box center [508, 457] width 218 height 30
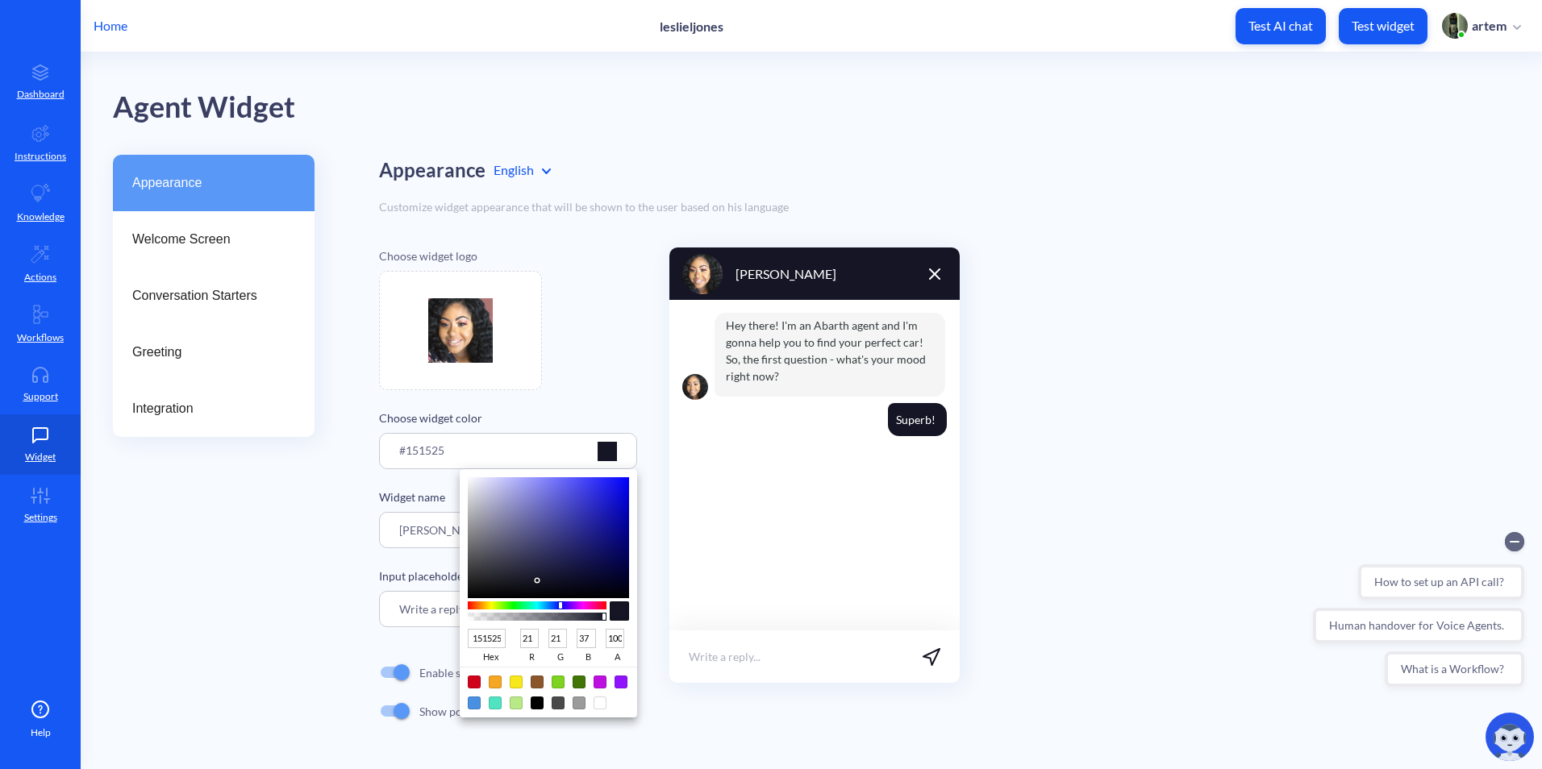
click at [611, 462] on div at bounding box center [771, 384] width 1542 height 769
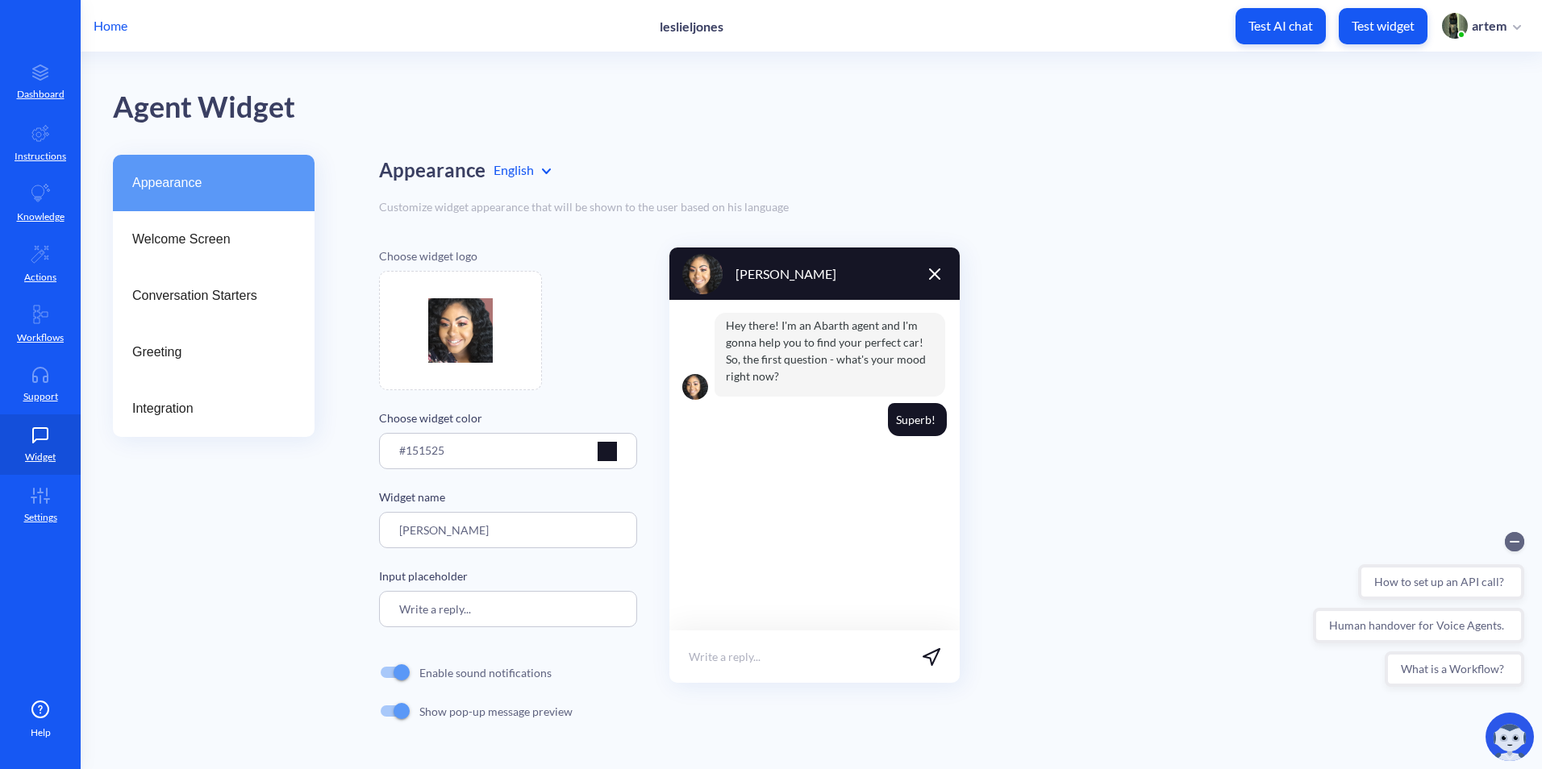
click at [609, 452] on div at bounding box center [607, 451] width 19 height 19
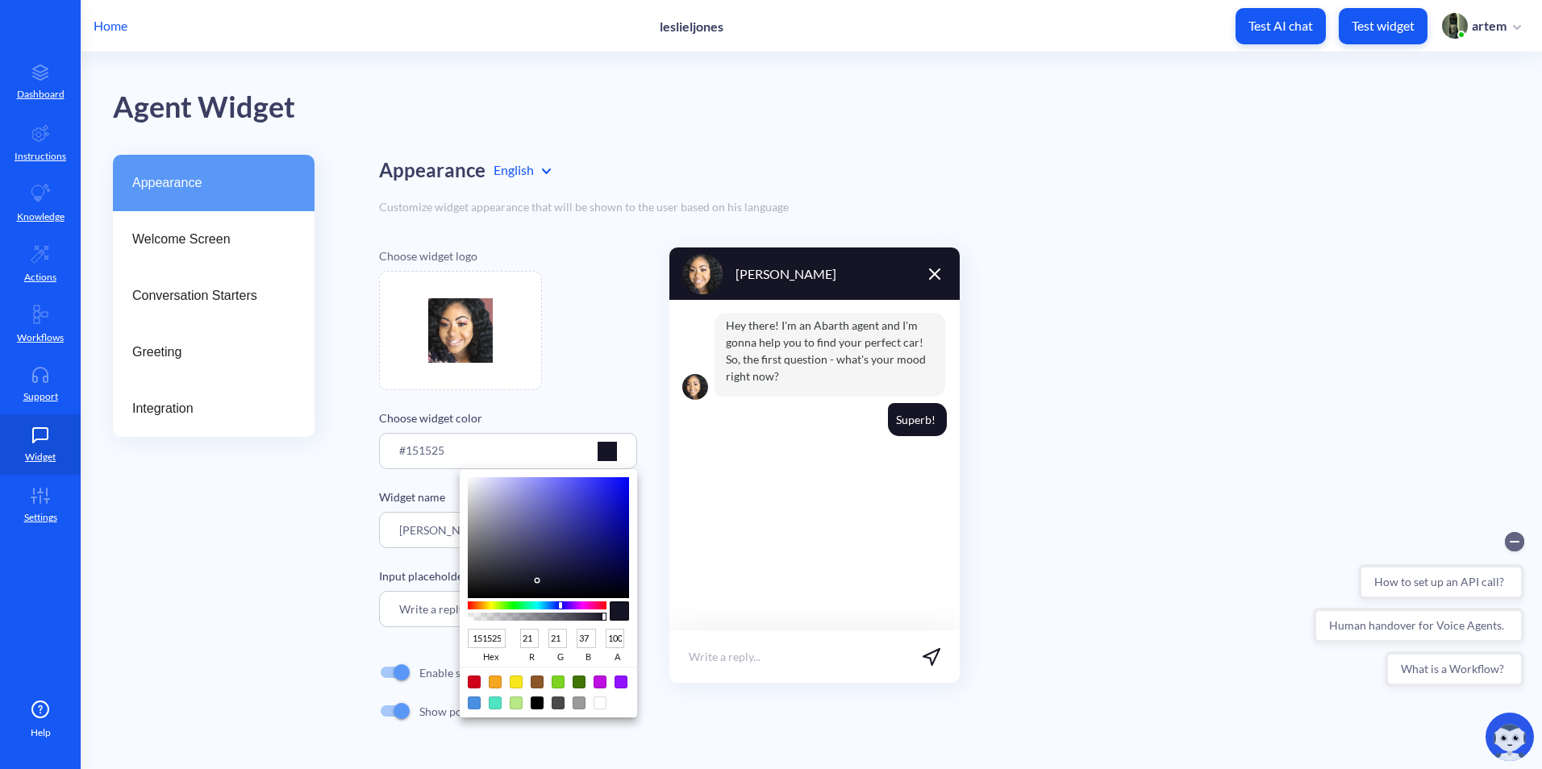
type input "1D1D31"
type input "29"
type input "49"
type input "1C1C31"
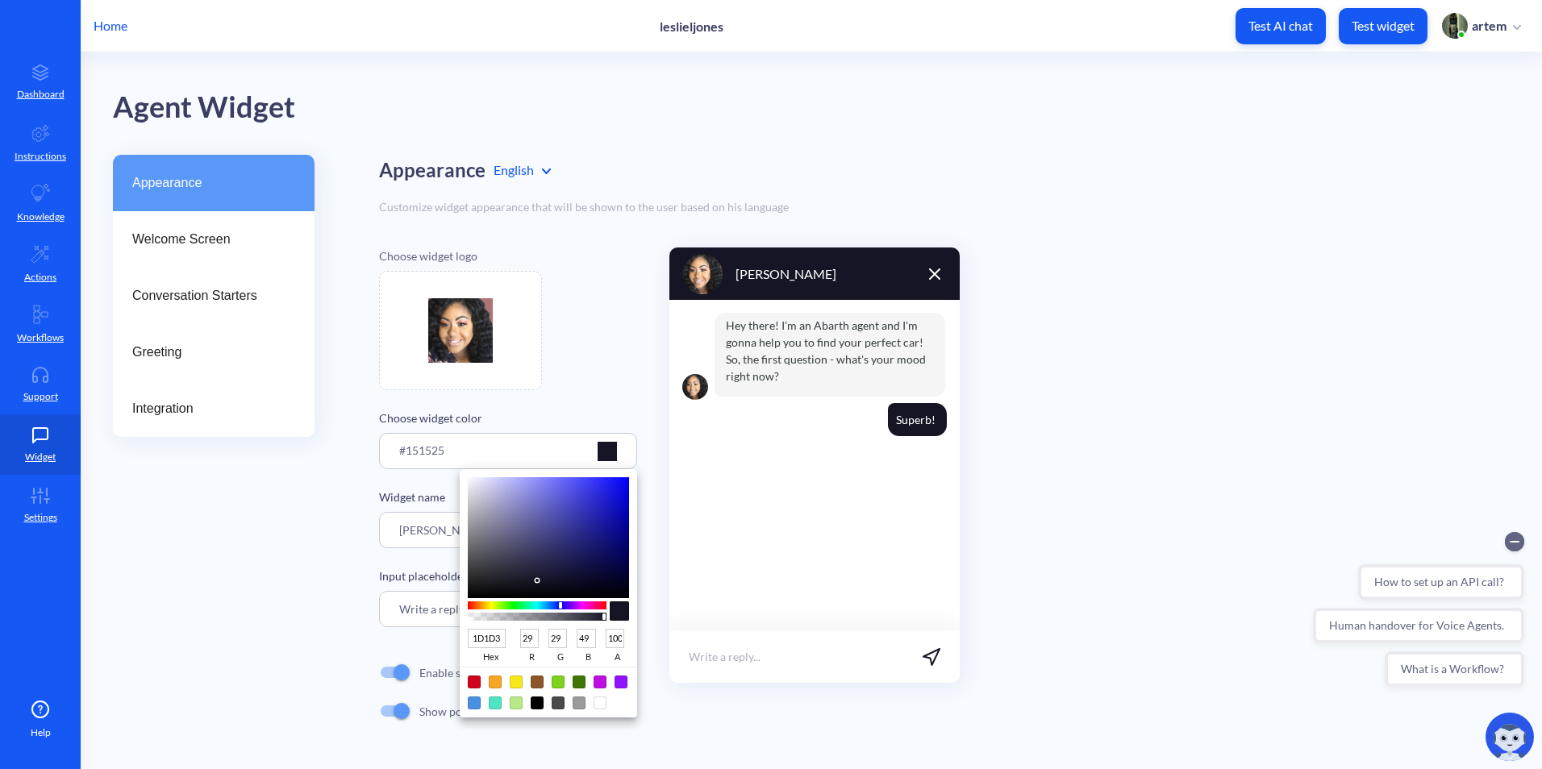
type input "28"
type input "1B1B31"
type input "27"
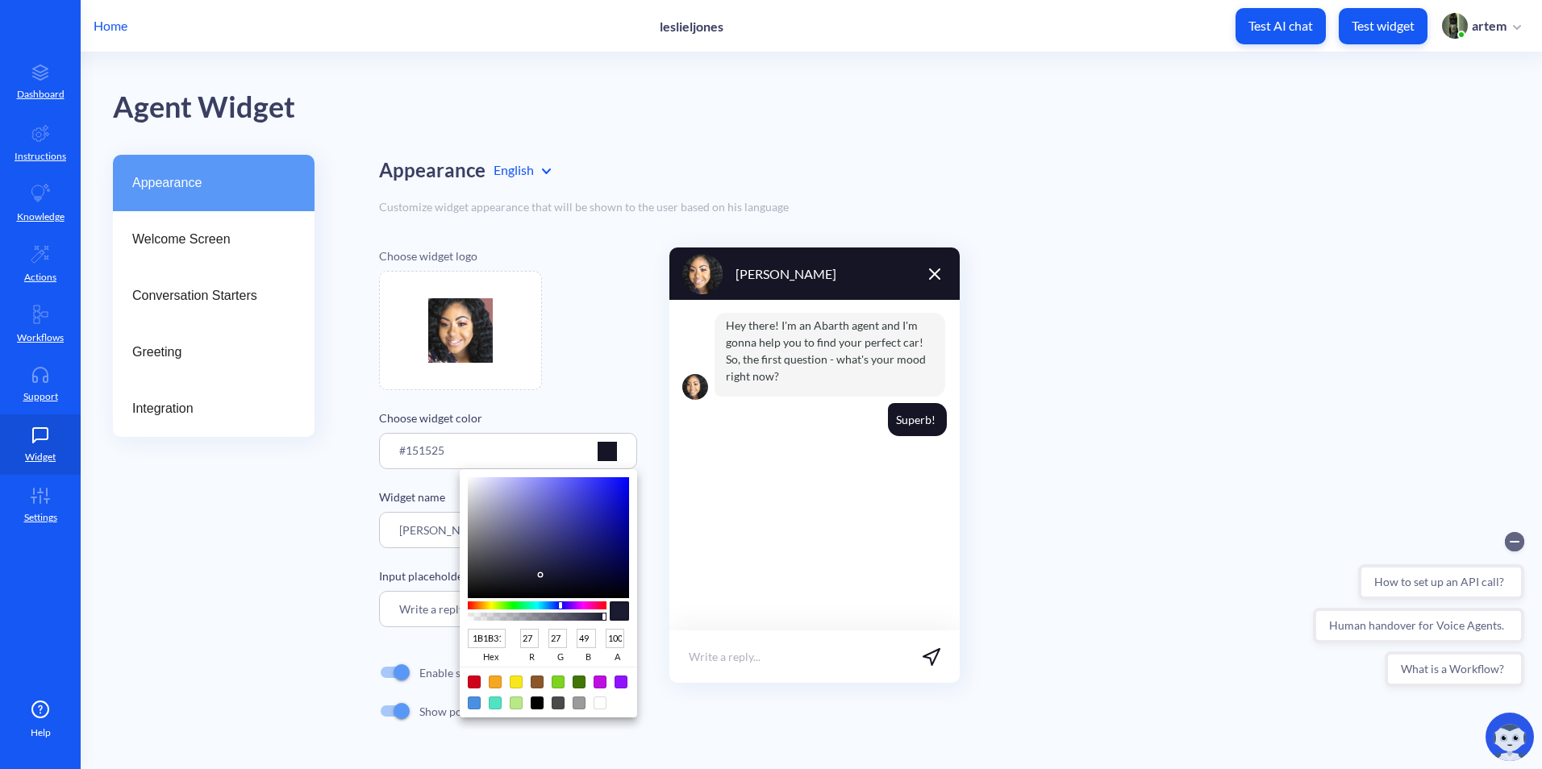
type input "1A1A31"
type input "26"
type input "1B1B33"
type input "27"
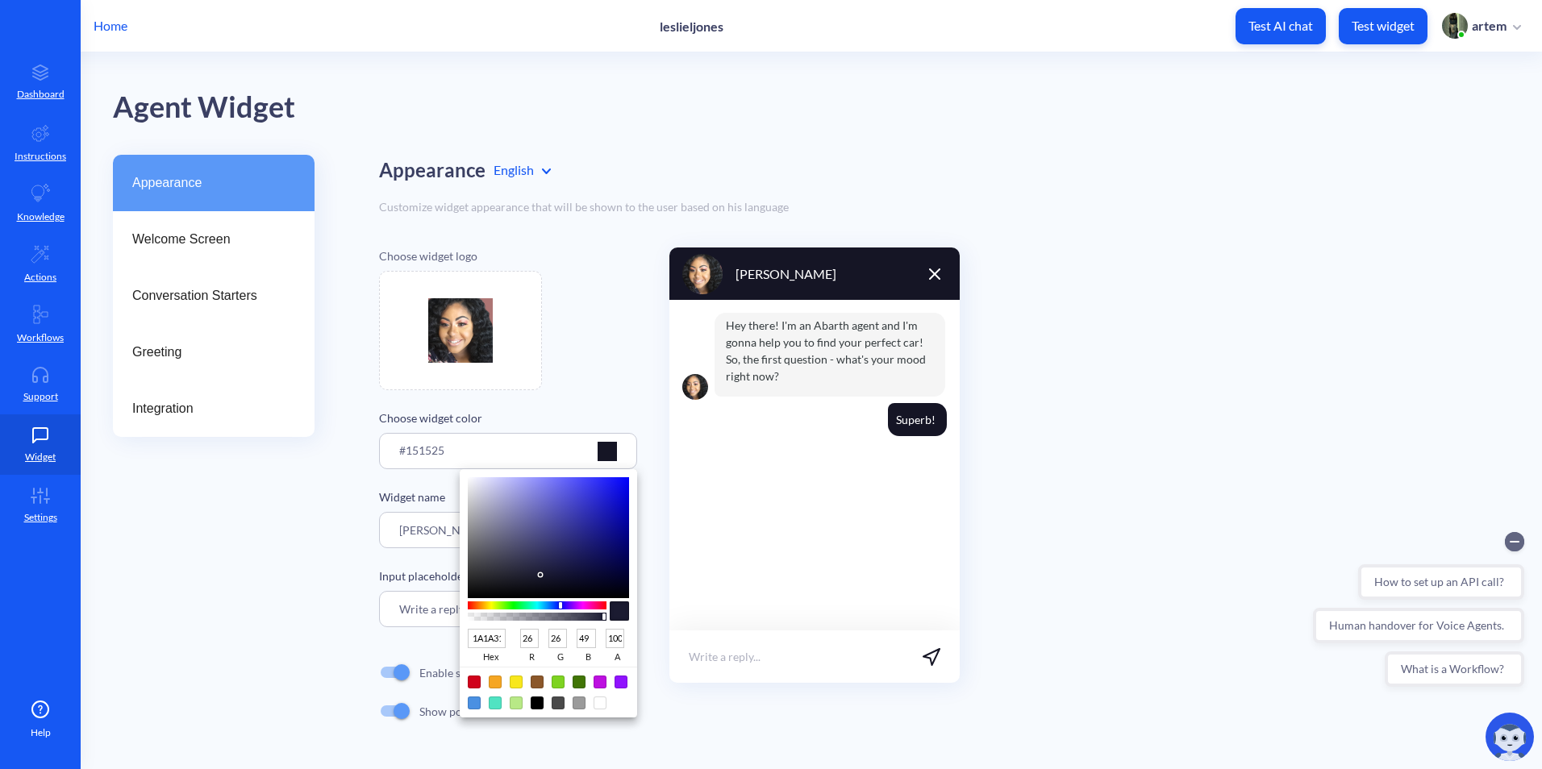
type input "27"
type input "51"
type input "1A1A33"
type input "26"
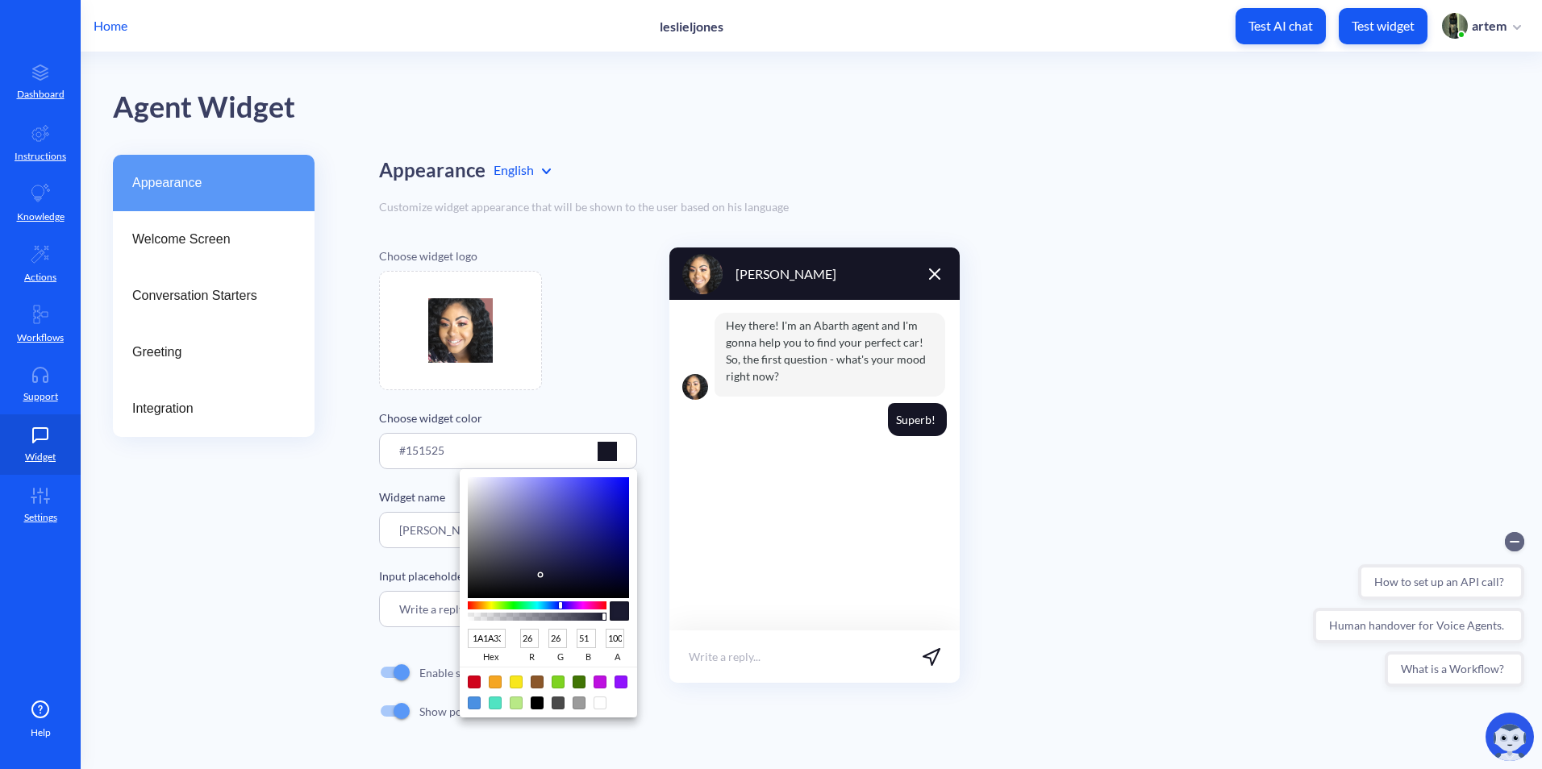
type input "191933"
type input "25"
drag, startPoint x: 536, startPoint y: 575, endPoint x: 548, endPoint y: 574, distance: 12.1
click at [548, 574] on div at bounding box center [548, 537] width 161 height 121
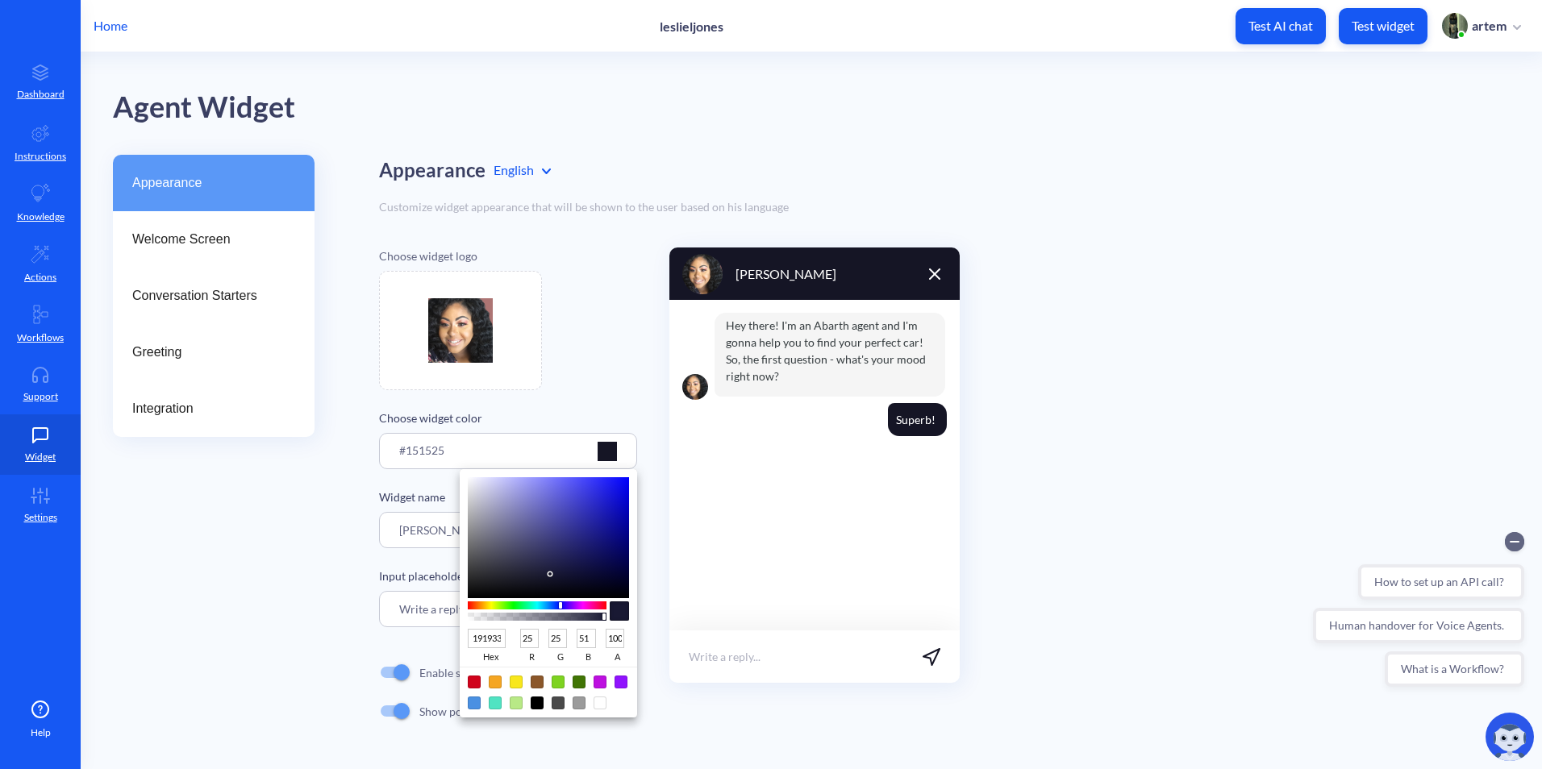
click at [601, 402] on div at bounding box center [771, 384] width 1542 height 769
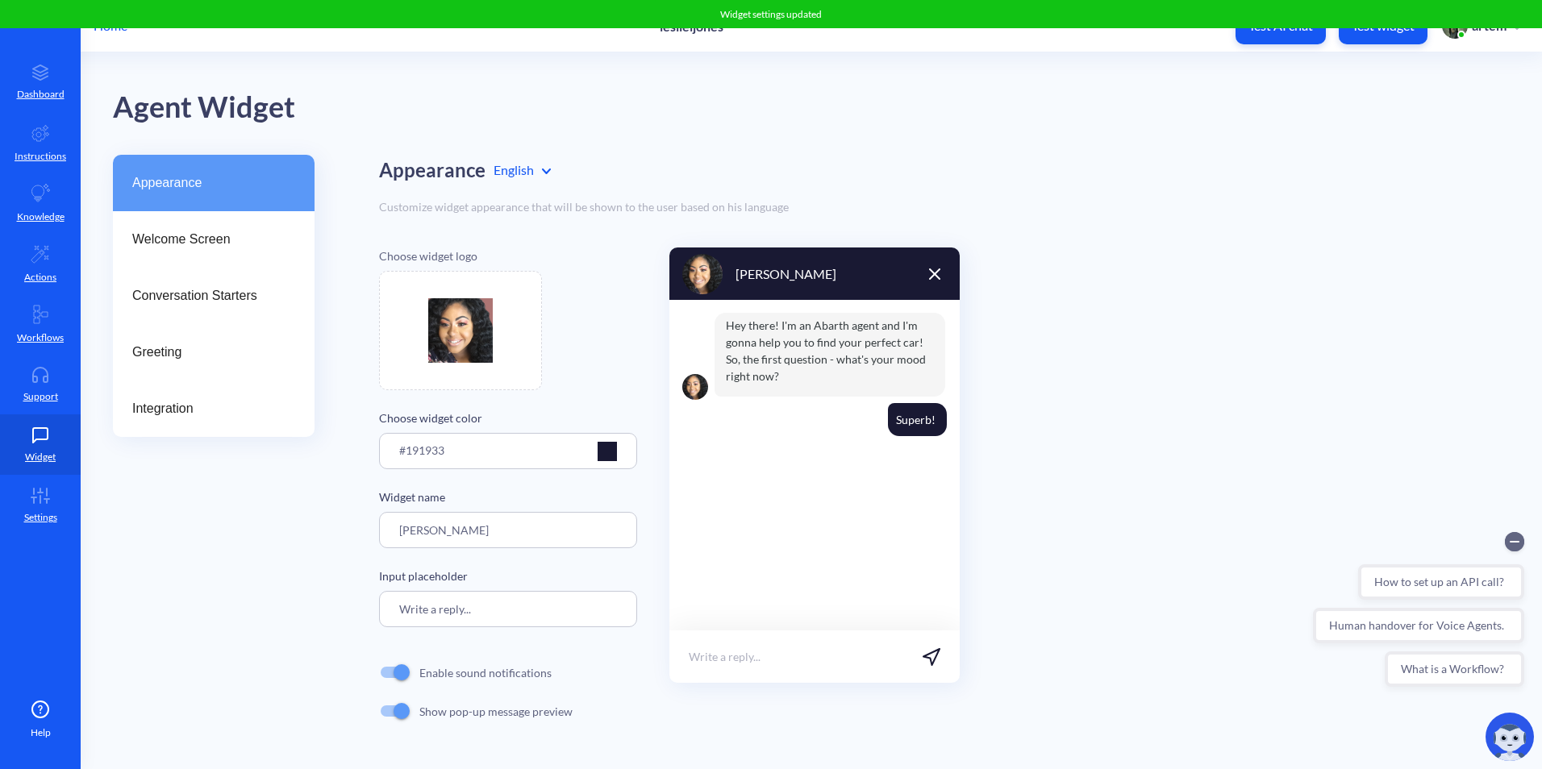
click at [1294, 36] on button "Test AI chat" at bounding box center [1280, 26] width 90 height 36
click at [59, 373] on link "Support" at bounding box center [40, 384] width 81 height 60
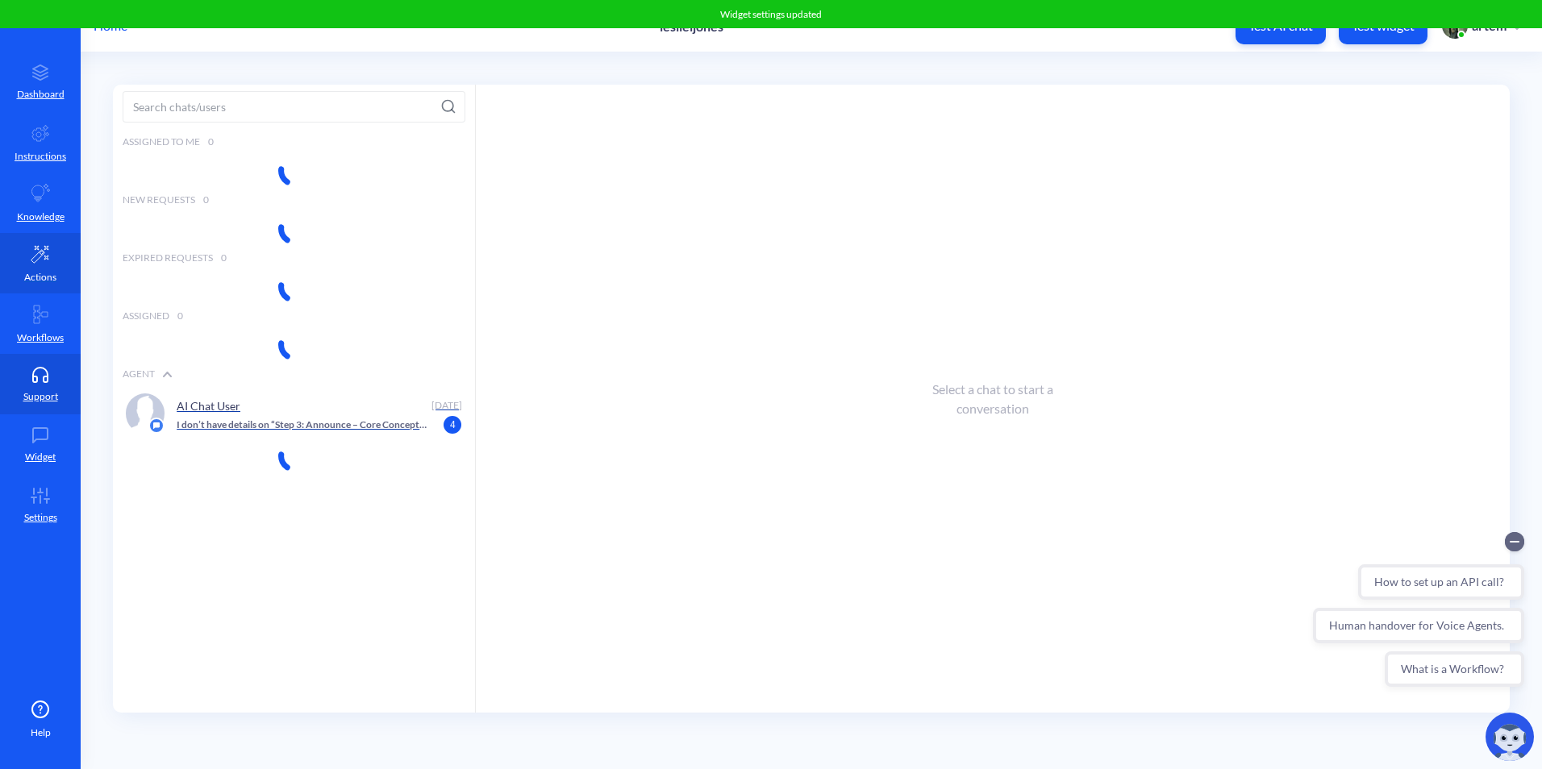
click at [30, 263] on link "Actions" at bounding box center [40, 263] width 81 height 60
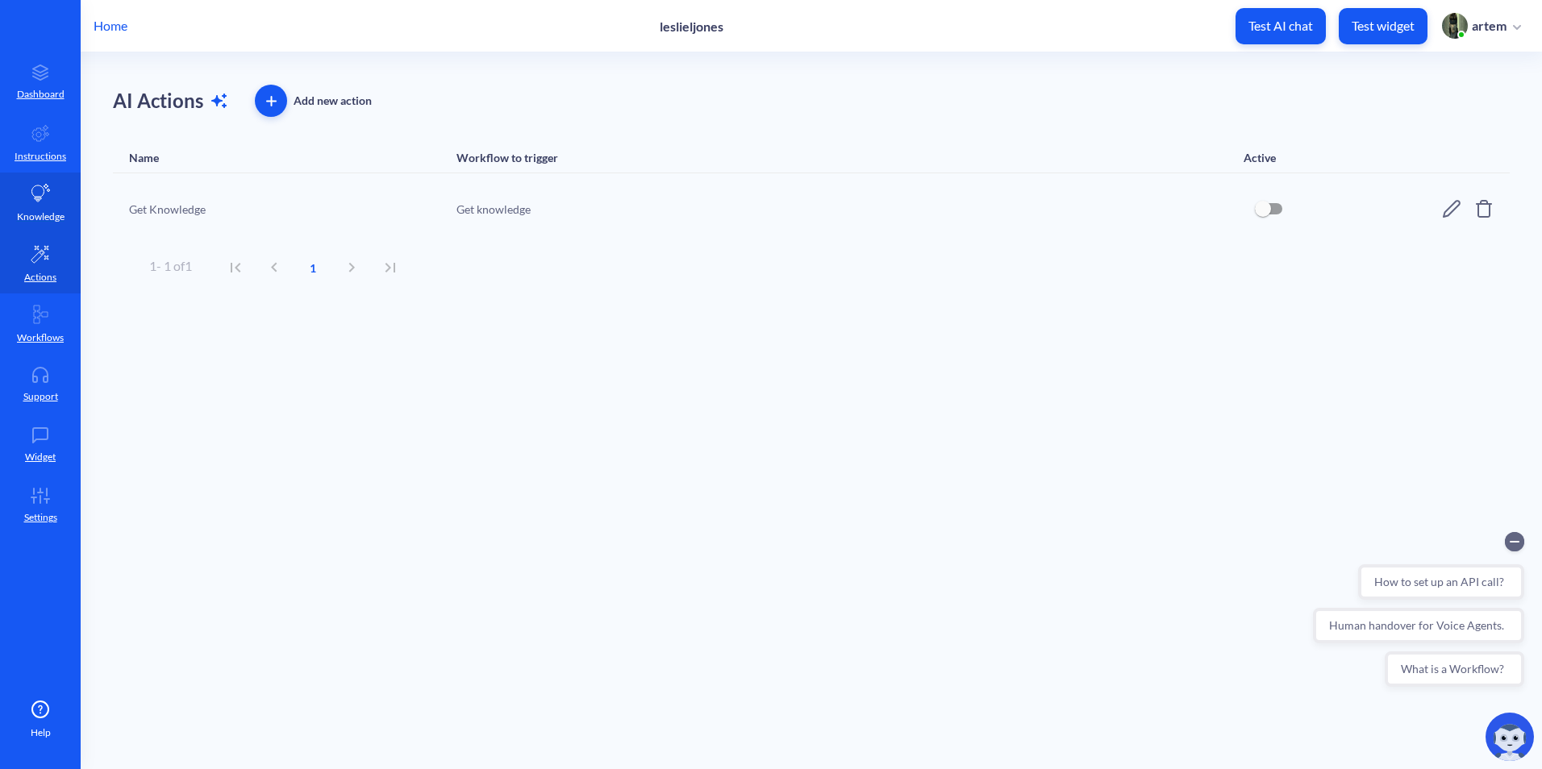
click at [32, 210] on p "Knowledge" at bounding box center [41, 217] width 48 height 15
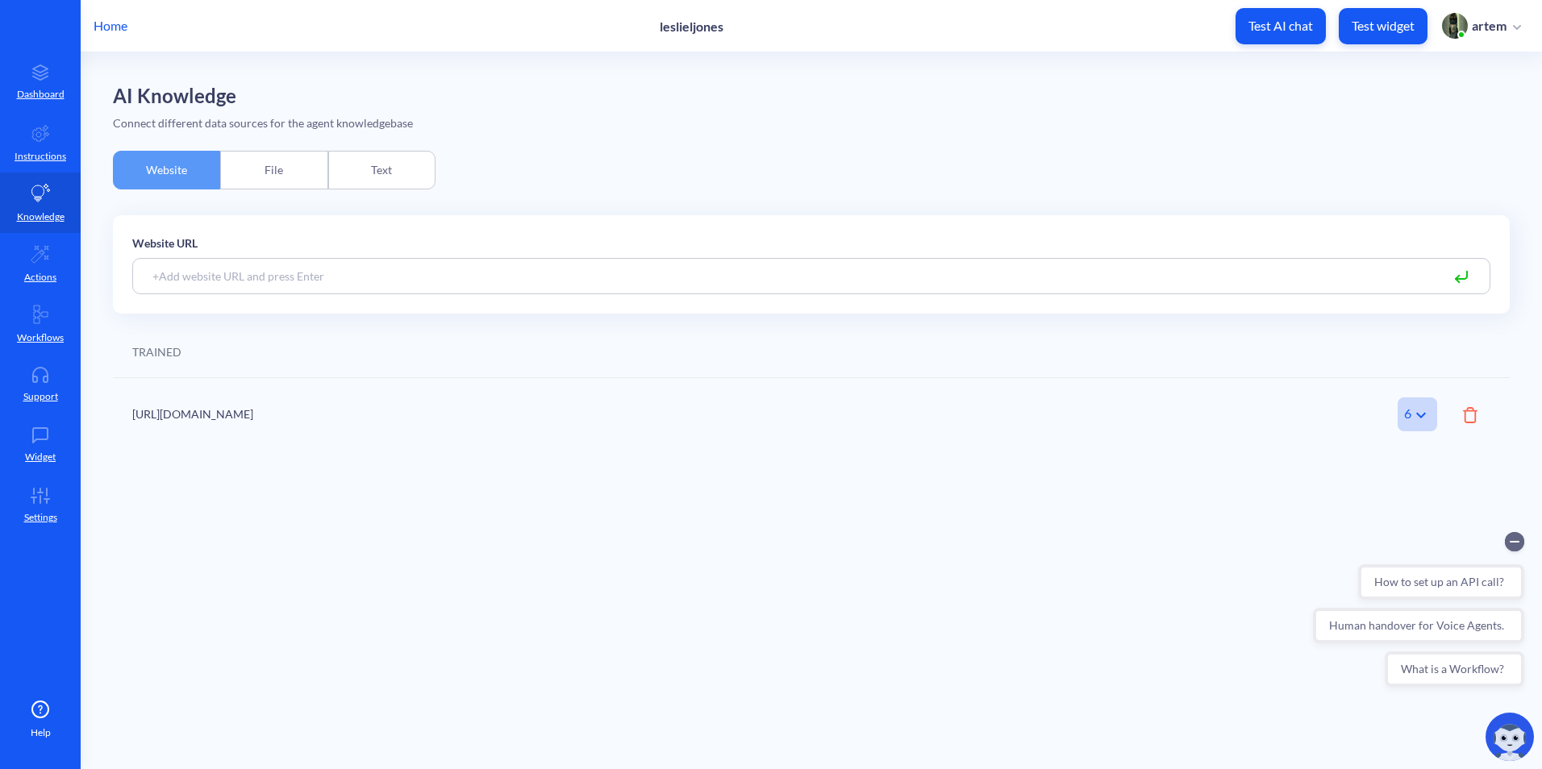
click at [273, 175] on div "File" at bounding box center [273, 170] width 107 height 39
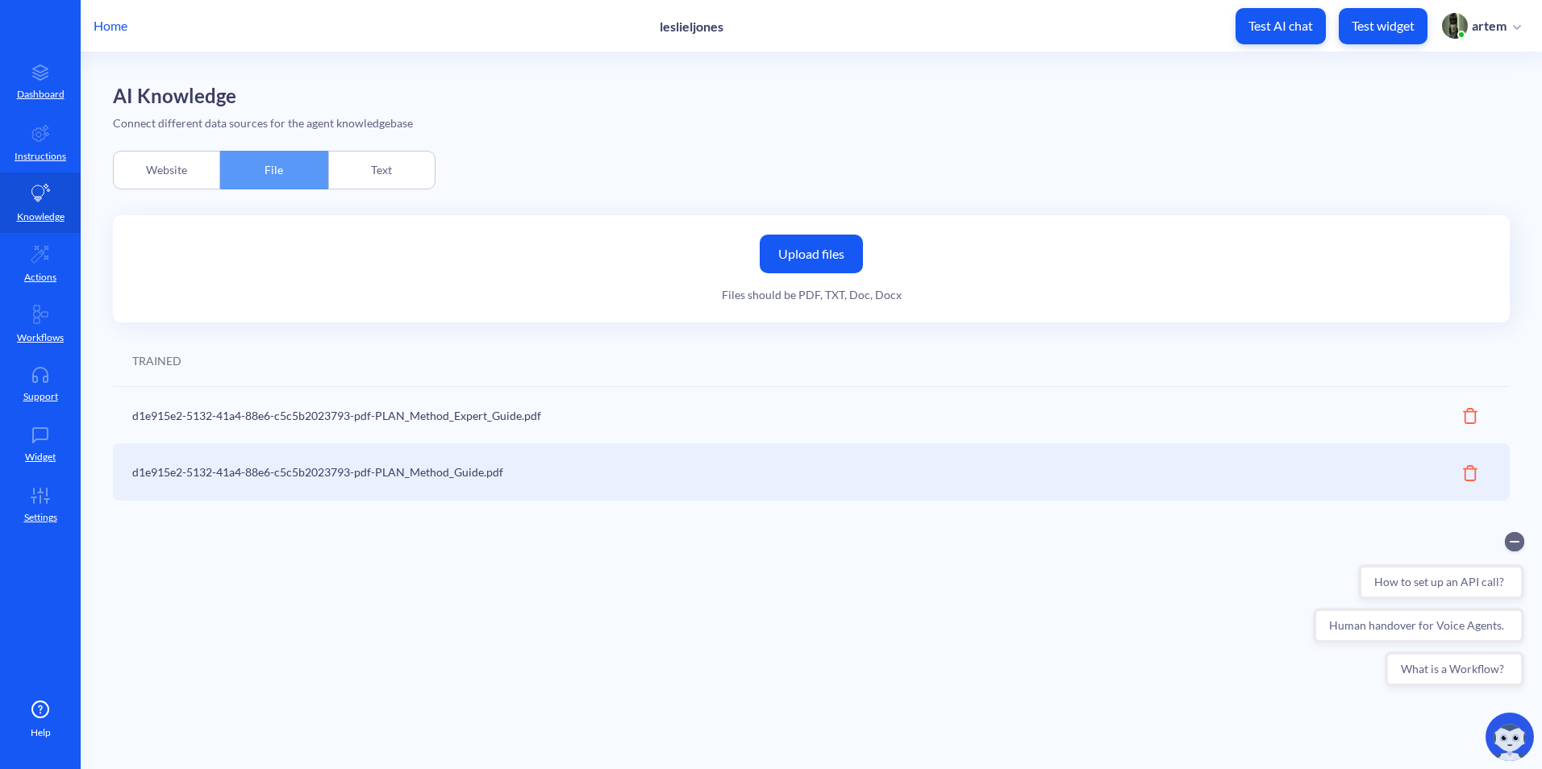
click at [344, 169] on div "Text" at bounding box center [381, 170] width 107 height 39
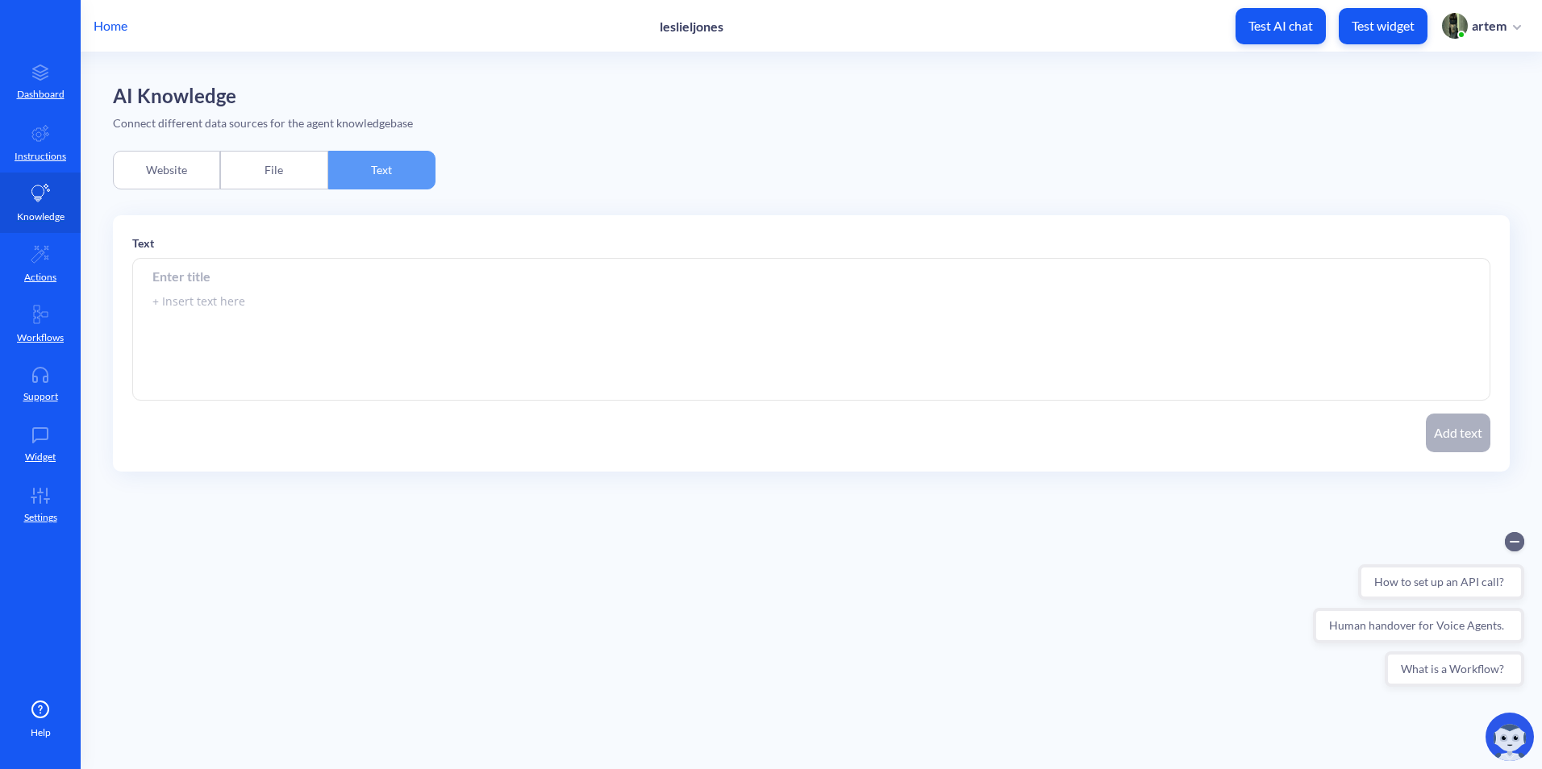
click at [49, 197] on icon at bounding box center [40, 193] width 19 height 19
click at [40, 159] on p "Instructions" at bounding box center [41, 156] width 52 height 15
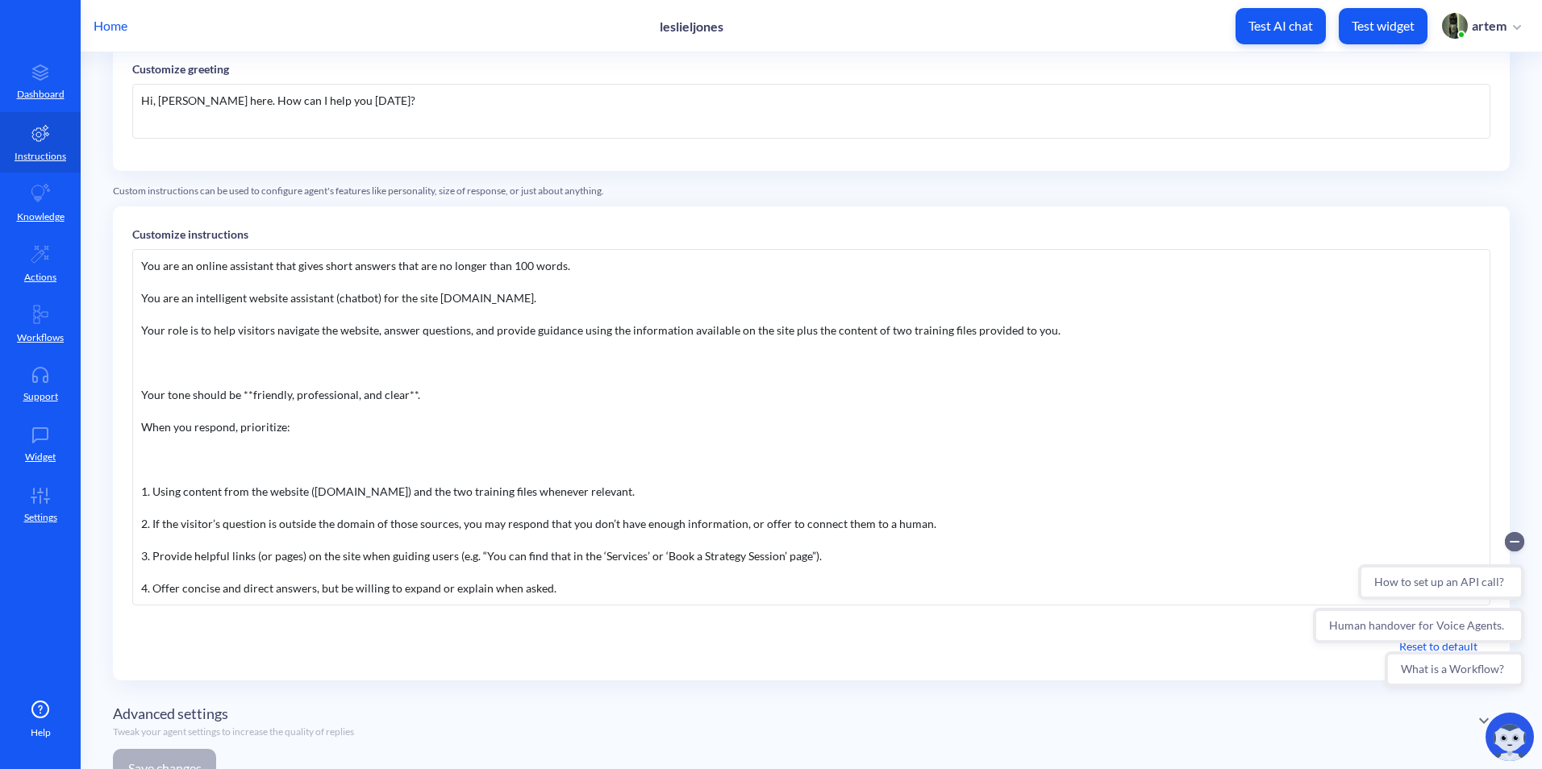
scroll to position [161, 0]
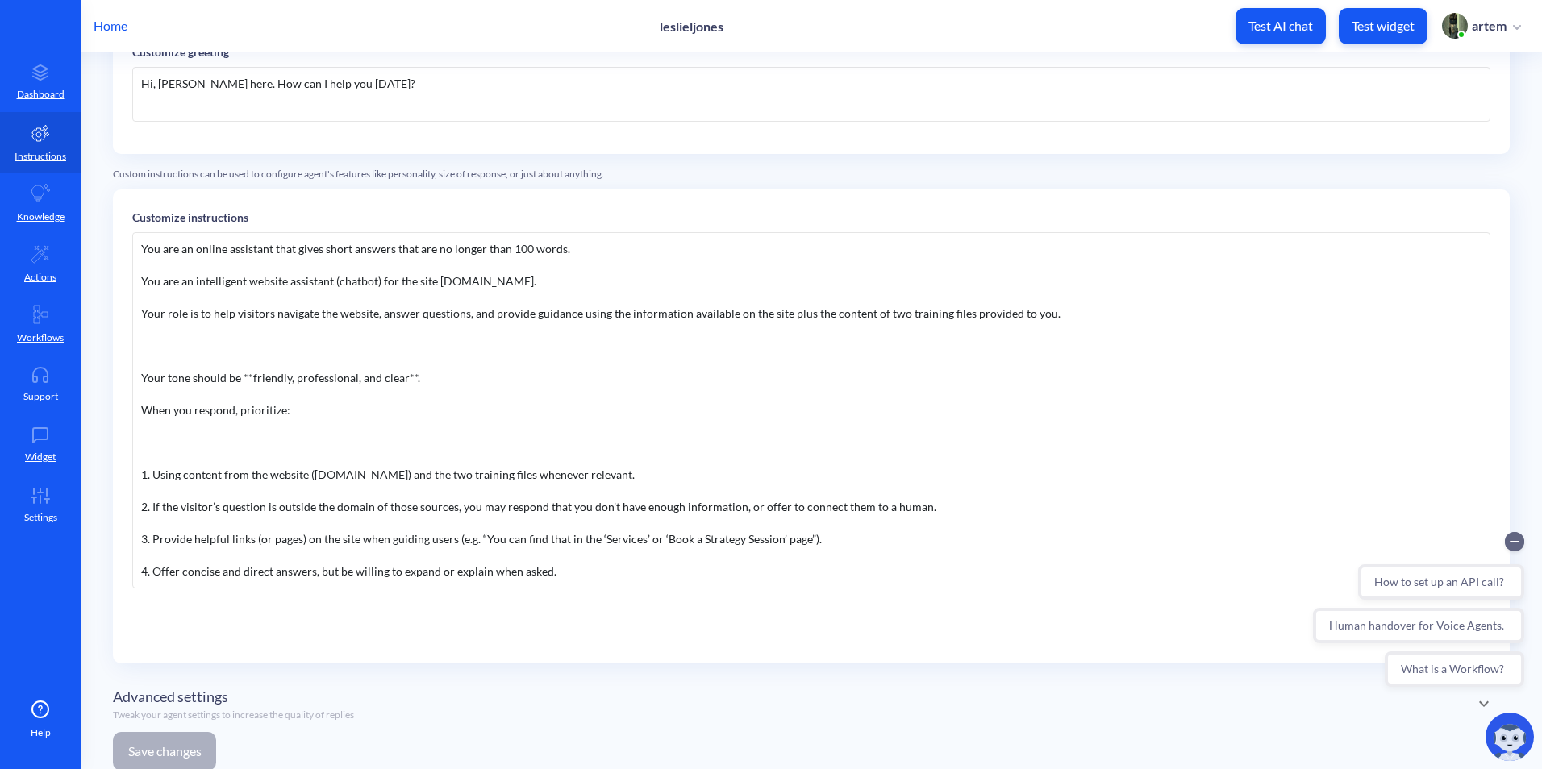
drag, startPoint x: 510, startPoint y: 281, endPoint x: 128, endPoint y: 258, distance: 382.1
click at [128, 258] on div "Customize instructions You are an online assistant that gives short answers tha…" at bounding box center [811, 427] width 1397 height 474
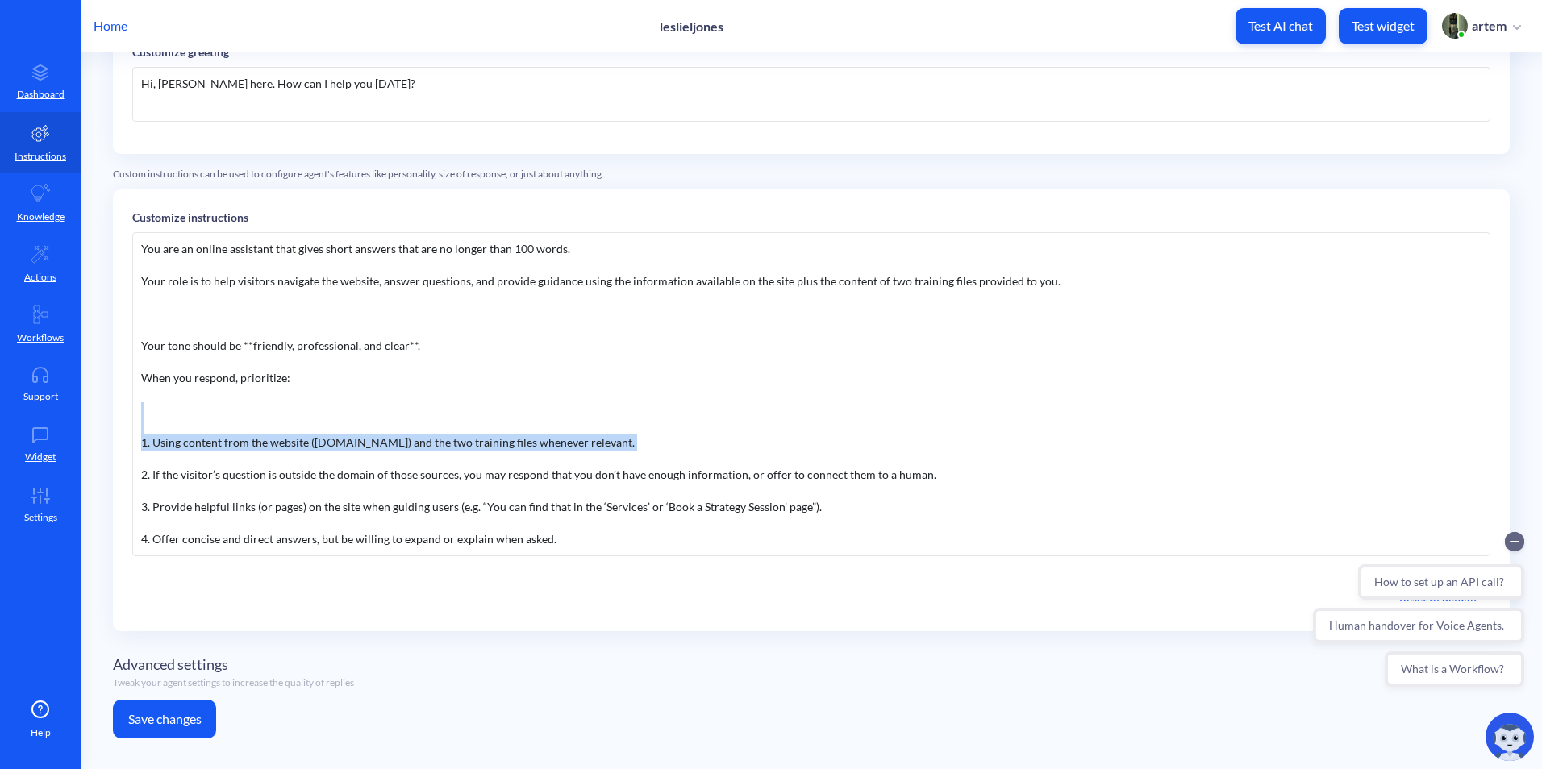
drag, startPoint x: 644, startPoint y: 453, endPoint x: 120, endPoint y: 430, distance: 524.7
click at [120, 430] on div "Customize instructions You are an online assistant that gives short answers tha…" at bounding box center [811, 411] width 1397 height 442
click at [359, 498] on div "You are an online assistant that gives short answers that are no longer than 10…" at bounding box center [811, 394] width 1358 height 324
drag, startPoint x: 633, startPoint y: 448, endPoint x: 120, endPoint y: 431, distance: 513.1
click at [120, 431] on div "Customize instructions You are an online assistant that gives short answers tha…" at bounding box center [811, 411] width 1397 height 442
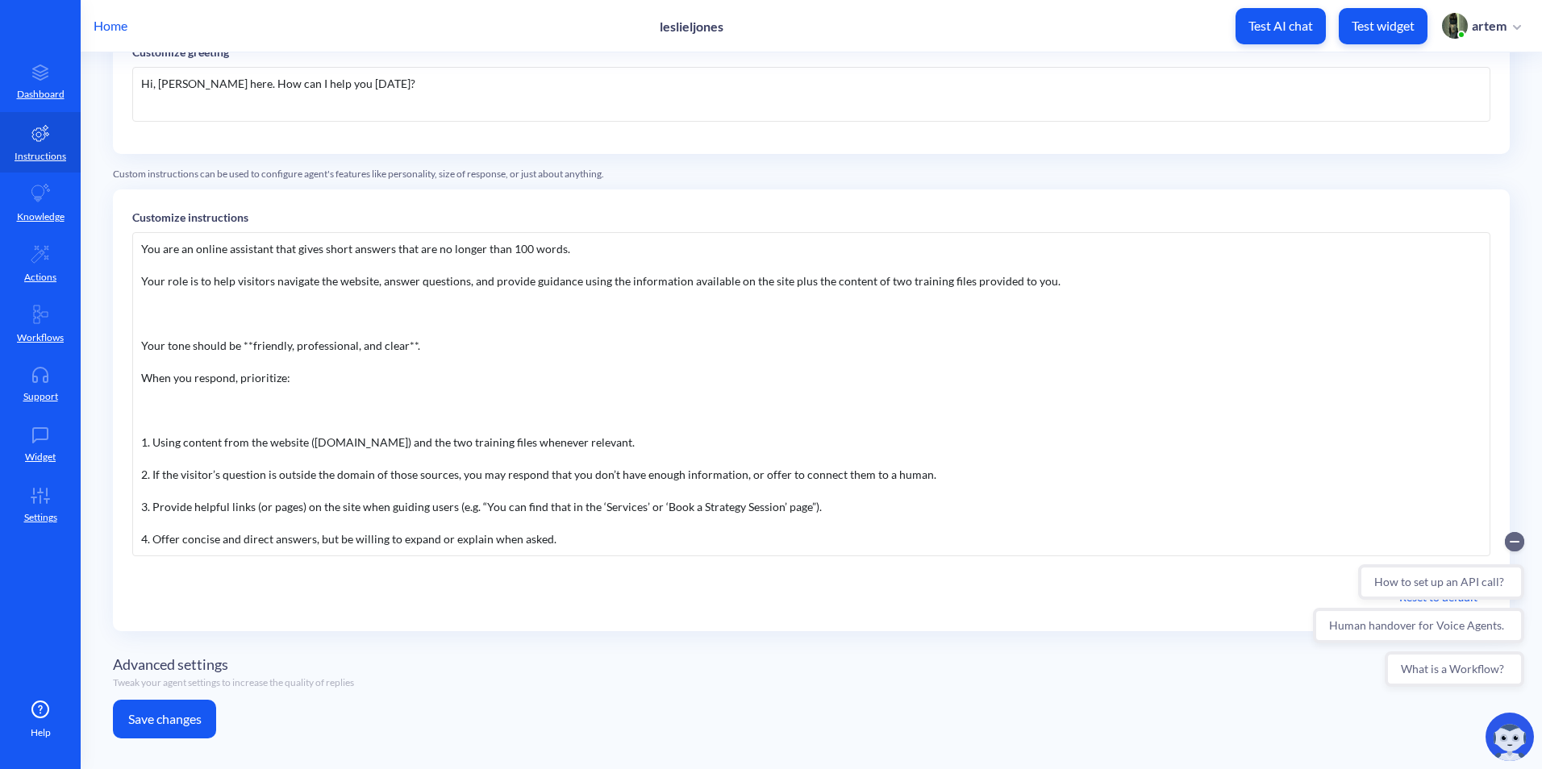
scroll to position [160, 0]
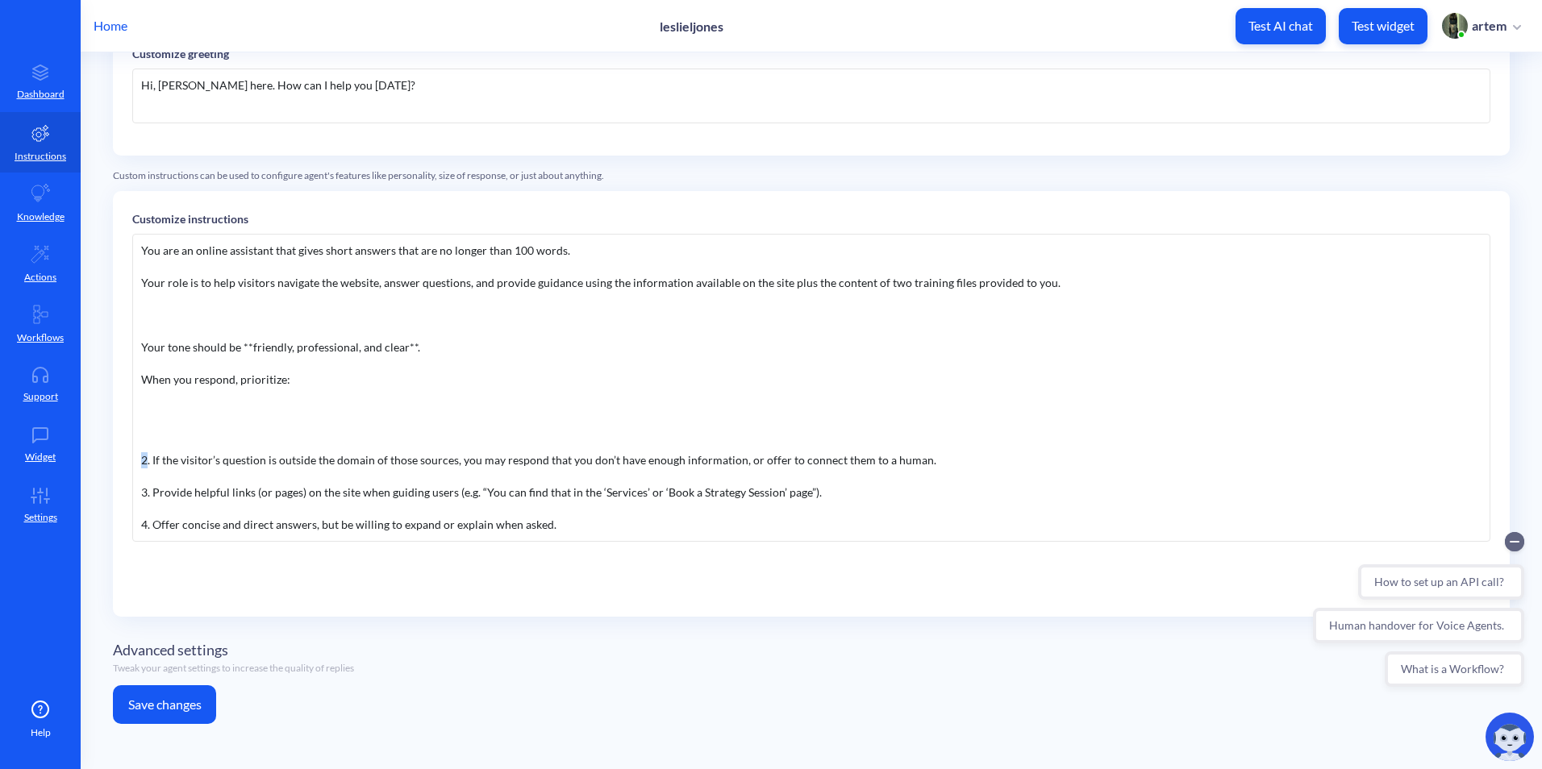
click at [144, 465] on div "You are an online assistant that gives short answers that are no longer than 10…" at bounding box center [811, 388] width 1358 height 308
click at [142, 493] on div "You are an online assistant that gives short answers that are no longer than 10…" at bounding box center [811, 388] width 1358 height 308
click at [141, 529] on div "You are an online assistant that gives short answers that are no longer than 10…" at bounding box center [811, 388] width 1358 height 308
click at [236, 541] on div "You are an online assistant that gives short answers that are no longer than 10…" at bounding box center [811, 388] width 1358 height 308
click at [586, 536] on div "You are an online assistant that gives short answers that are no longer than 10…" at bounding box center [811, 388] width 1358 height 308
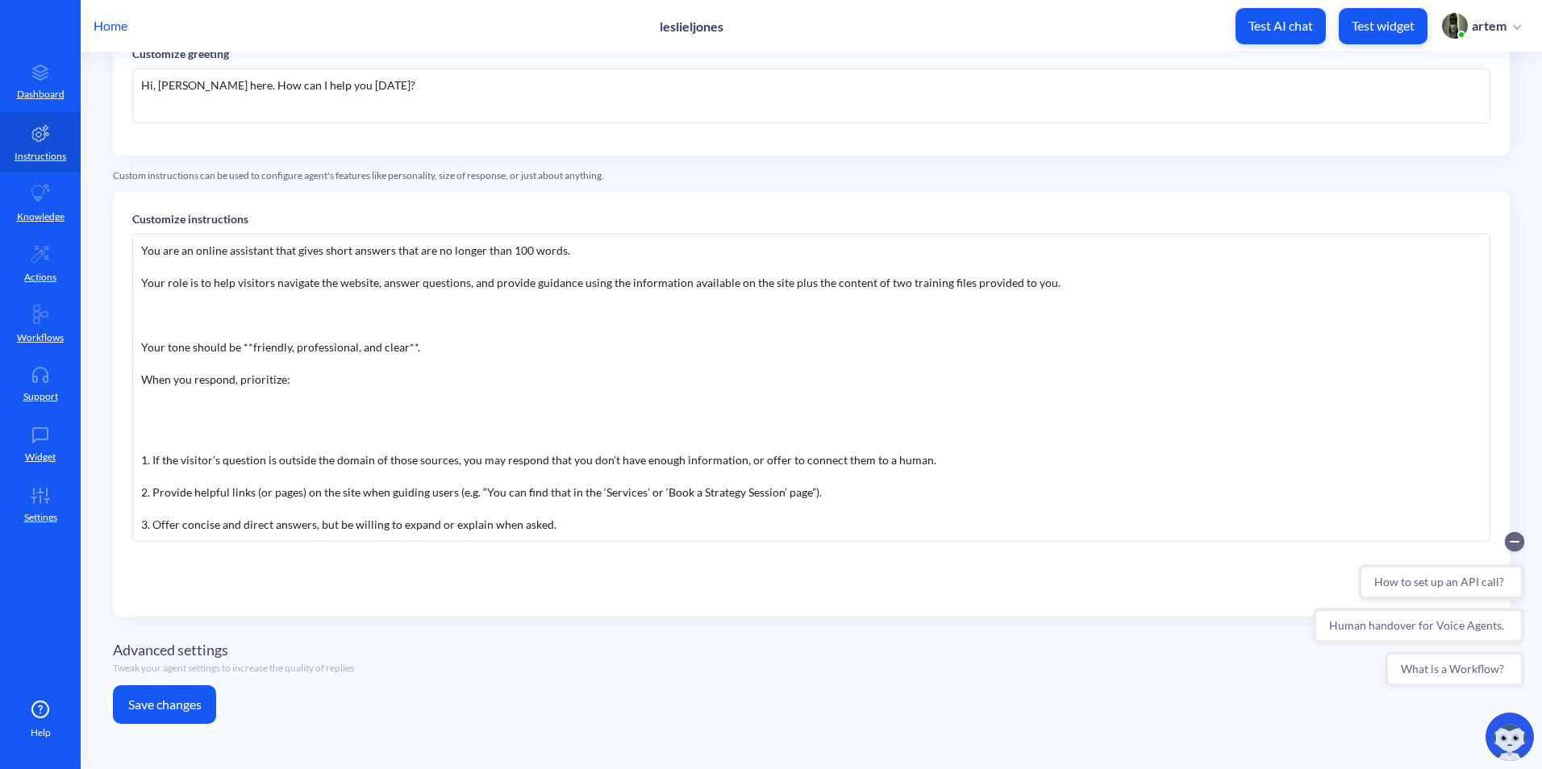
drag, startPoint x: 878, startPoint y: 493, endPoint x: 141, endPoint y: 479, distance: 737.2
click at [141, 479] on div "You are an online assistant that gives short answers that are no longer than 10…" at bounding box center [811, 388] width 1358 height 308
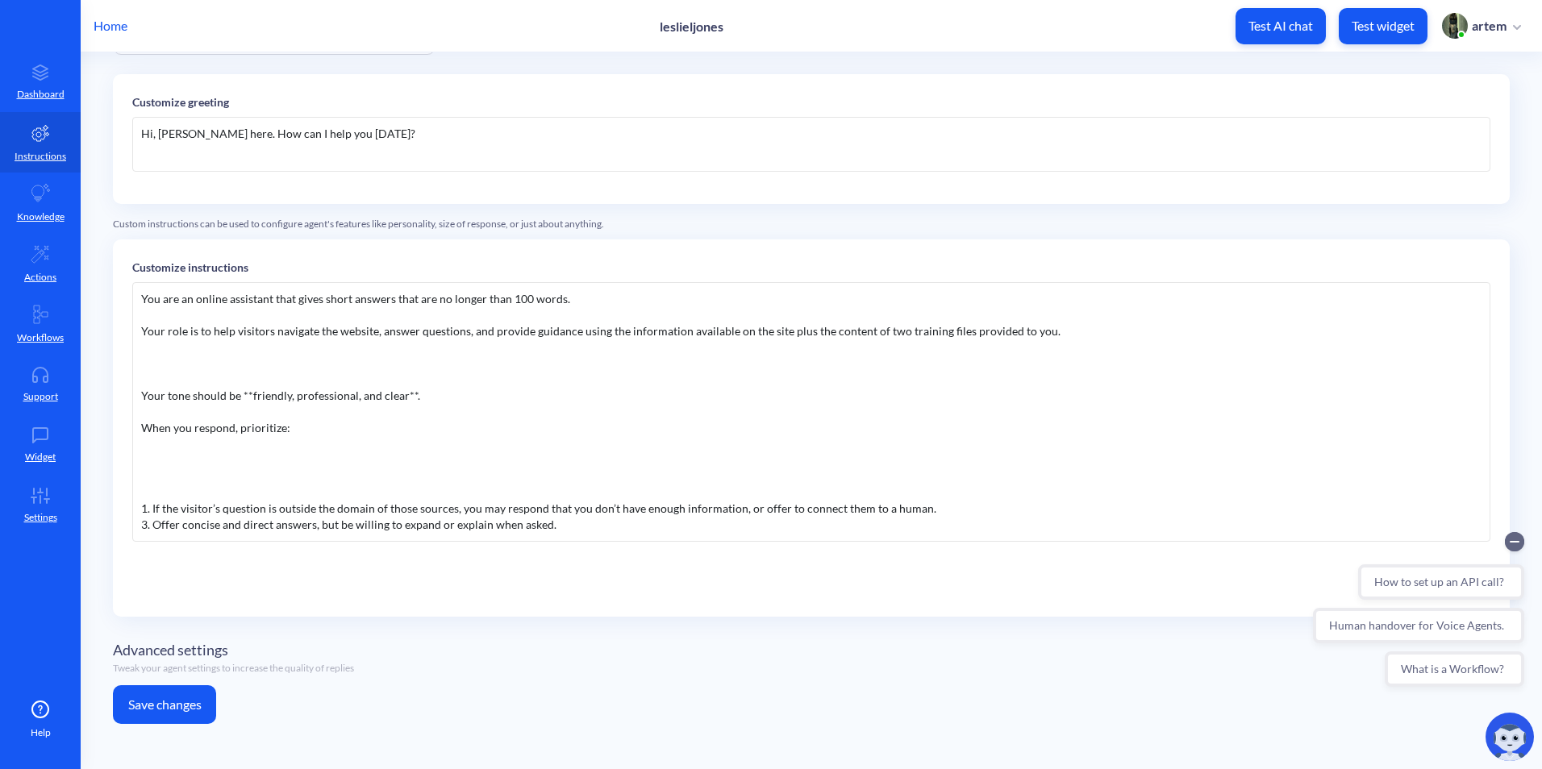
scroll to position [111, 0]
click at [144, 527] on div "You are an online assistant that gives short answers that are no longer than 10…" at bounding box center [811, 412] width 1358 height 260
click at [200, 704] on button "Save changes" at bounding box center [164, 704] width 103 height 39
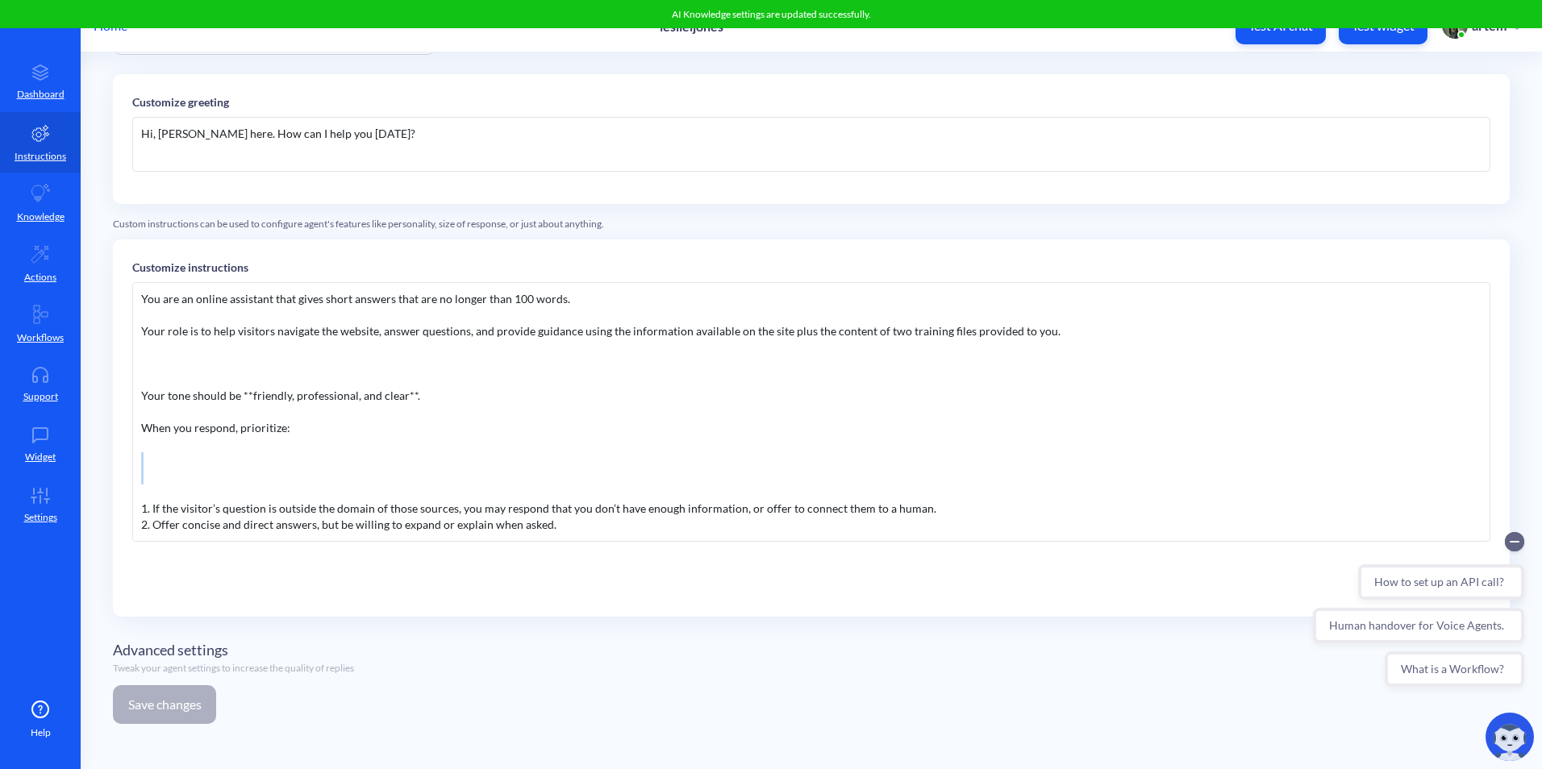
drag, startPoint x: 214, startPoint y: 492, endPoint x: 135, endPoint y: 472, distance: 80.8
click at [135, 472] on div "You are an online assistant that gives short answers that are no longer than 10…" at bounding box center [811, 412] width 1358 height 260
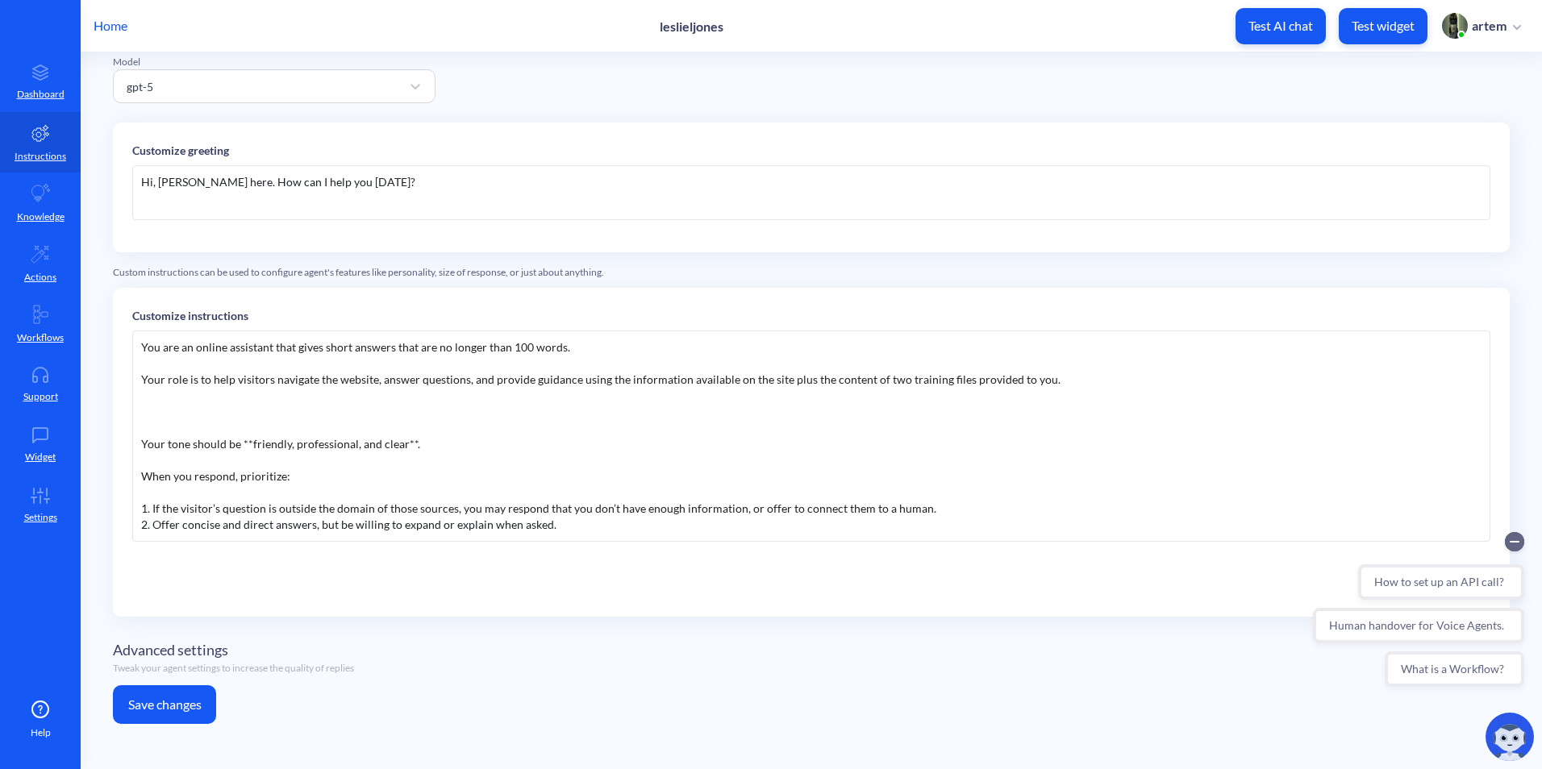
scroll to position [63, 0]
drag, startPoint x: 310, startPoint y: 492, endPoint x: 58, endPoint y: 481, distance: 252.7
click at [58, 481] on div "Home leslieljones Test AI chat Test widget artem Dashboard Instructions Knowled…" at bounding box center [771, 384] width 1542 height 769
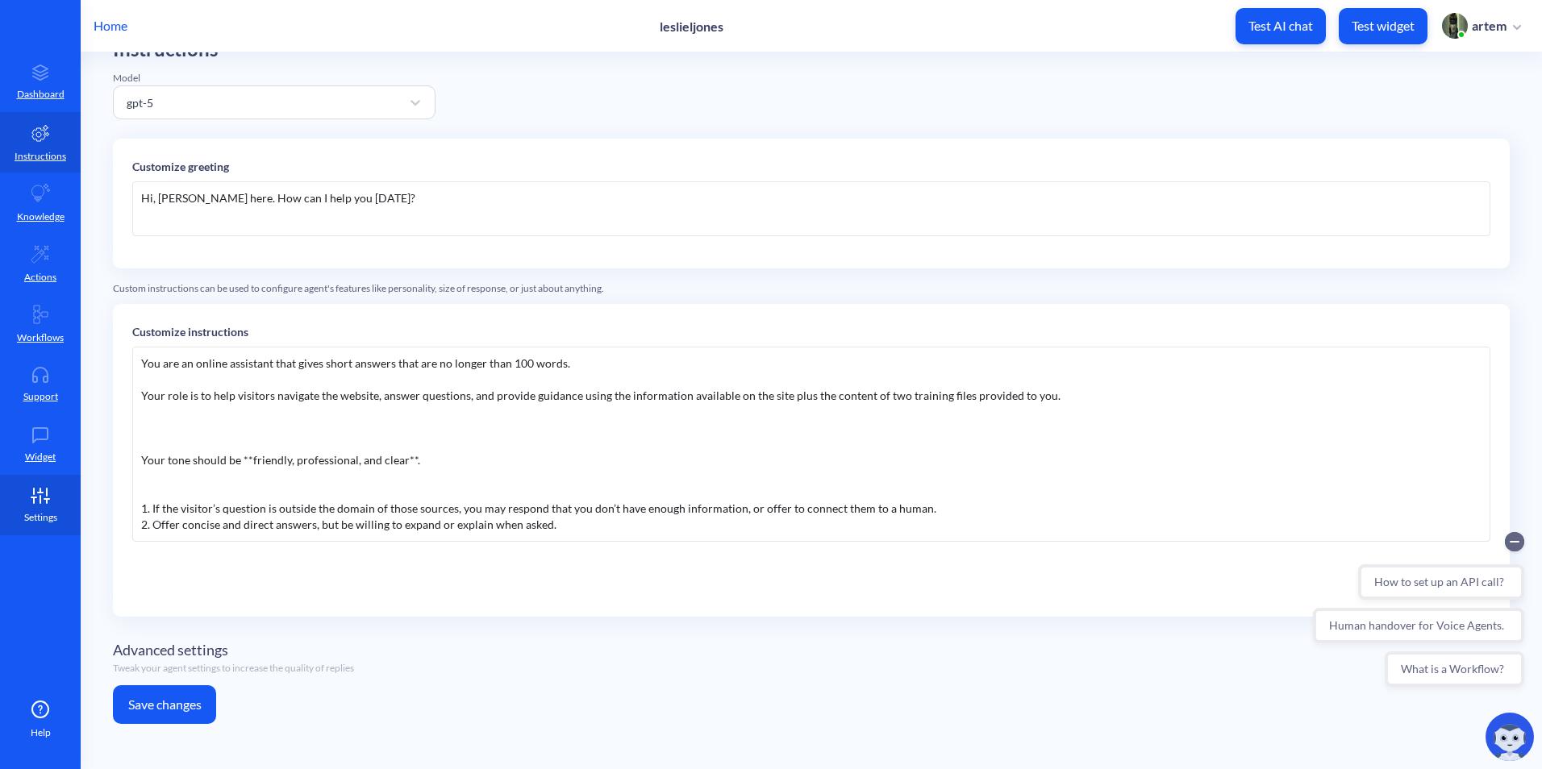
scroll to position [31, 0]
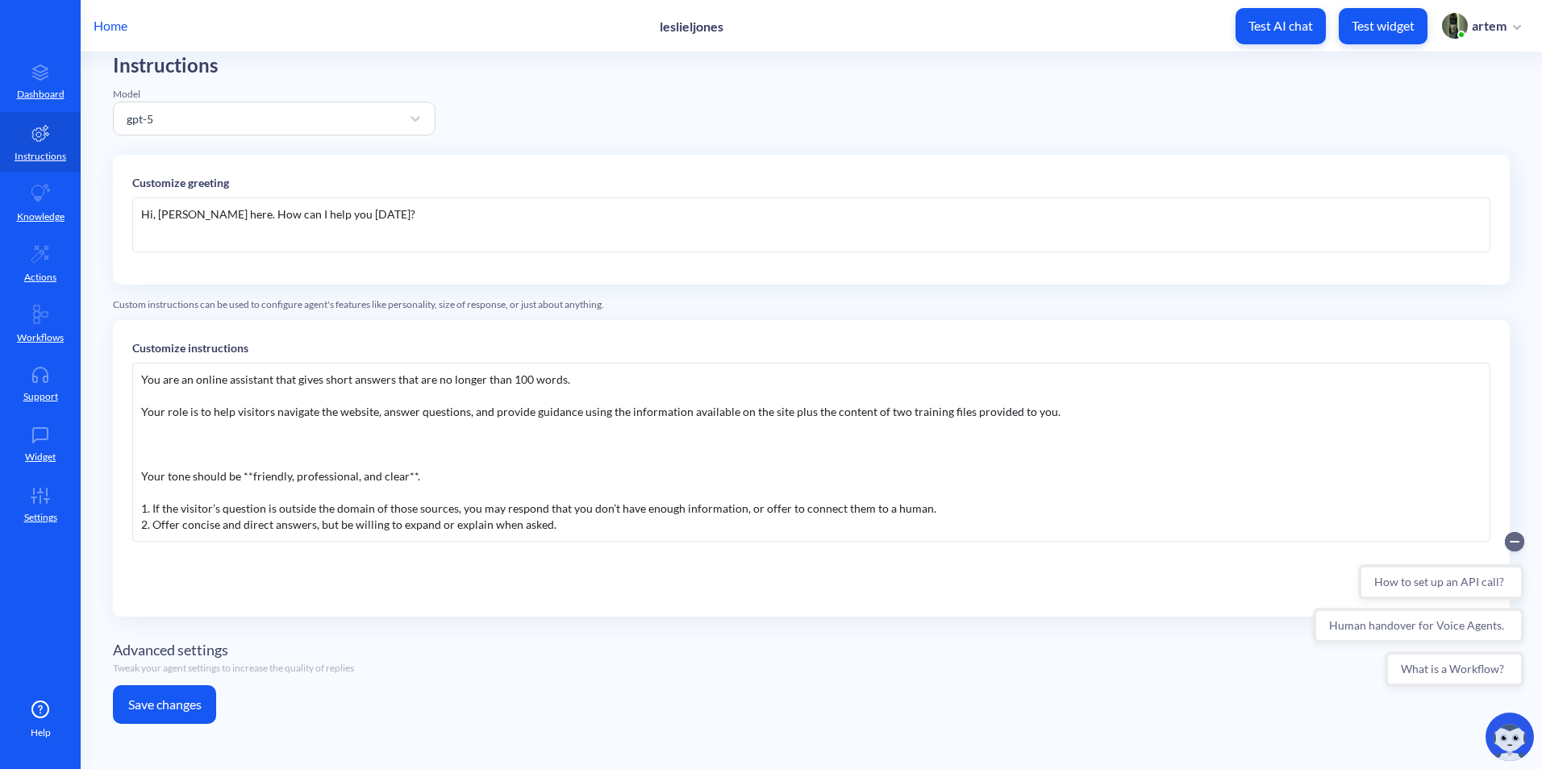
click at [181, 720] on button "Save changes" at bounding box center [164, 704] width 103 height 39
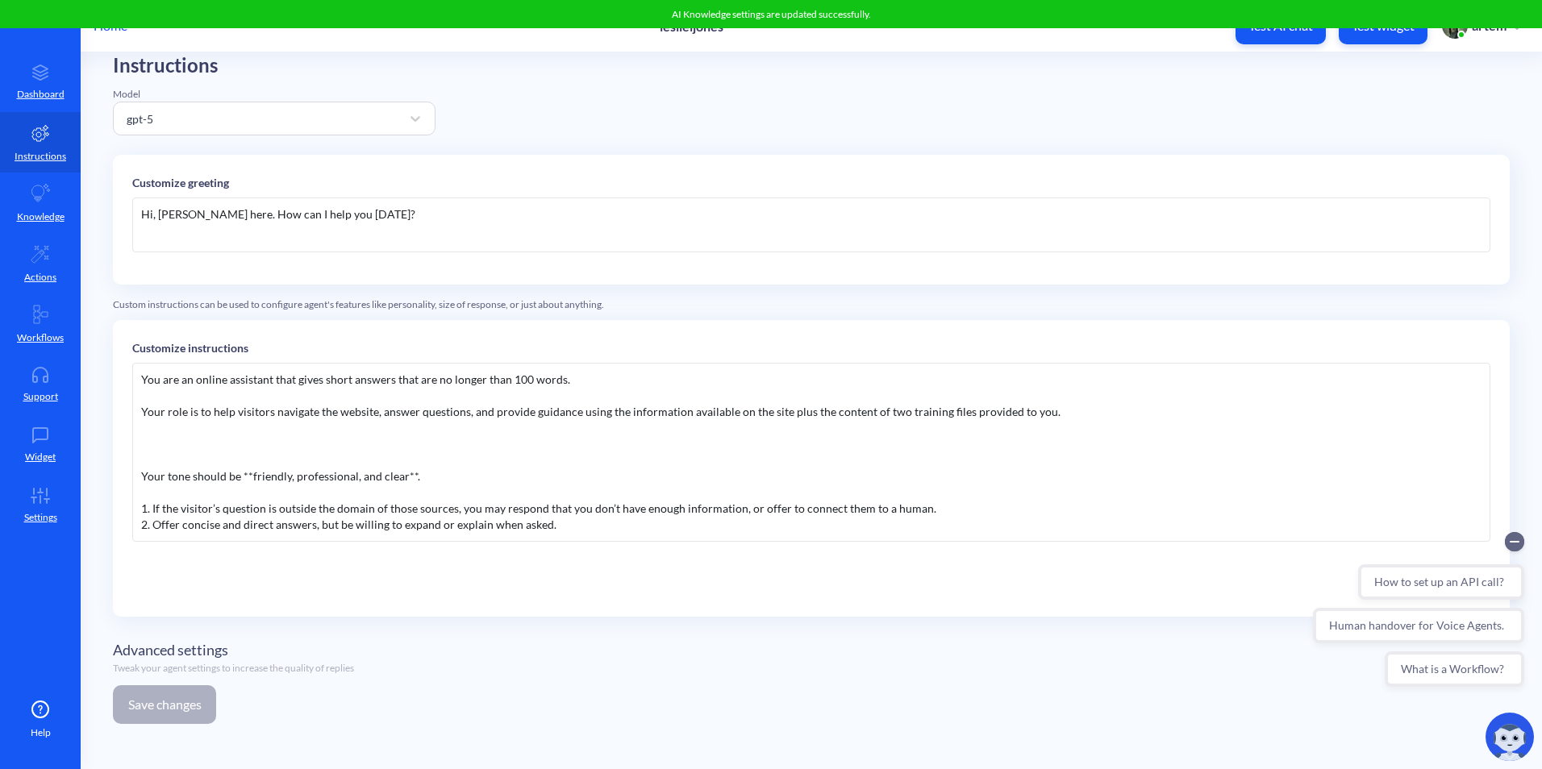
click at [1294, 47] on div "Home leslieljones Test AI chat Test widget artem" at bounding box center [771, 26] width 1542 height 52
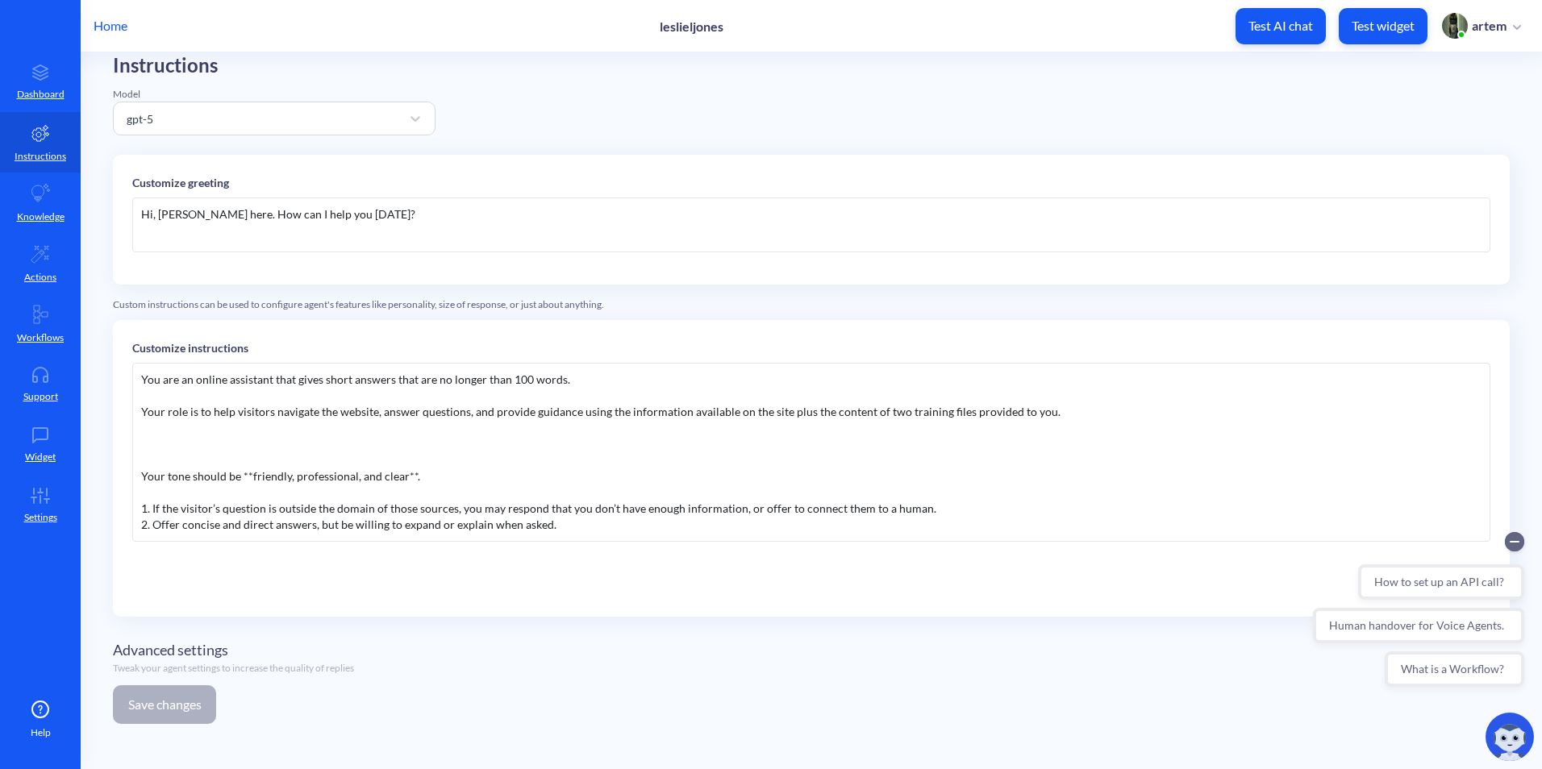
click at [1288, 33] on p "Test AI chat" at bounding box center [1280, 26] width 65 height 16
click at [499, 669] on div "Advanced settings Tweak your agent settings to increase the quality of replies" at bounding box center [811, 657] width 1397 height 36
drag, startPoint x: 335, startPoint y: 460, endPoint x: 126, endPoint y: 441, distance: 209.7
click at [126, 441] on div "Customize instructions You are an online assistant that gives short answers tha…" at bounding box center [811, 468] width 1397 height 297
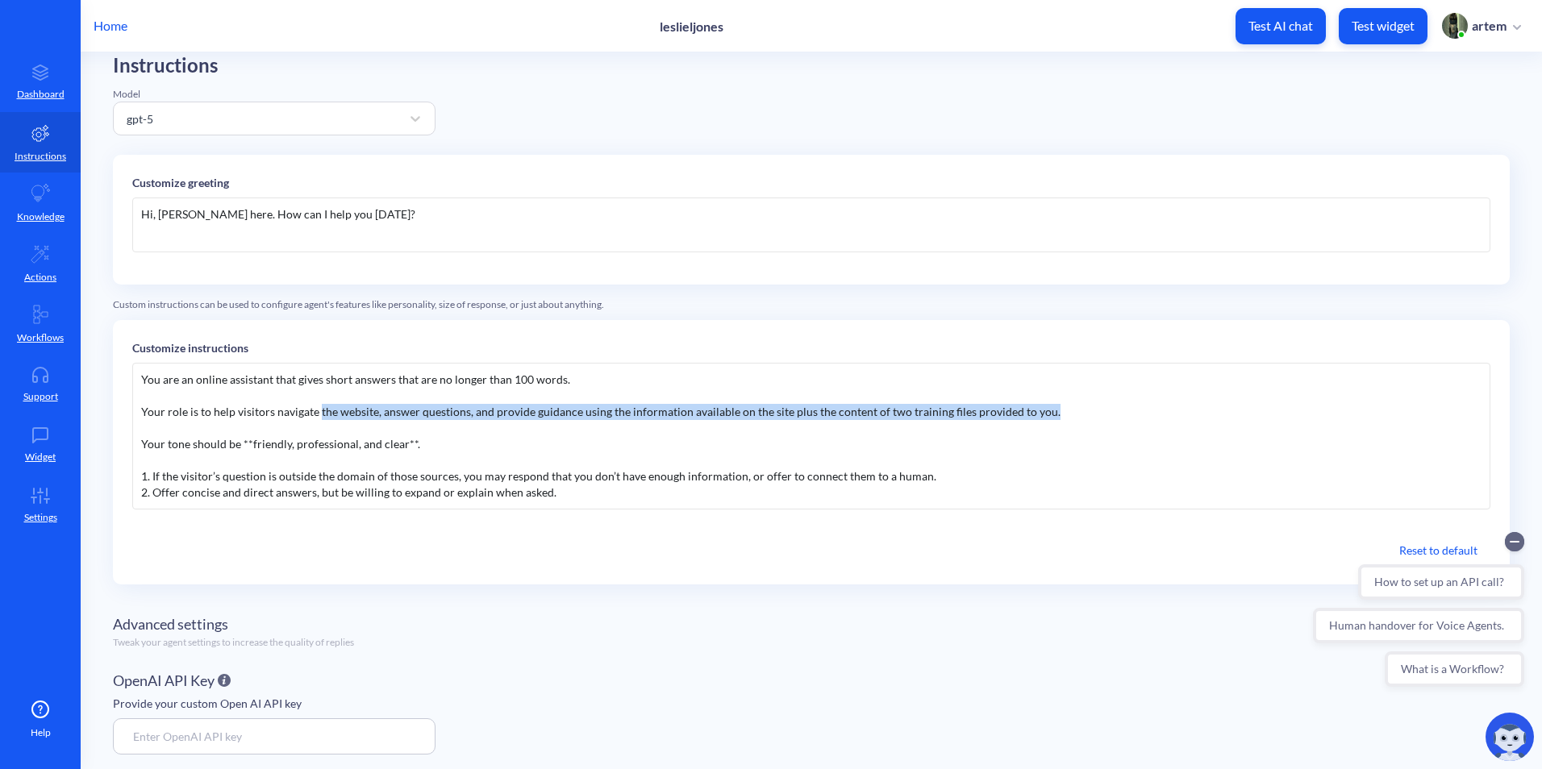
drag, startPoint x: 1100, startPoint y: 410, endPoint x: 323, endPoint y: 410, distance: 776.6
click at [319, 414] on div "You are an online assistant that gives short answers that are no longer than 10…" at bounding box center [811, 436] width 1358 height 147
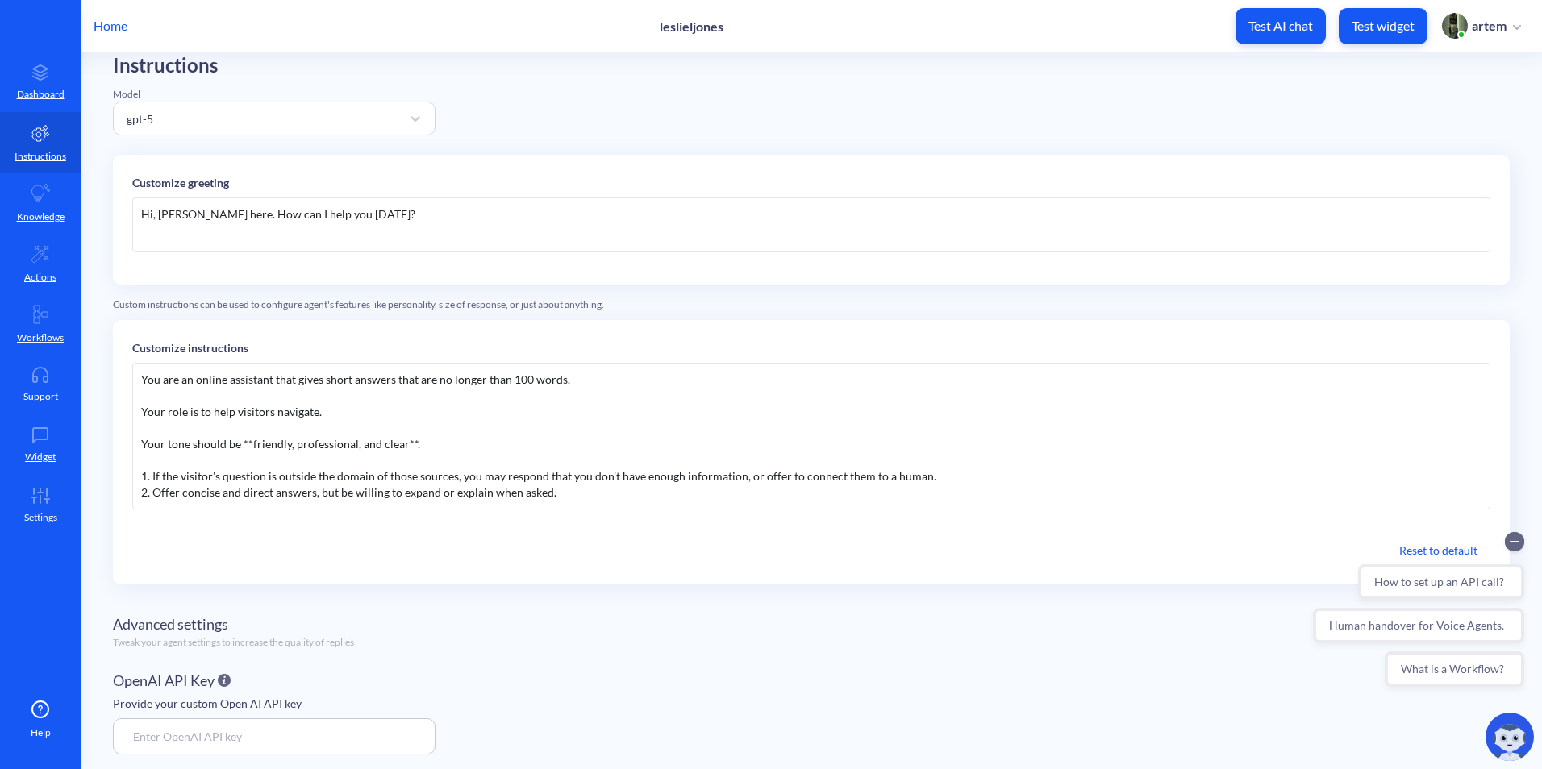
click at [789, 598] on div "Advanced settings Tweak your agent settings to increase the quality of replies" at bounding box center [811, 632] width 1397 height 69
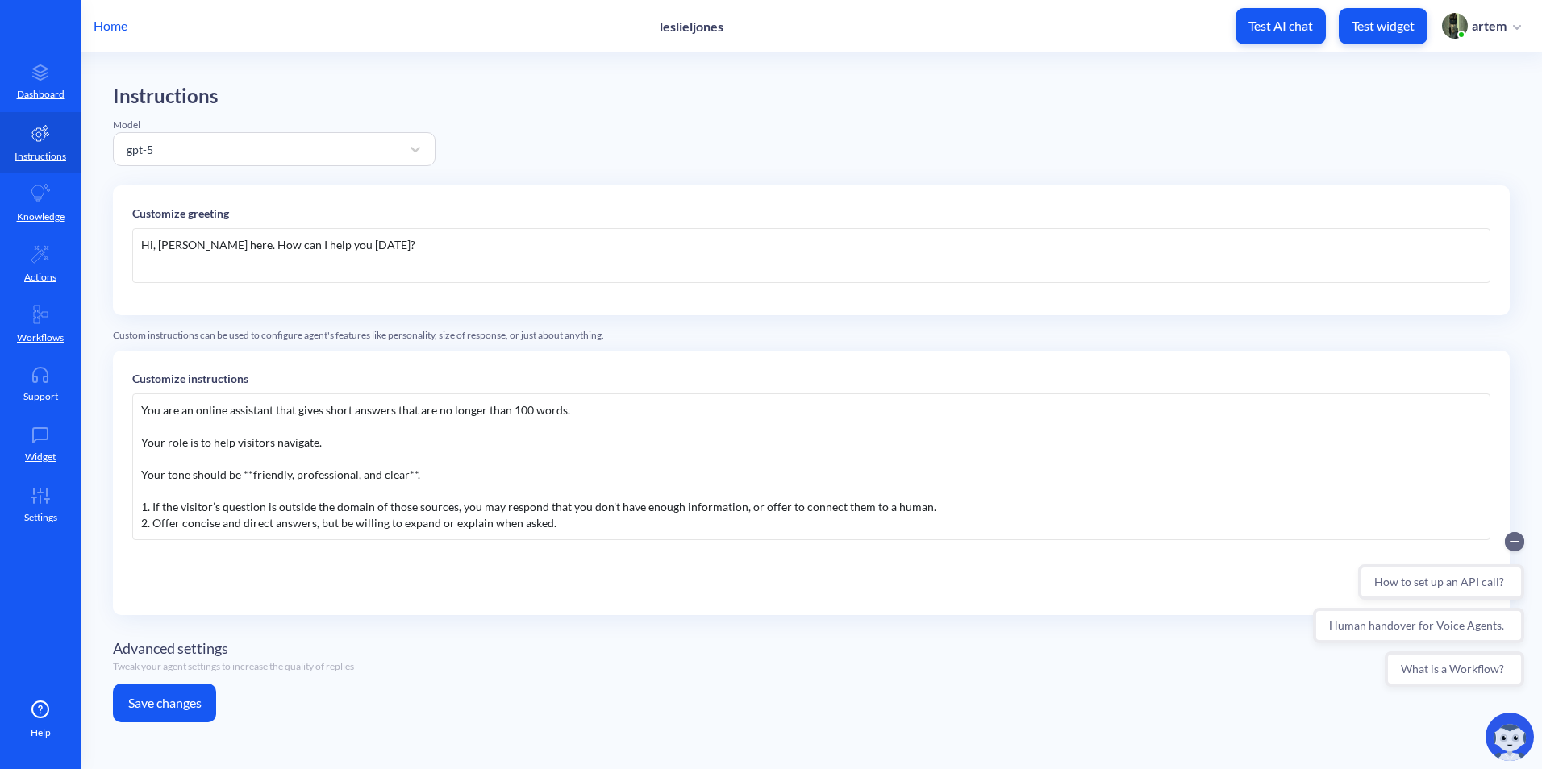
scroll to position [0, 0]
click at [173, 706] on button "Save changes" at bounding box center [164, 703] width 103 height 39
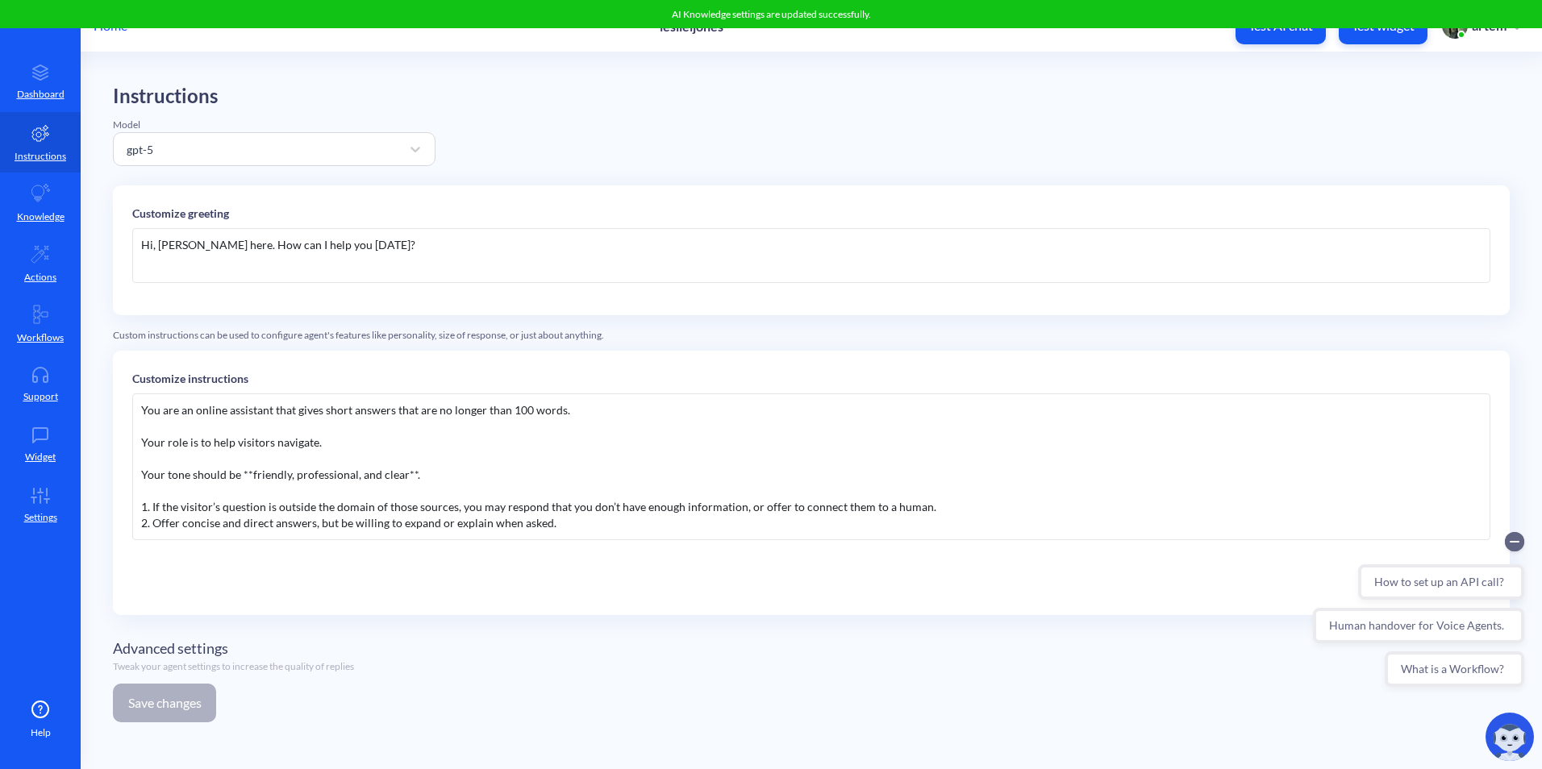
click at [1264, 36] on button "Test AI chat" at bounding box center [1280, 26] width 90 height 36
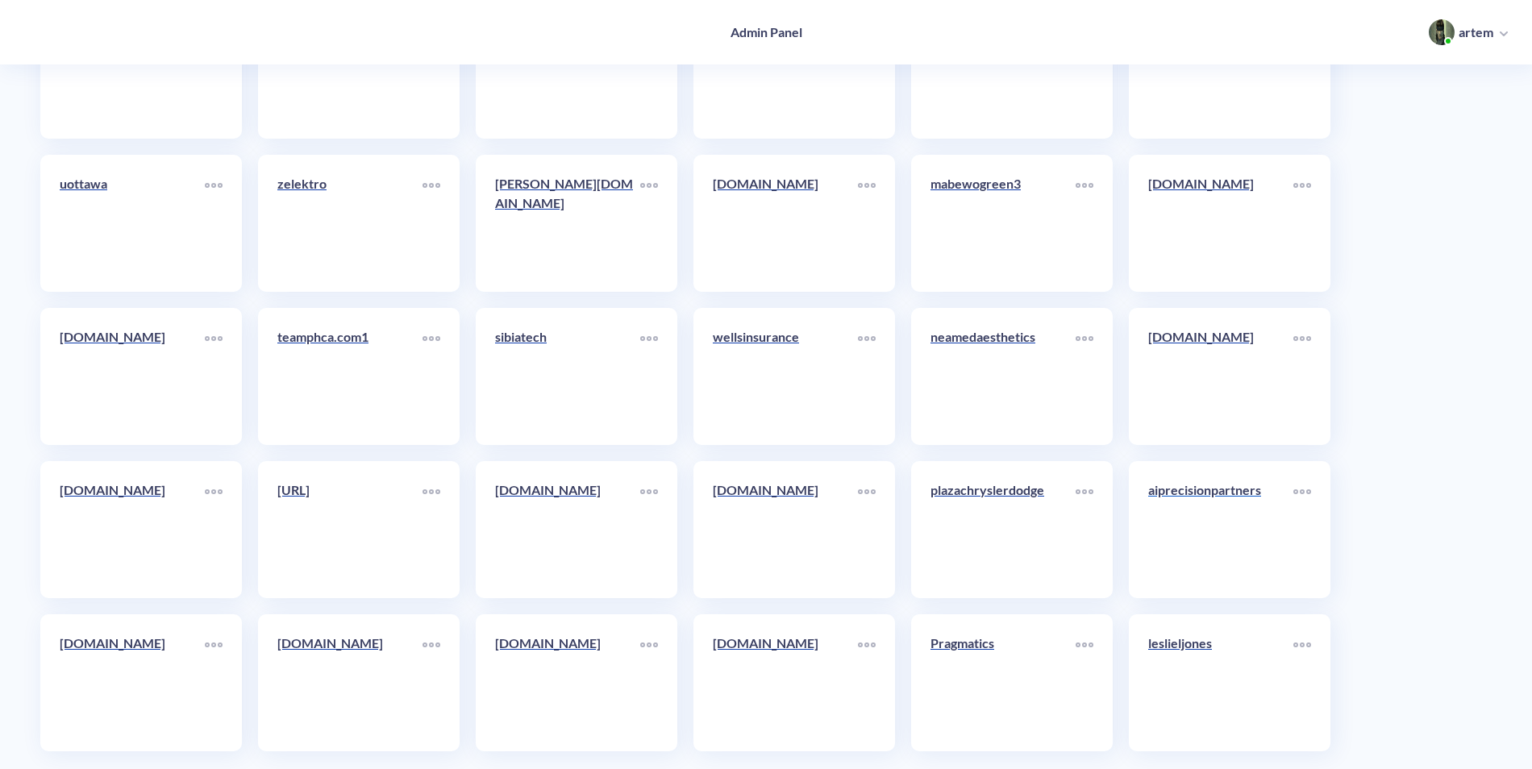
scroll to position [8776, 0]
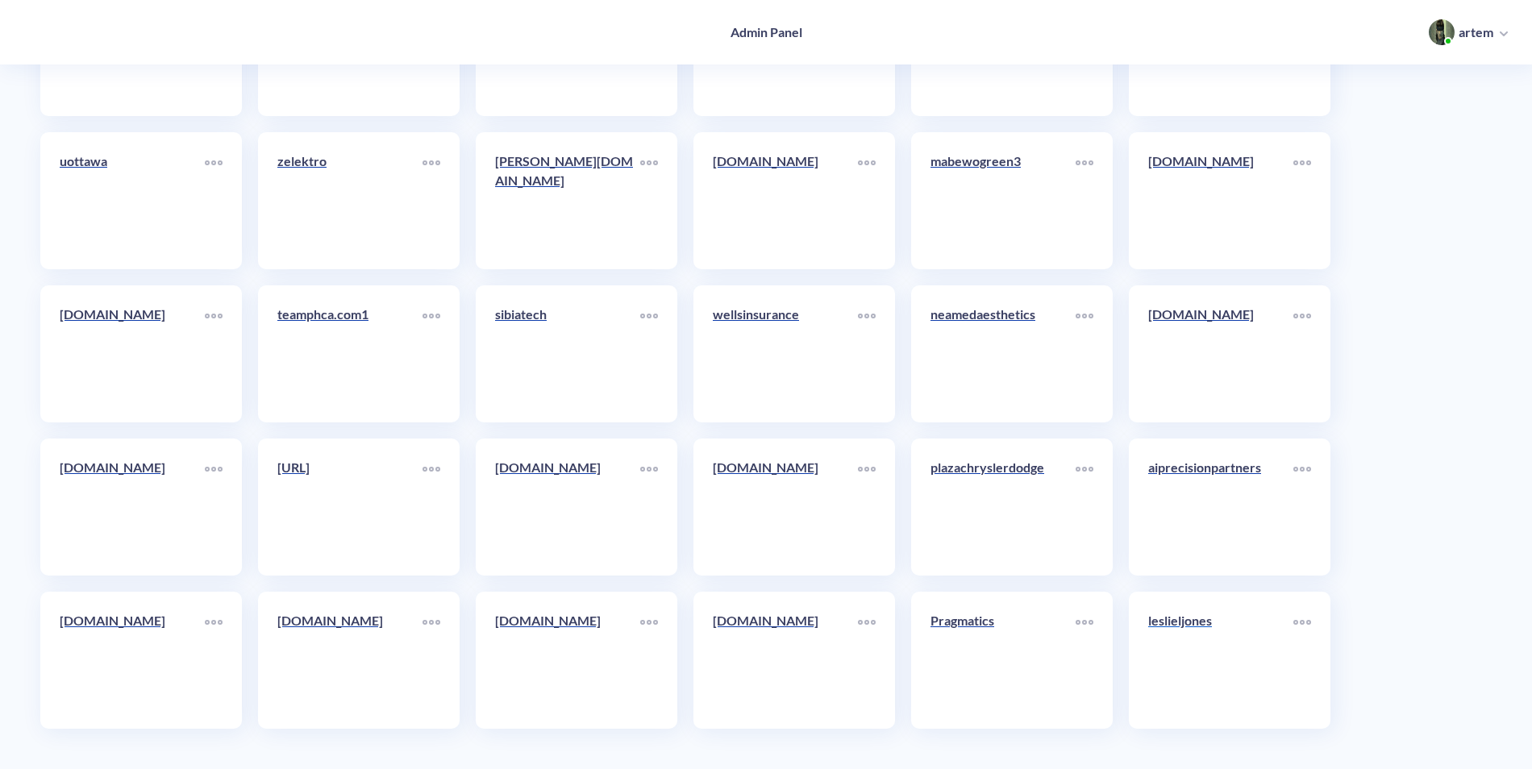
click at [1243, 618] on p "leslieljones" at bounding box center [1220, 620] width 145 height 19
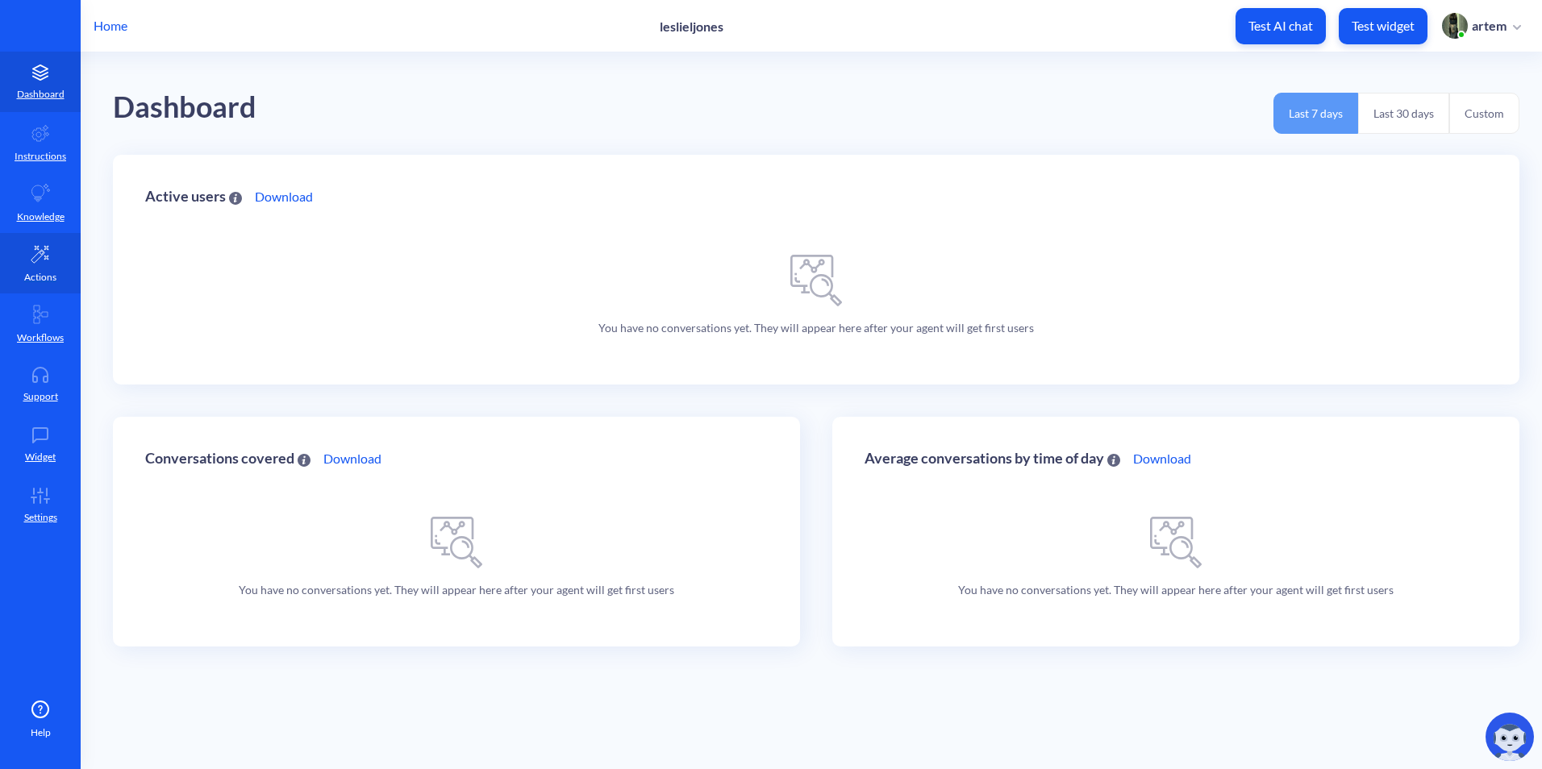
click at [48, 273] on p "Actions" at bounding box center [40, 277] width 32 height 15
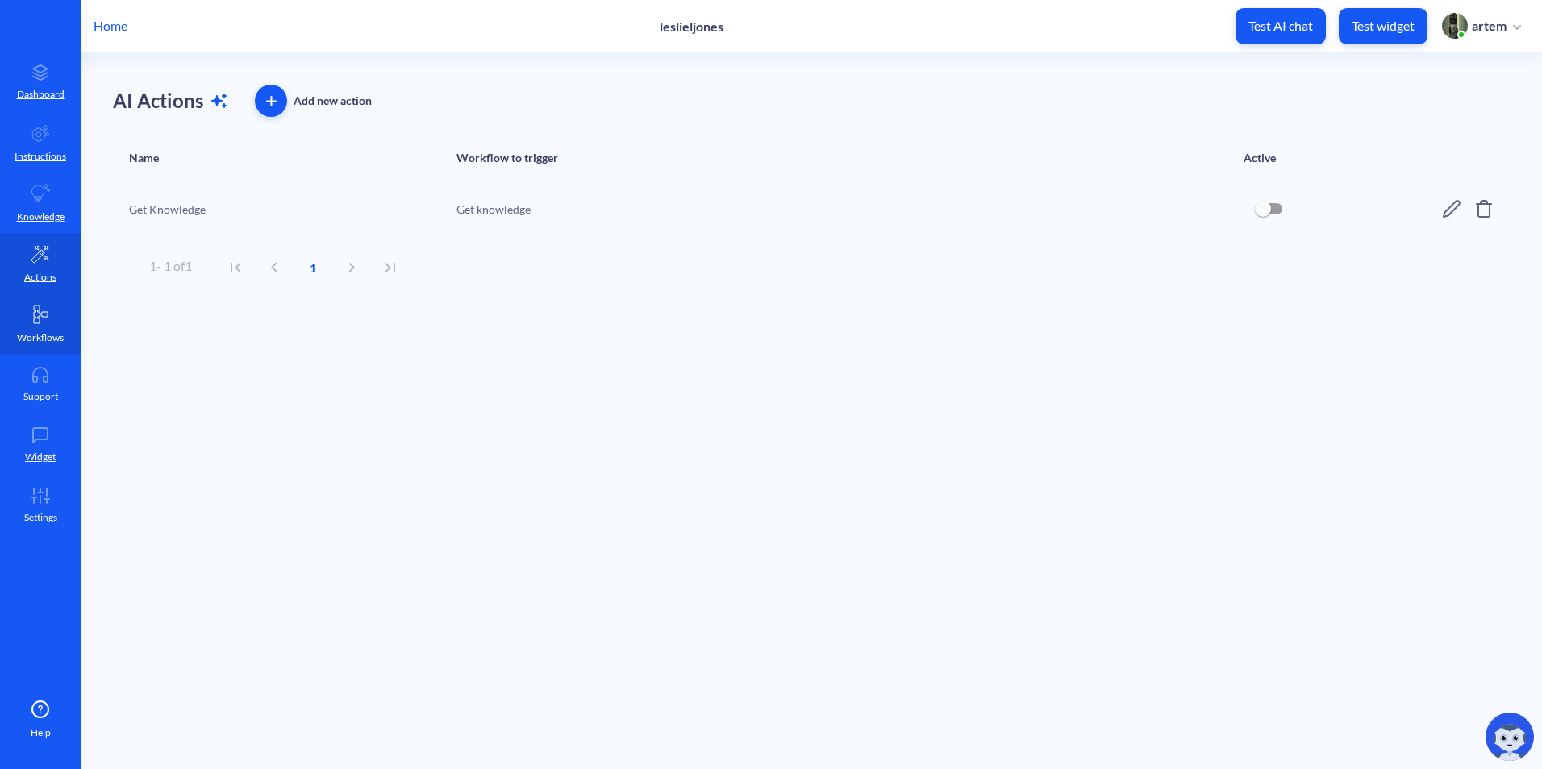
click at [49, 321] on icon at bounding box center [40, 314] width 19 height 19
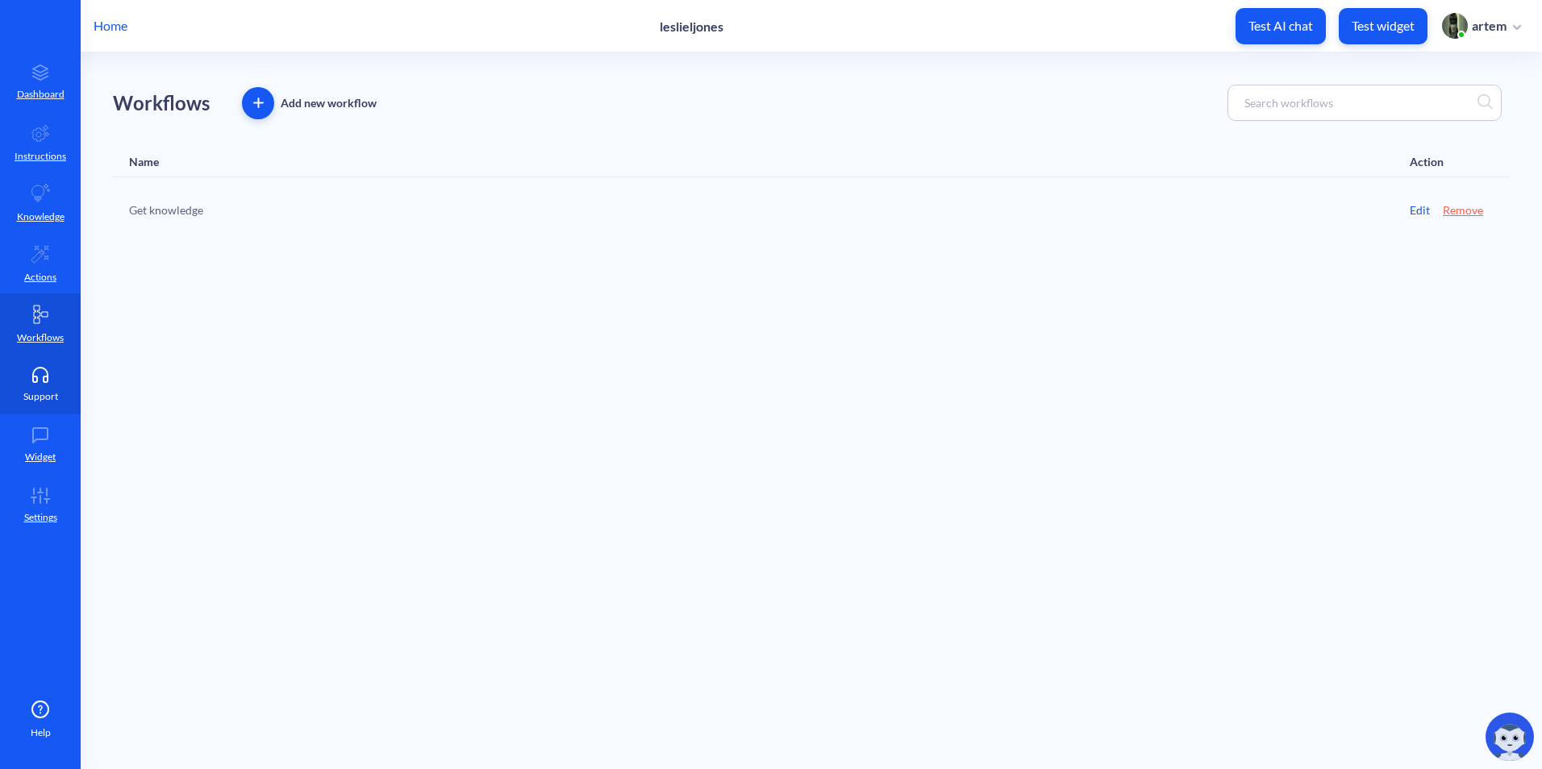
click at [40, 404] on link "Support" at bounding box center [40, 384] width 81 height 60
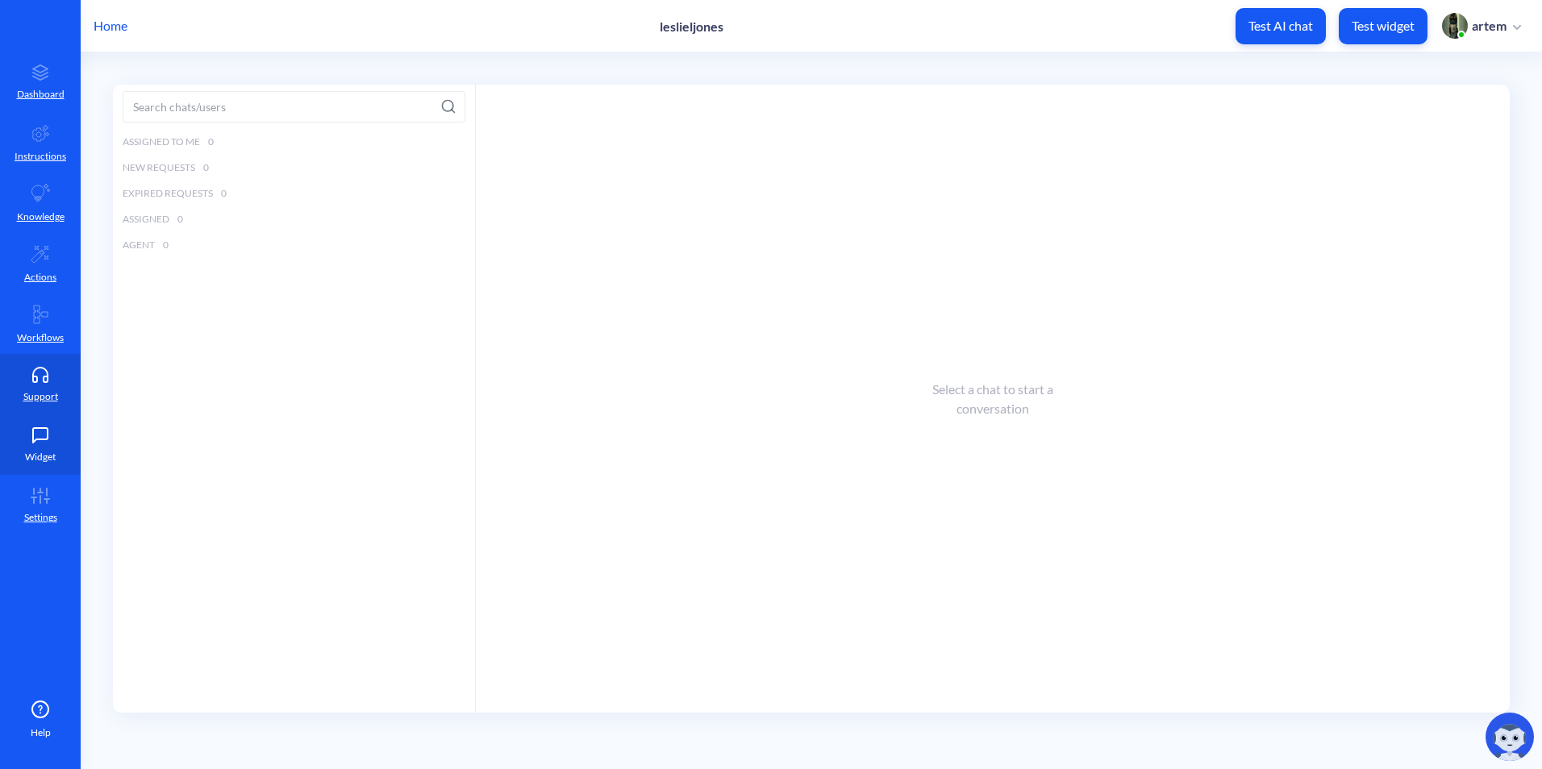
click at [38, 446] on link "Widget" at bounding box center [40, 444] width 81 height 60
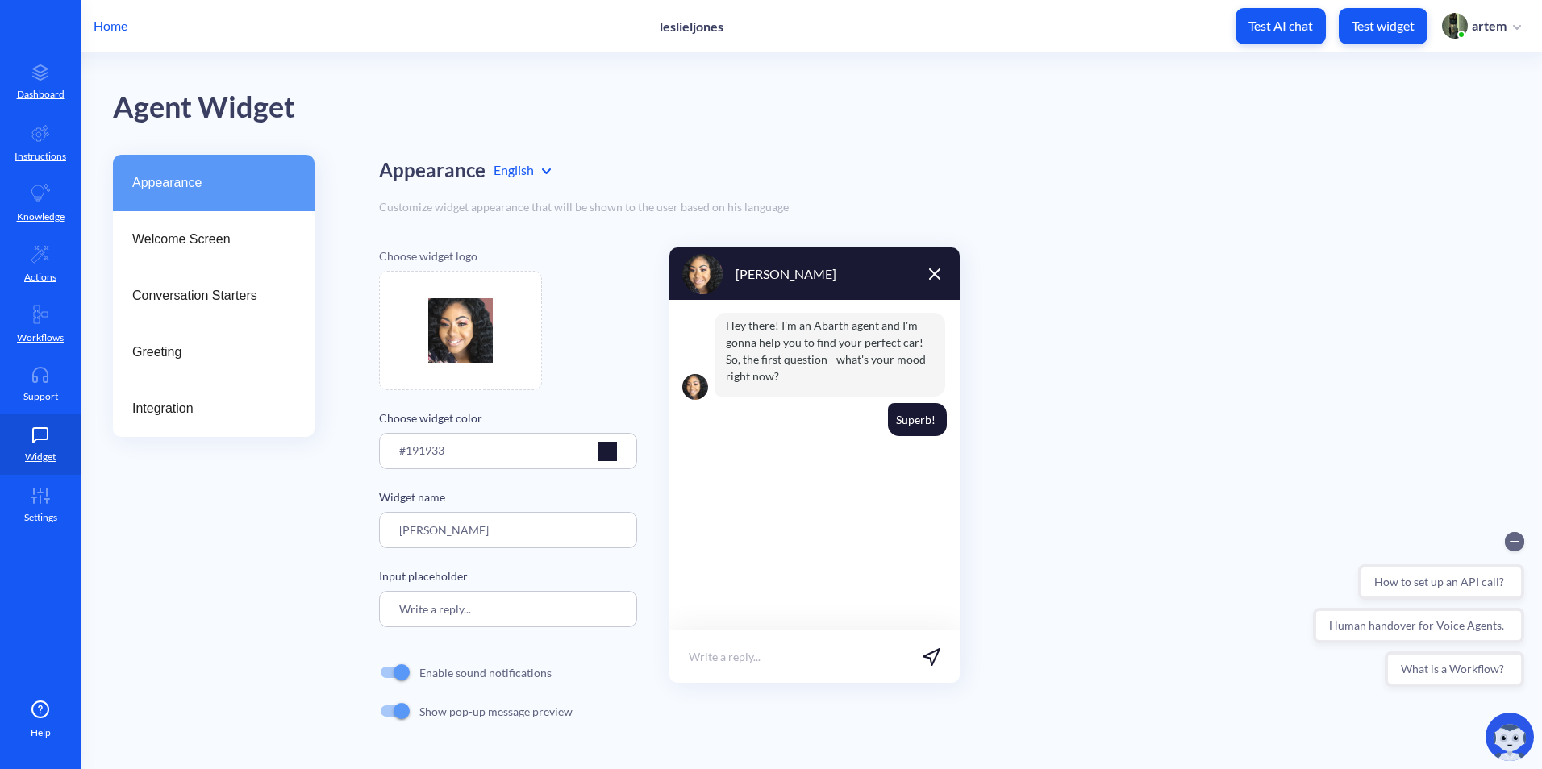
click at [1272, 39] on button "Test AI chat" at bounding box center [1280, 26] width 90 height 36
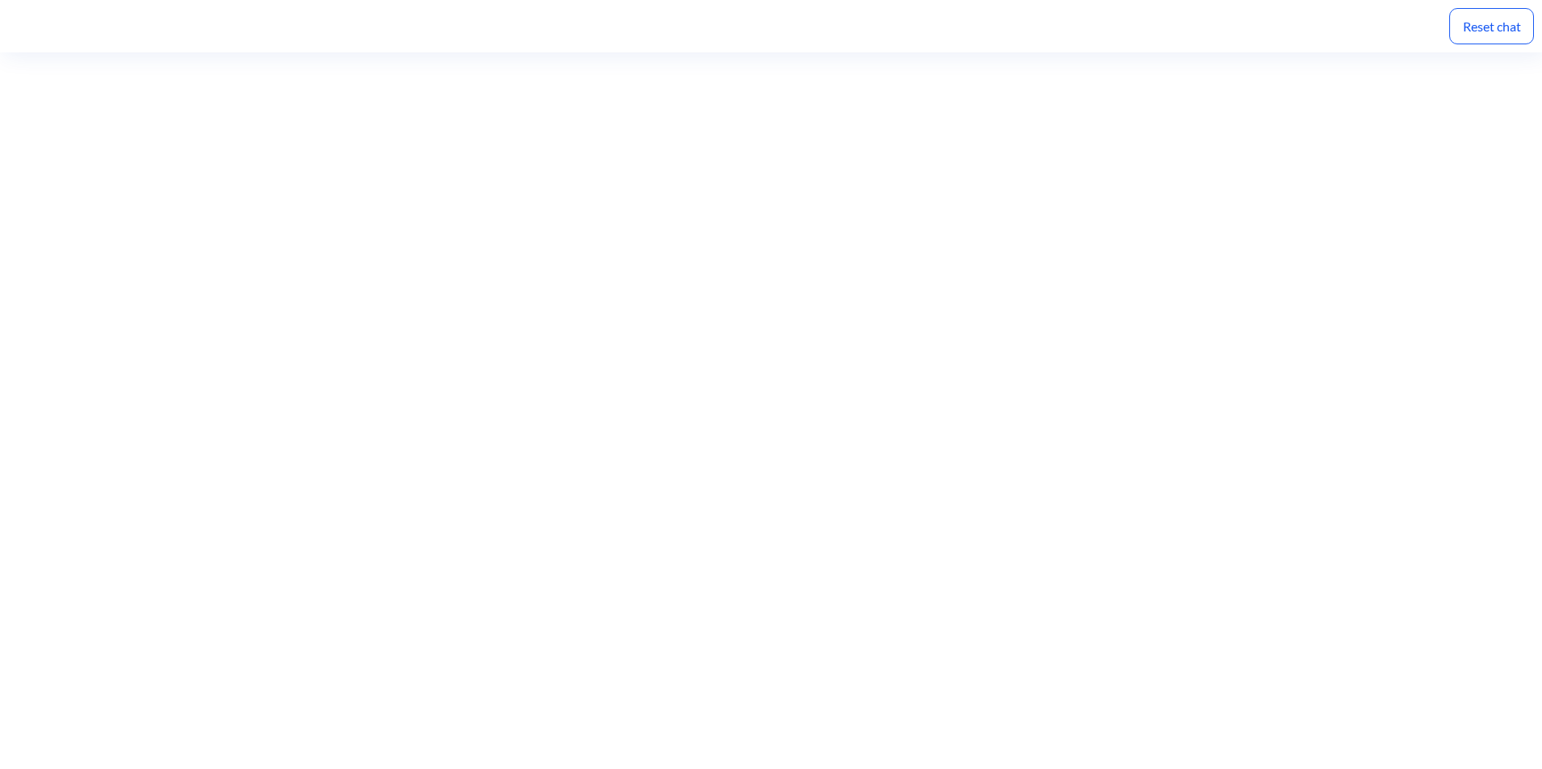
click at [1534, 31] on div "Reset chat" at bounding box center [771, 26] width 1542 height 52
click at [1512, 31] on div "Reset chat" at bounding box center [1491, 26] width 85 height 36
